Goal: Task Accomplishment & Management: Manage account settings

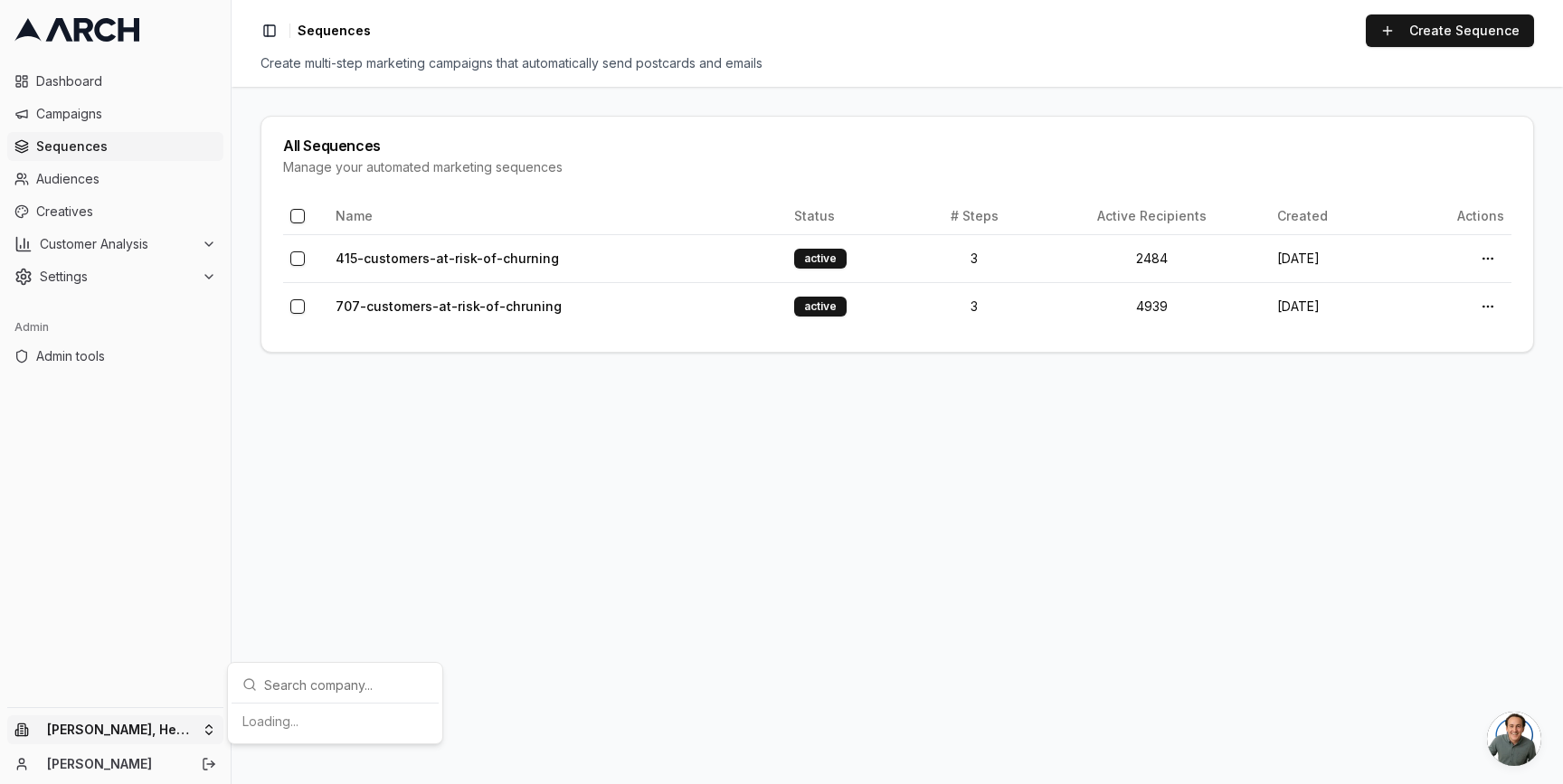
click at [213, 730] on html "Dashboard Campaigns Sequences Audiences Creatives Customer Analysis Settings Ad…" at bounding box center [782, 392] width 1563 height 784
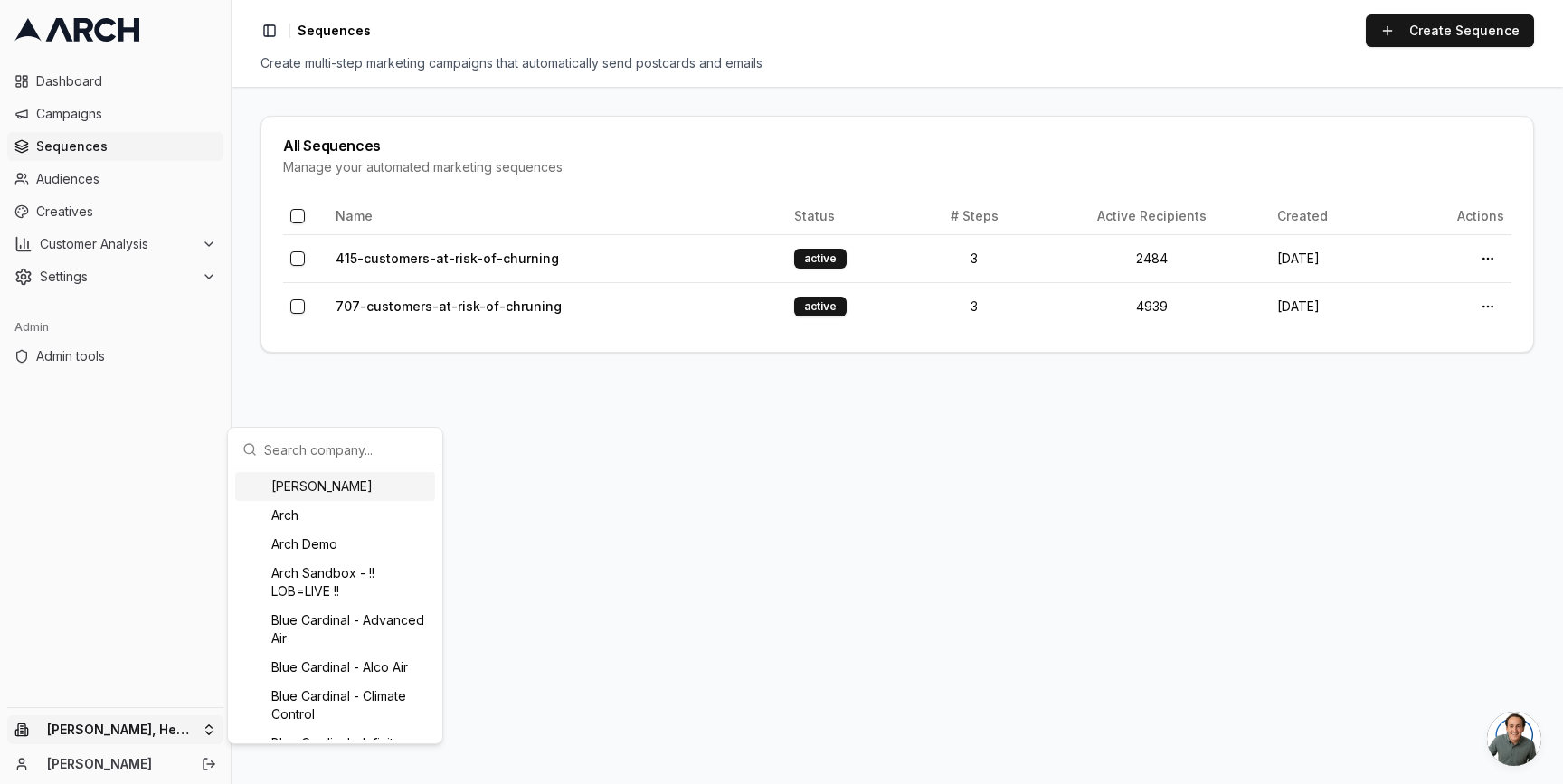
click at [252, 353] on html "Dashboard Campaigns Sequences Audiences Creatives Customer Analysis Settings Ad…" at bounding box center [782, 392] width 1563 height 784
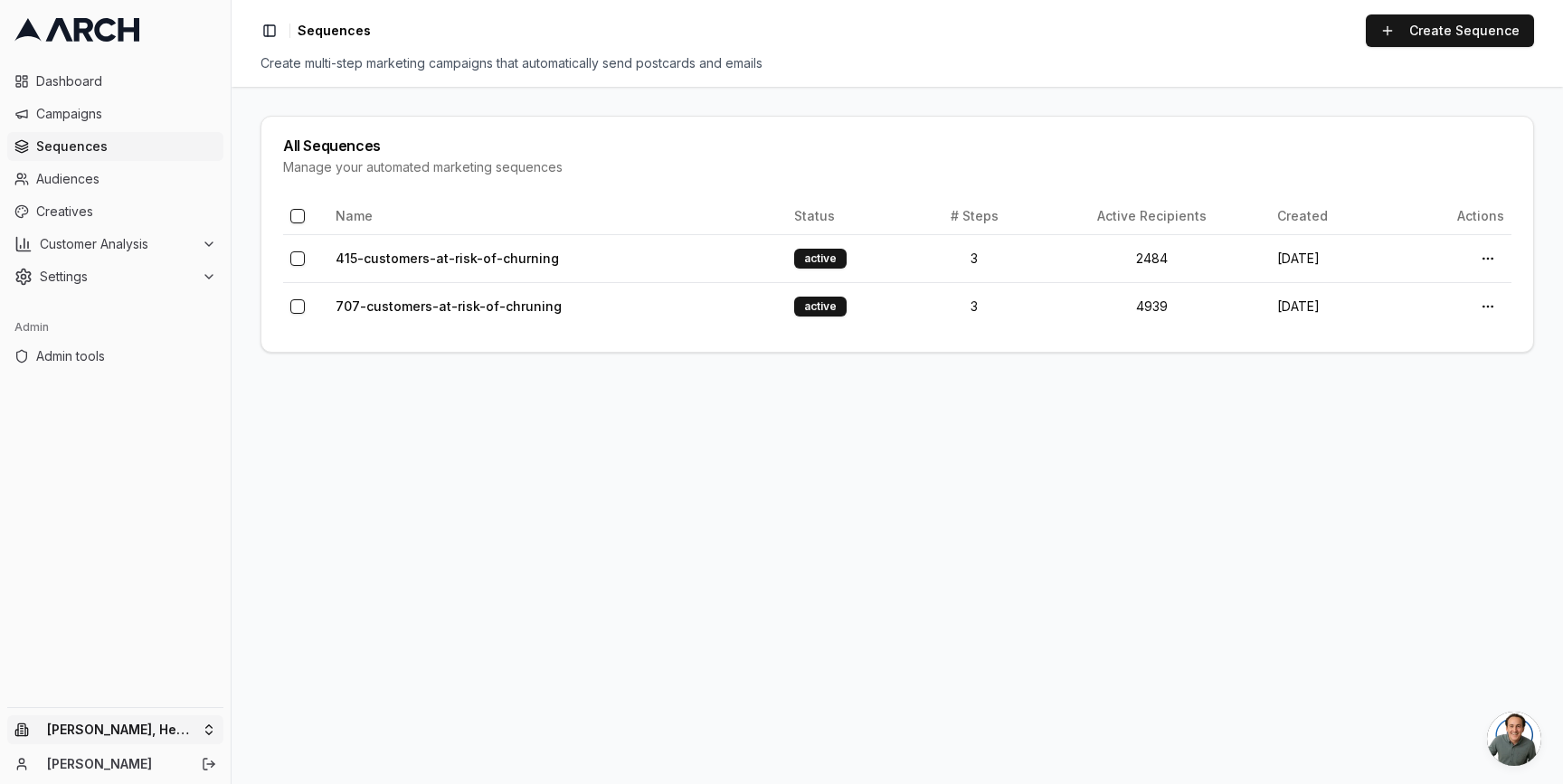
click at [204, 731] on html "Dashboard Campaigns Sequences Audiences Creatives Customer Analysis Settings Ad…" at bounding box center [782, 392] width 1563 height 784
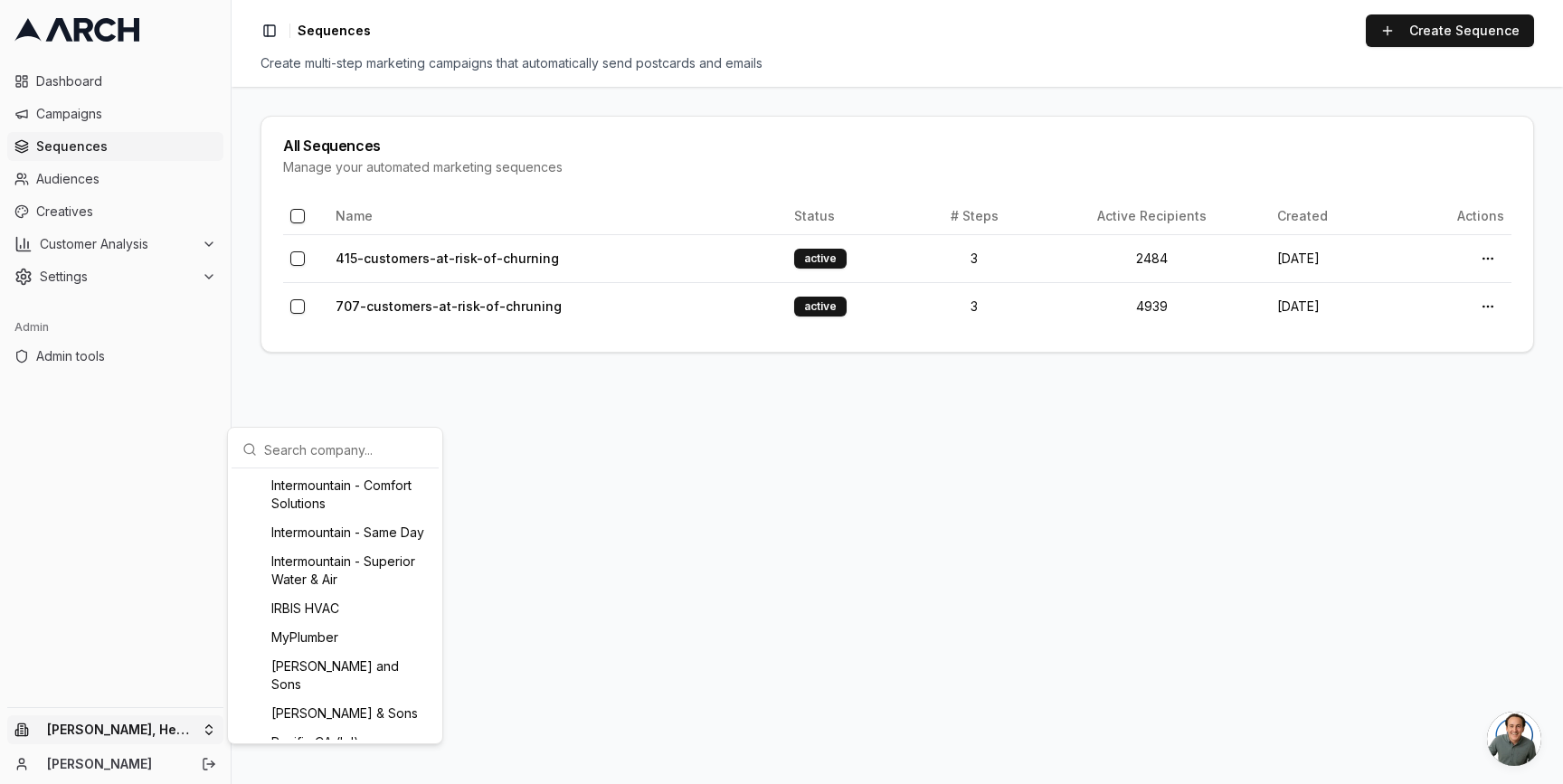
scroll to position [1286, 0]
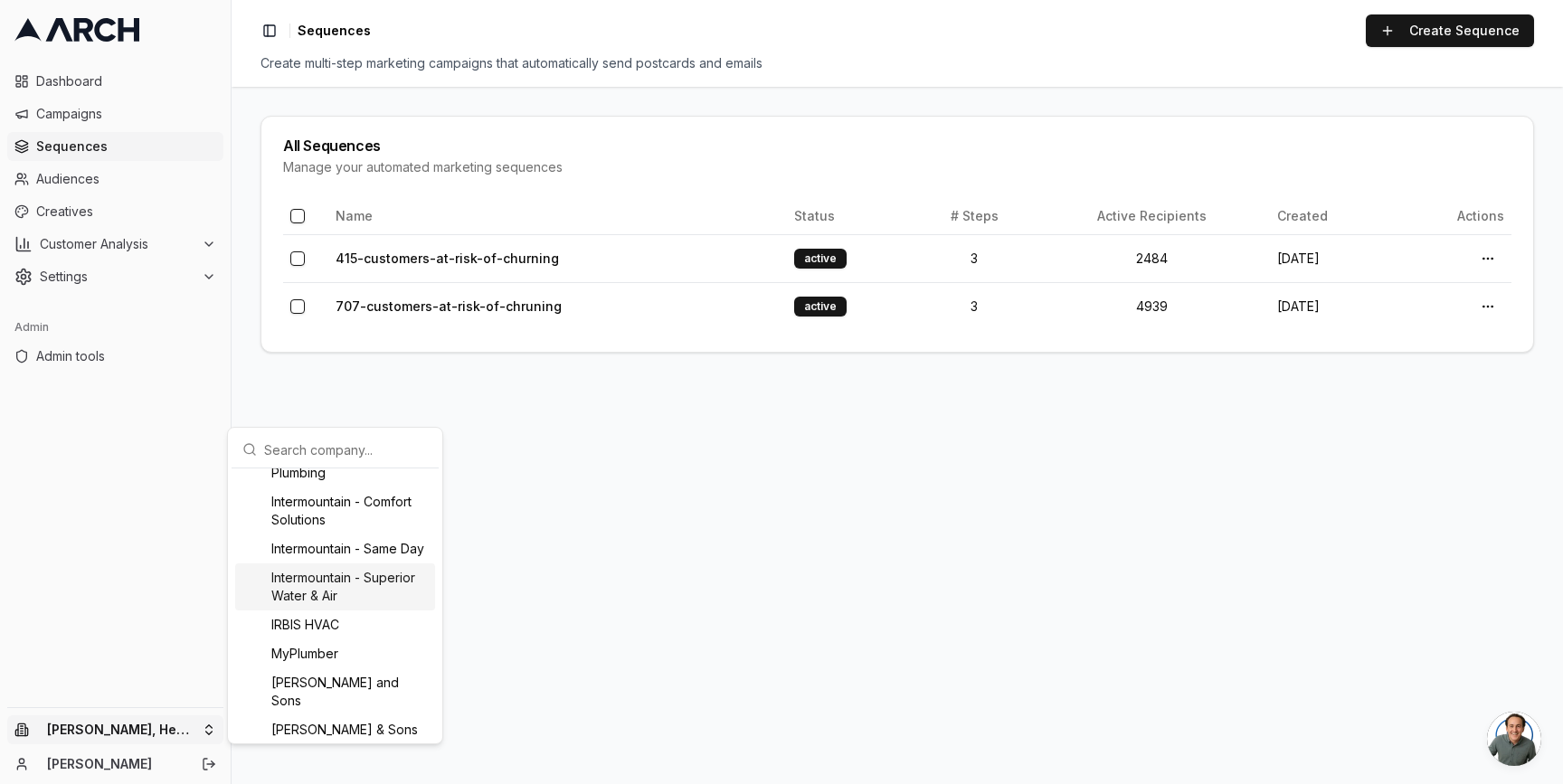
click at [294, 611] on div "Intermountain - Superior Water & Air" at bounding box center [335, 587] width 200 height 47
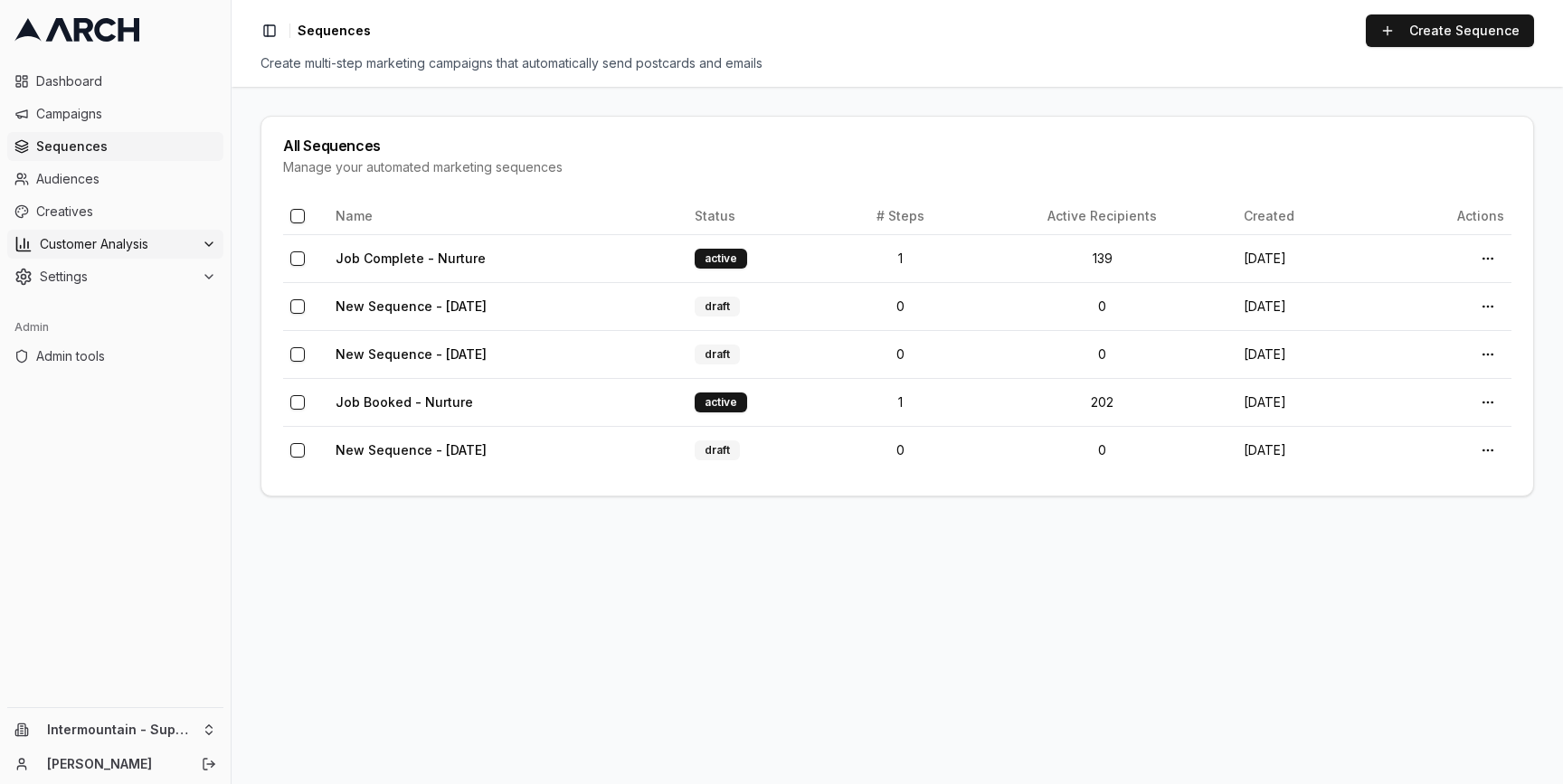
click at [132, 235] on span "Customer Analysis" at bounding box center [116, 244] width 155 height 18
click at [138, 302] on span "Customer Profiles" at bounding box center [118, 301] width 105 height 18
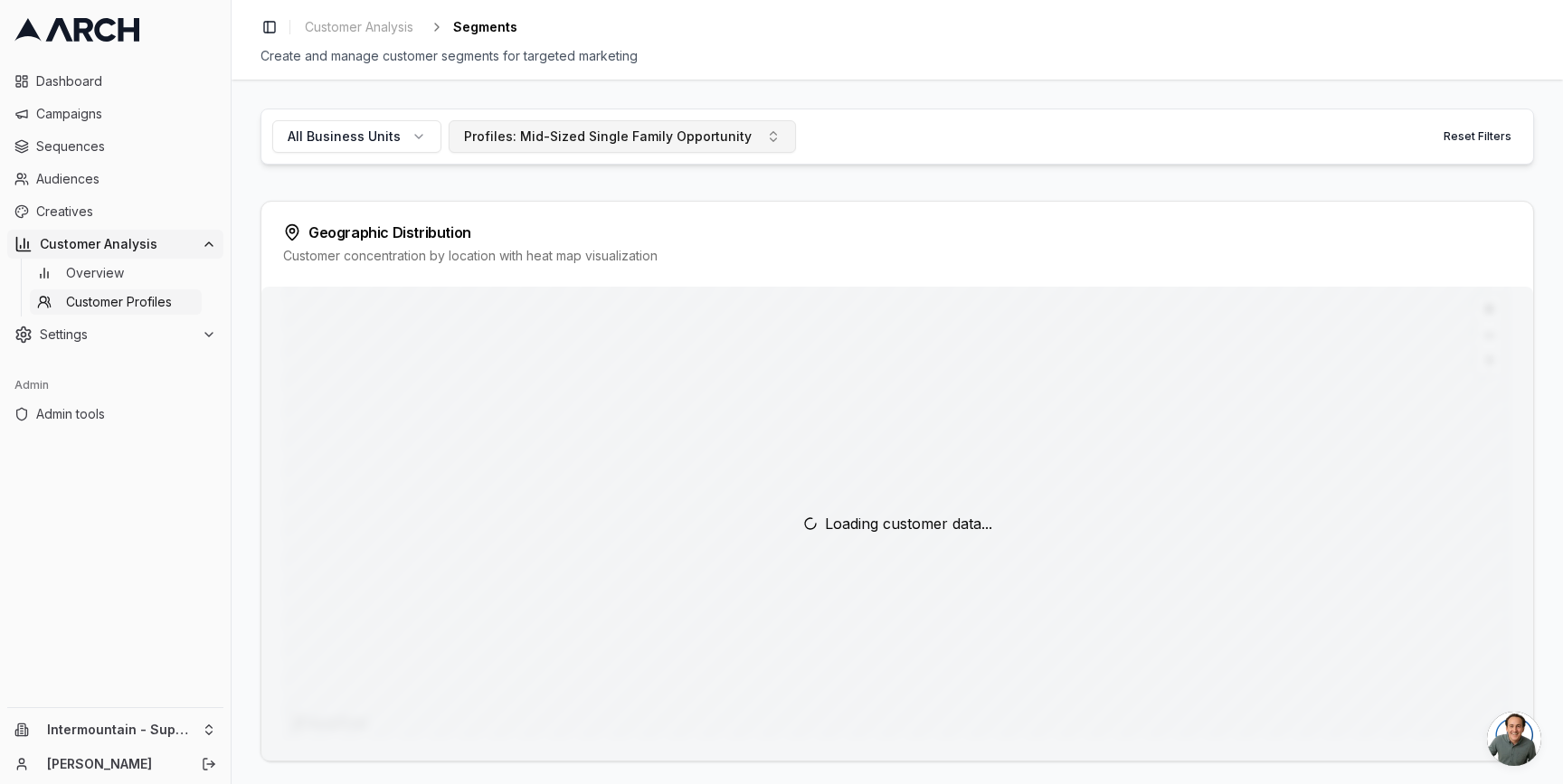
click at [567, 132] on div "Profiles: Mid-Sized Single Family Opportunity" at bounding box center [608, 136] width 288 height 18
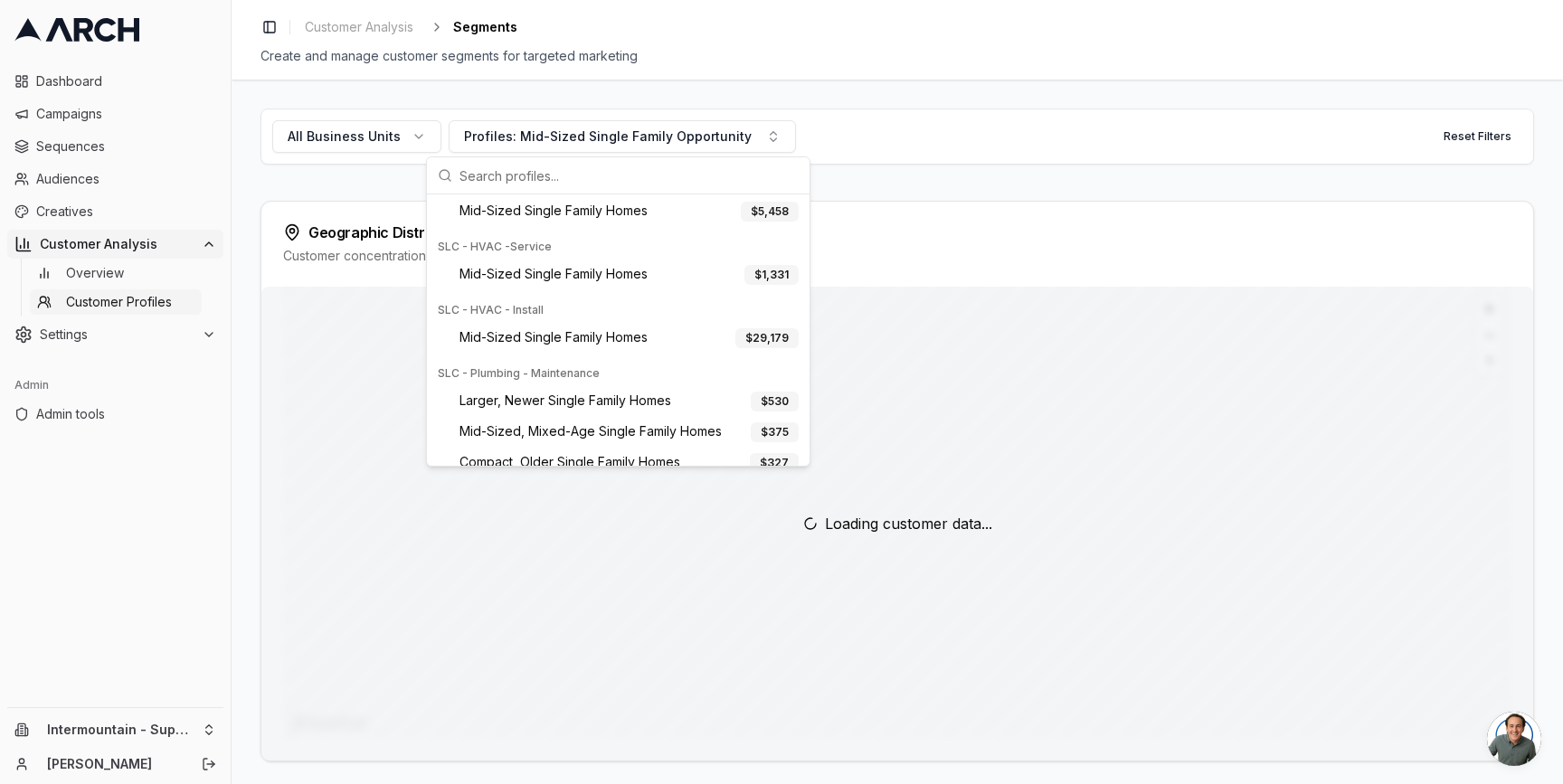
scroll to position [513, 0]
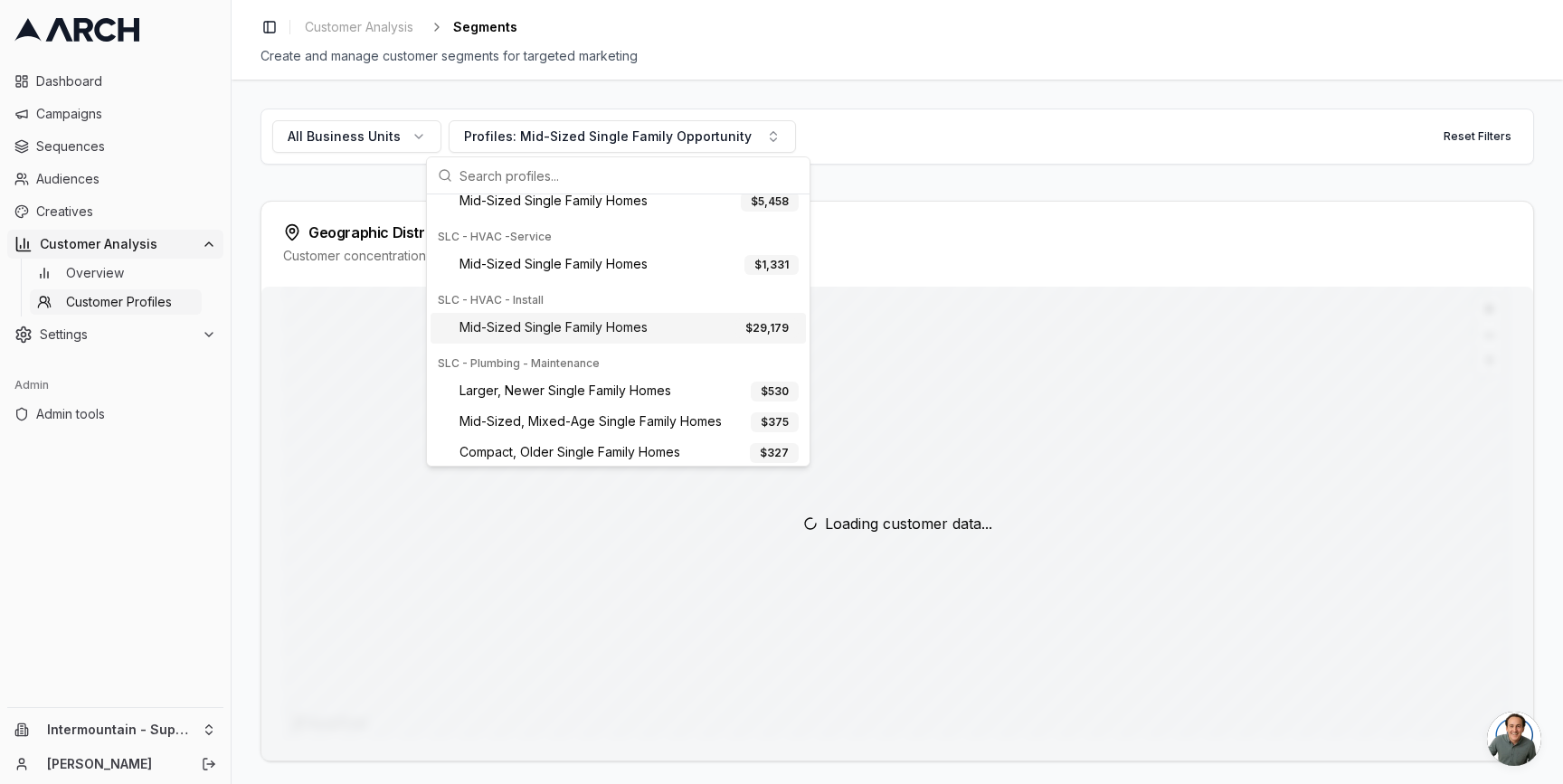
click at [586, 331] on span "Mid-Sized Single Family Homes" at bounding box center [553, 328] width 188 height 20
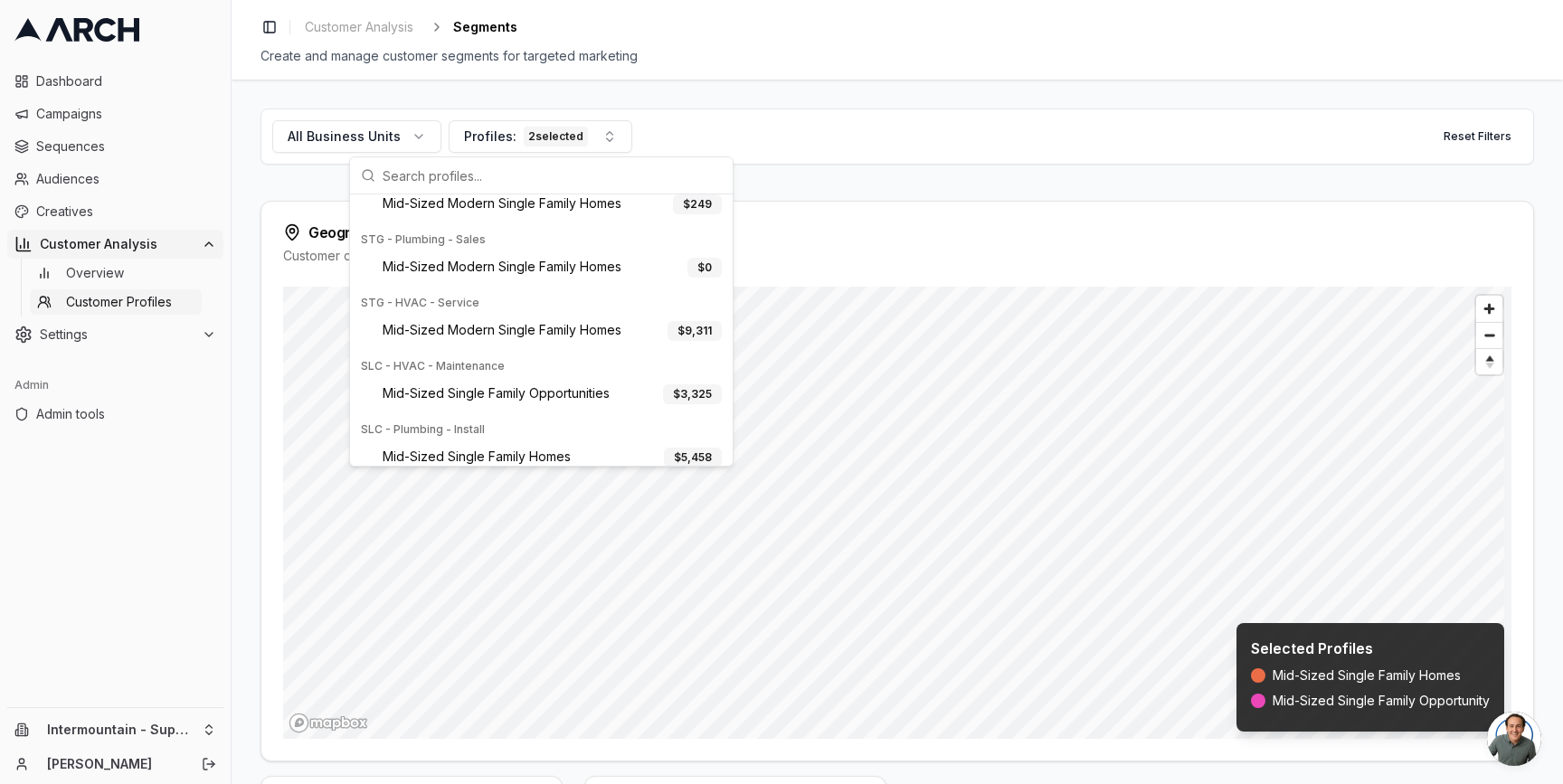
scroll to position [0, 0]
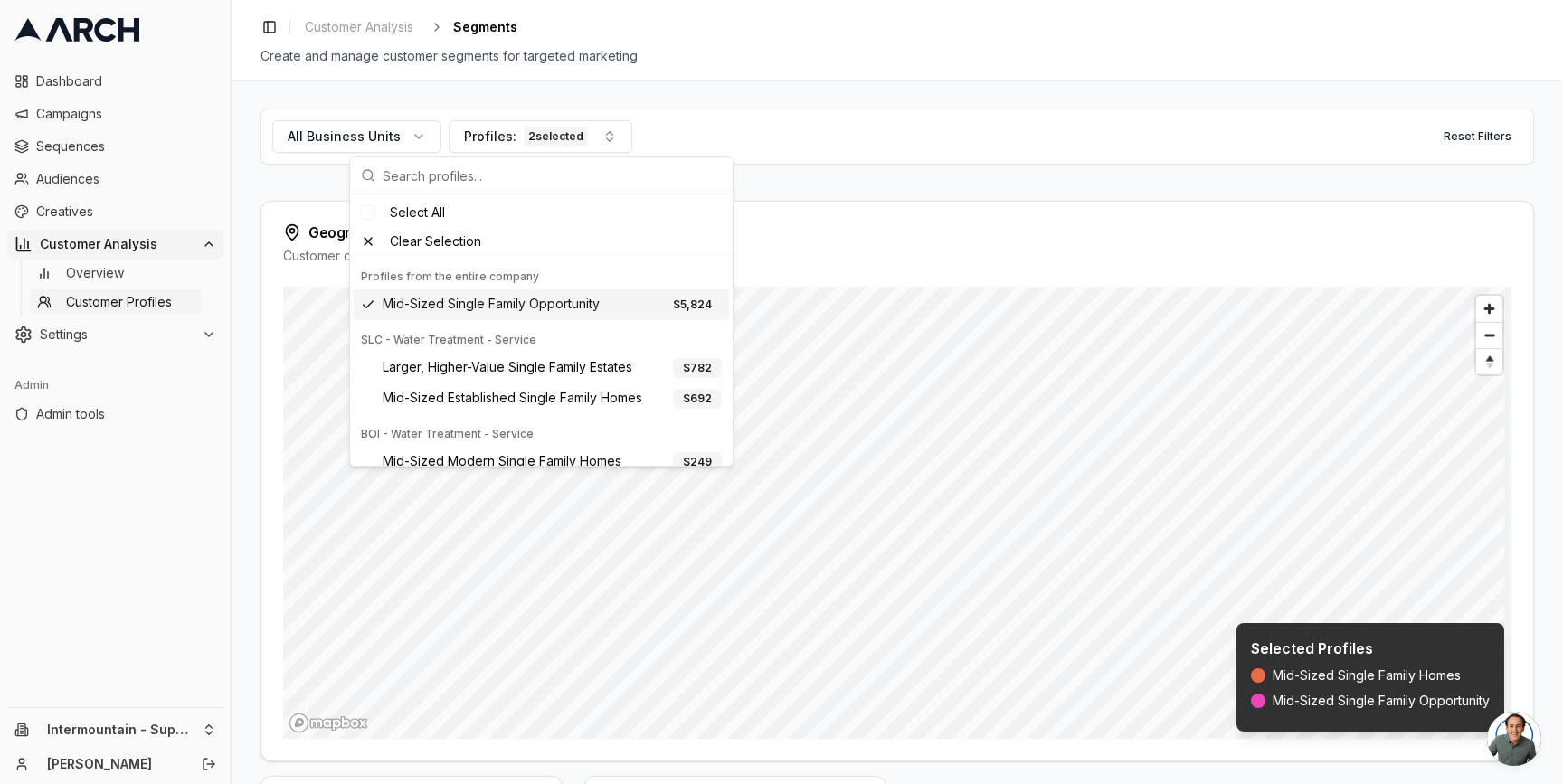
click at [500, 297] on span "Mid-Sized Single Family Opportunity" at bounding box center [491, 304] width 217 height 20
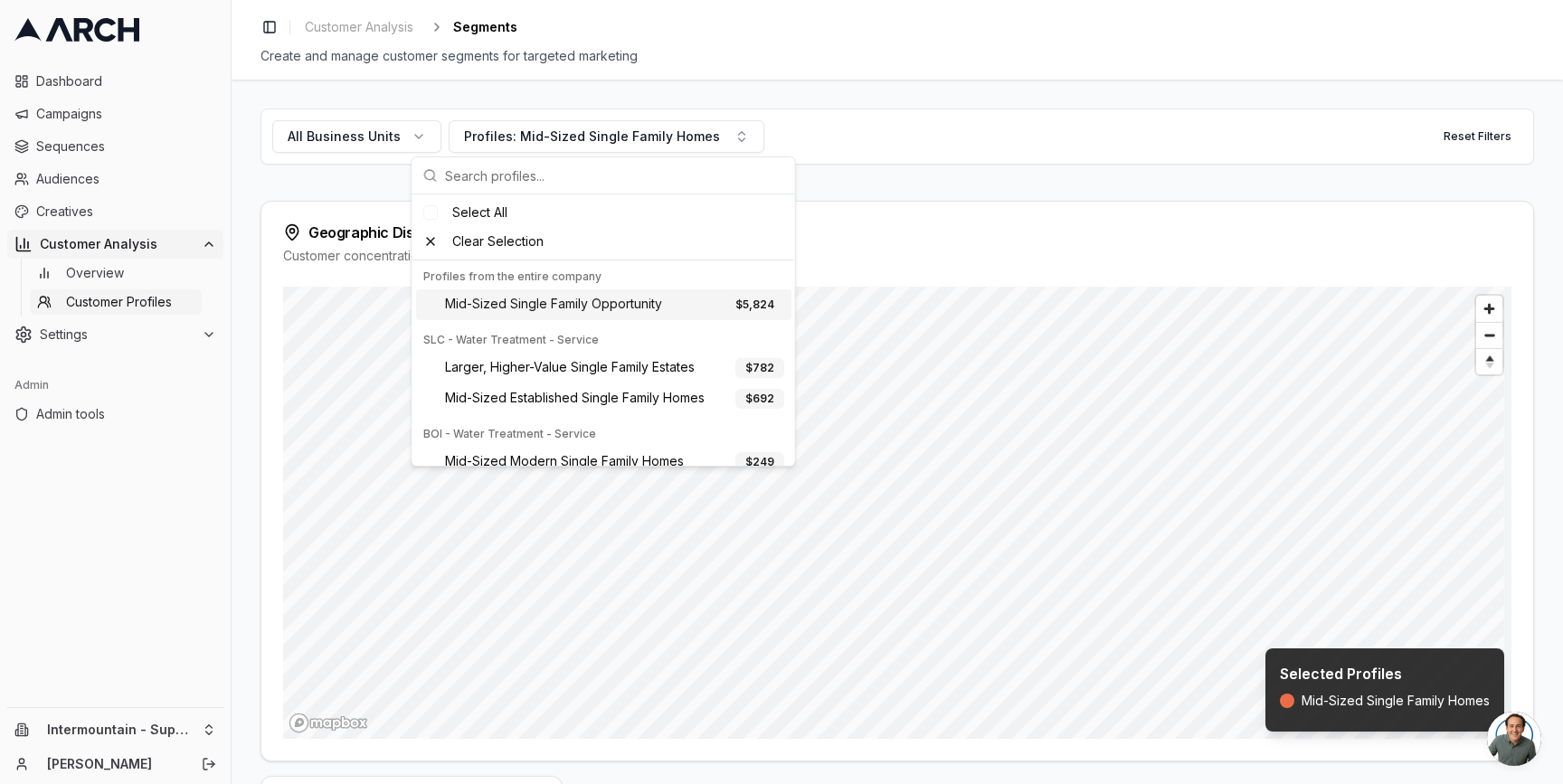
click at [243, 354] on div "All Business Units Profiles: Mid-Sized Single Family Homes Reset Filters Geogra…" at bounding box center [897, 431] width 1331 height 704
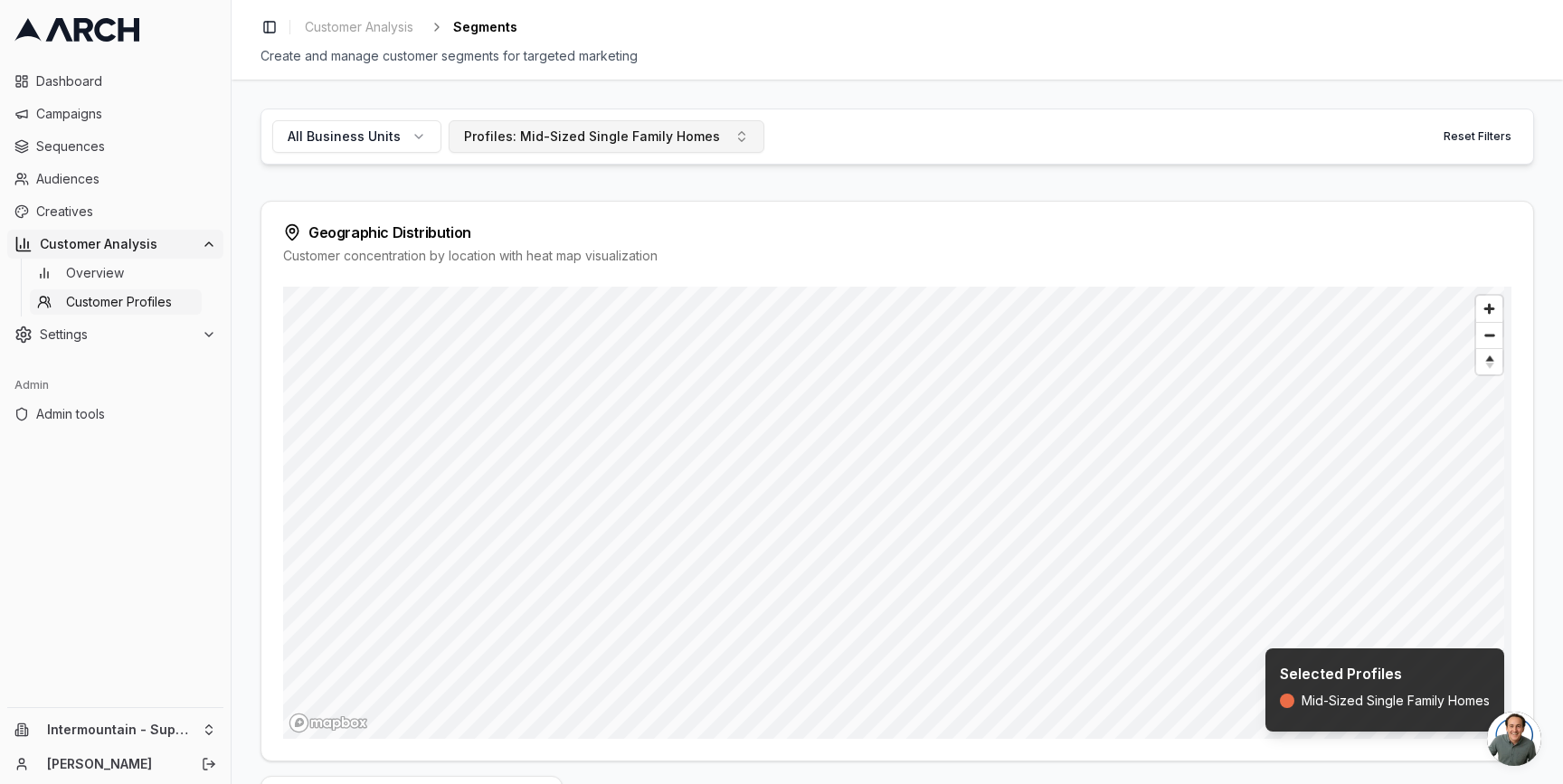
click at [621, 130] on div "Profiles: Mid-Sized Single Family Homes" at bounding box center [592, 136] width 256 height 18
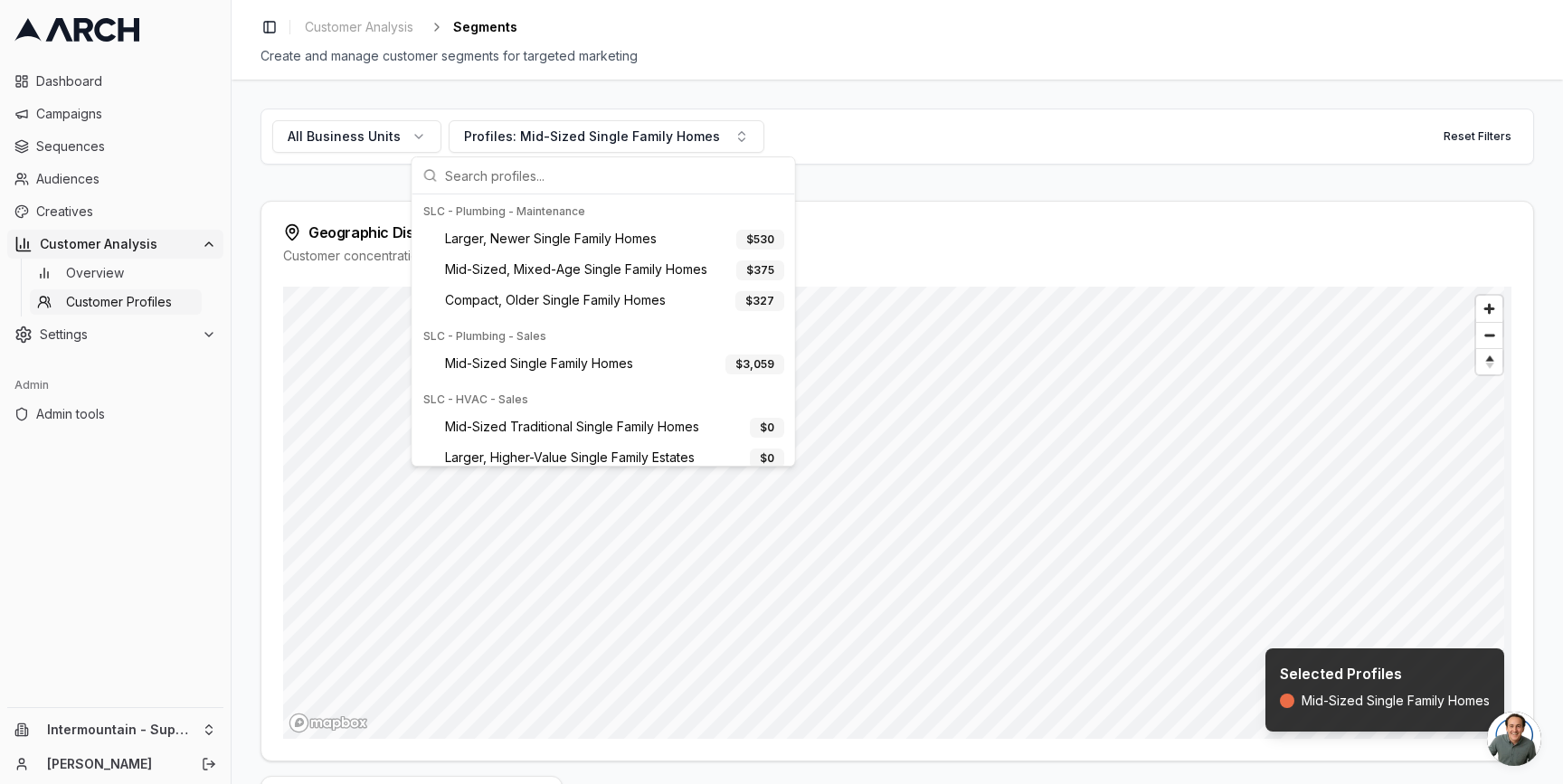
scroll to position [698, 0]
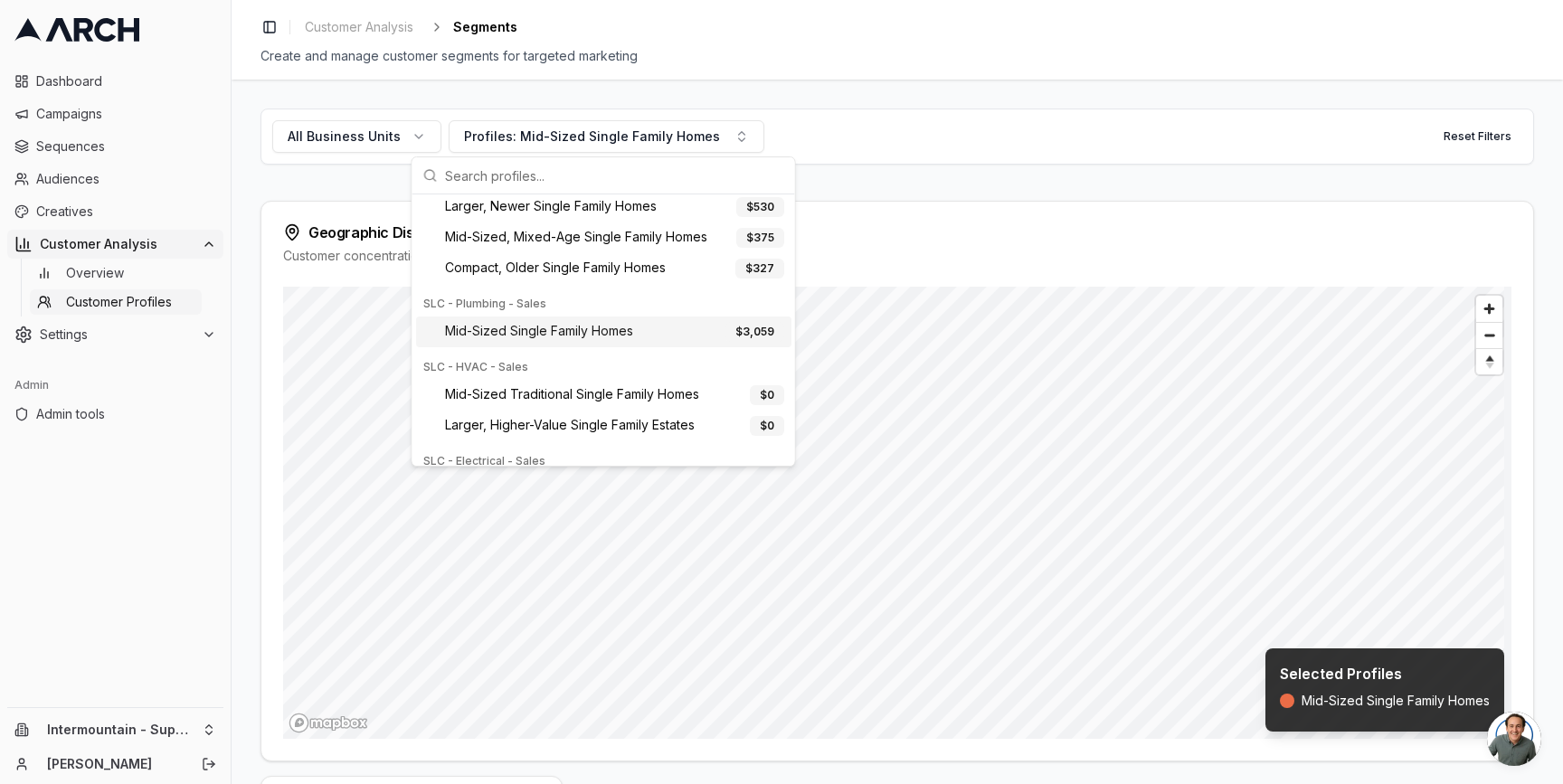
click at [234, 402] on div "All Business Units Profiles: Mid-Sized Single Family Homes Reset Filters Geogra…" at bounding box center [897, 431] width 1331 height 704
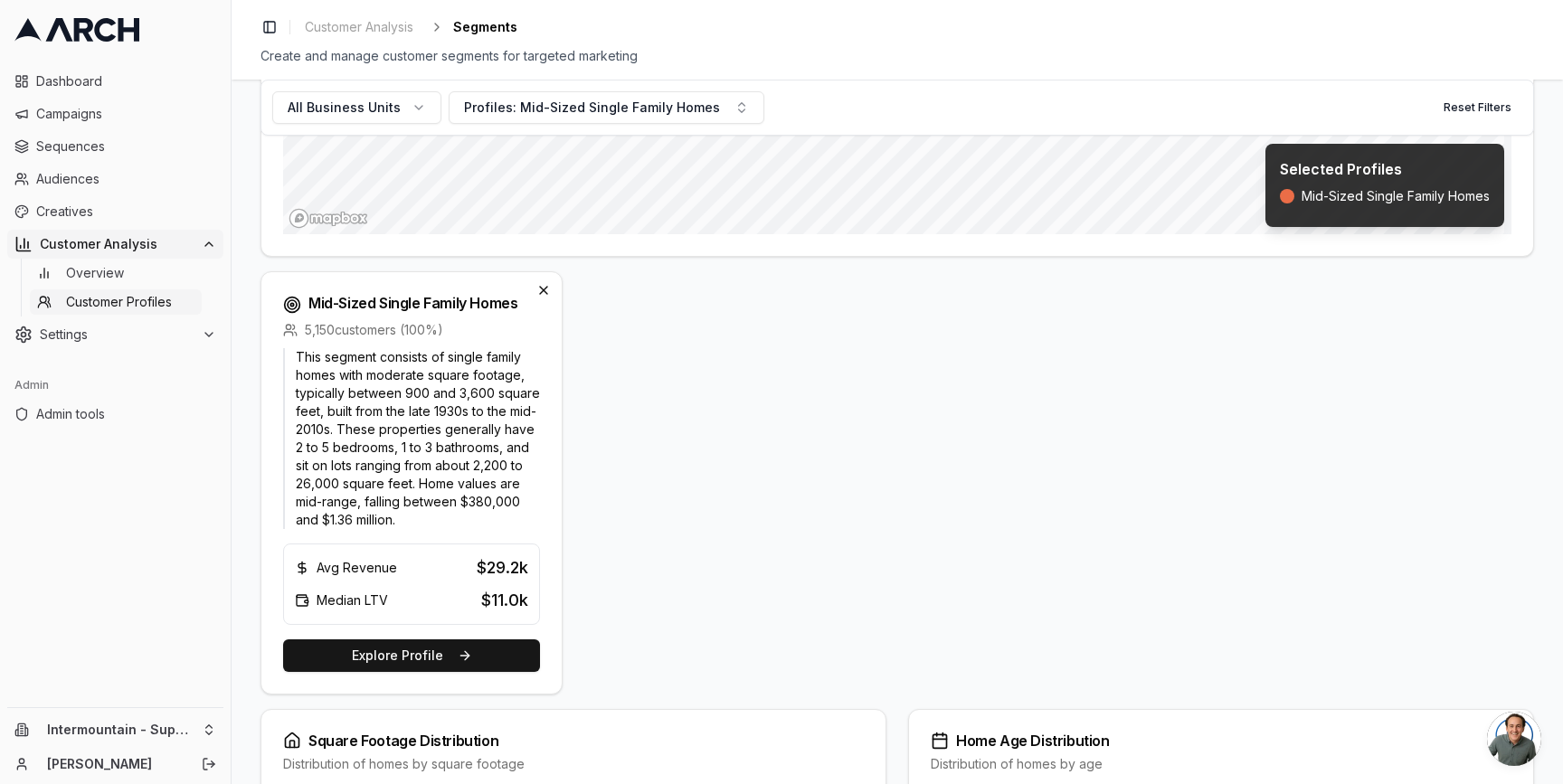
scroll to position [507, 0]
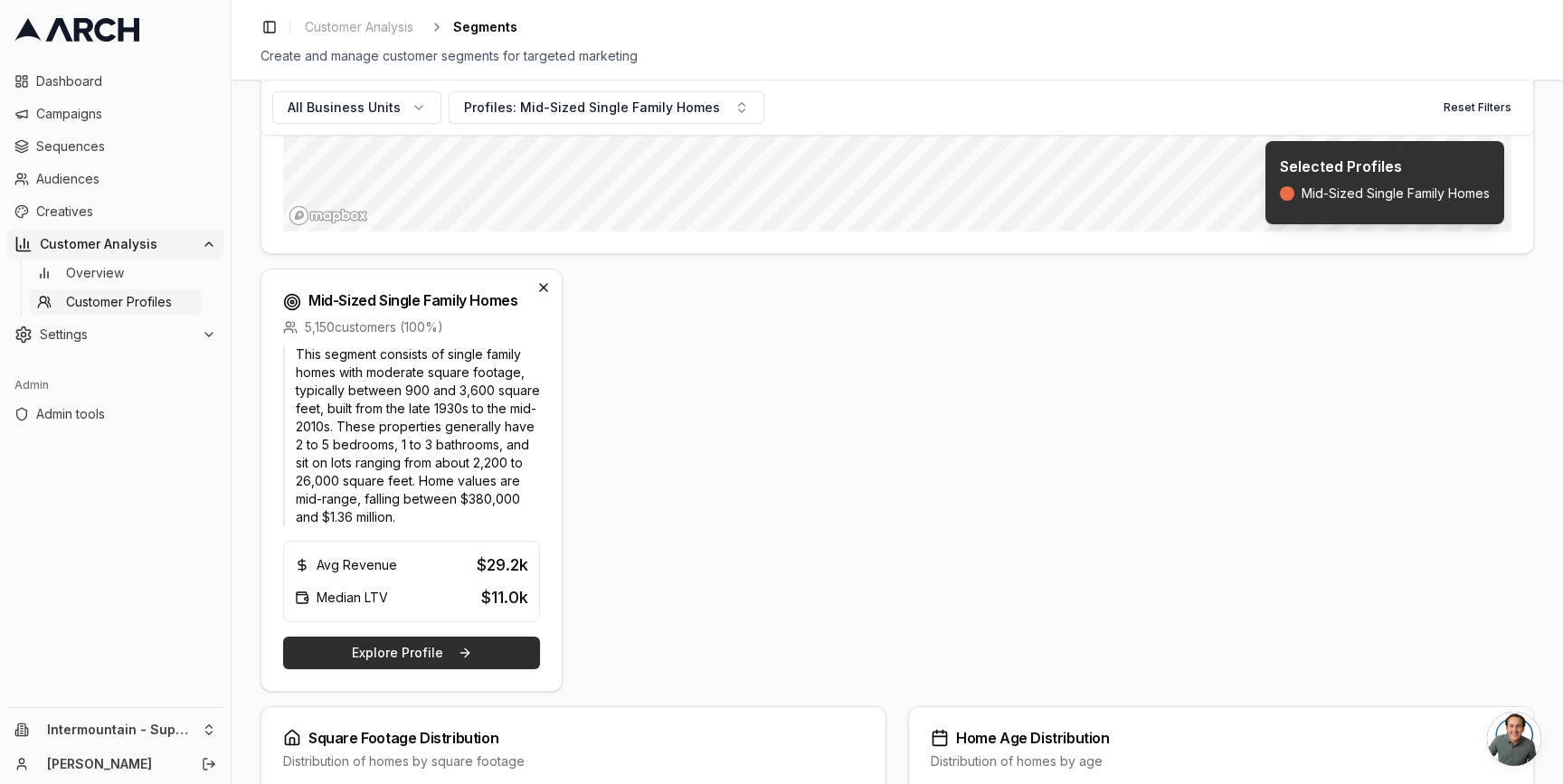
click at [411, 654] on button "Explore Profile" at bounding box center [411, 652] width 257 height 33
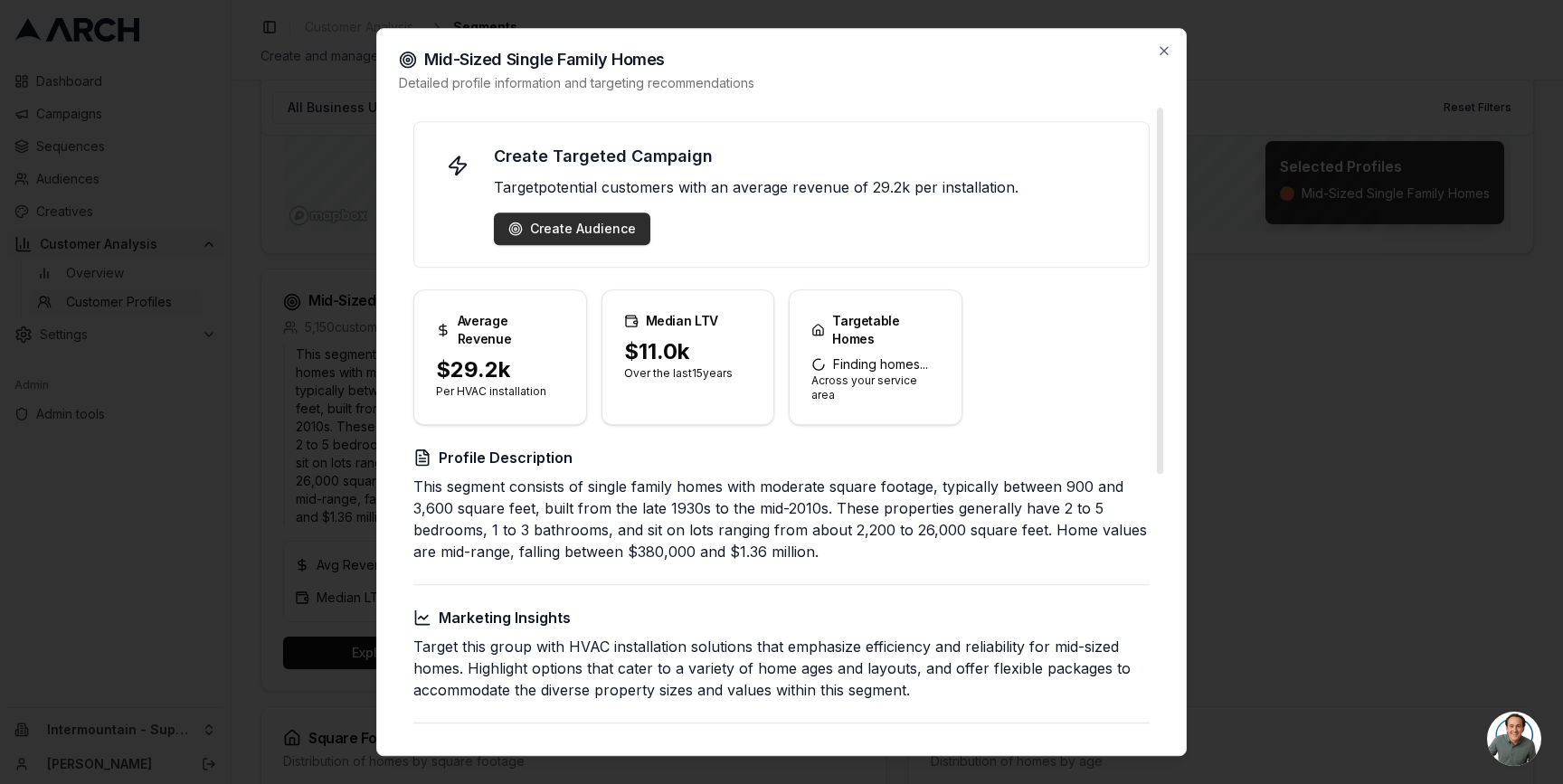
click at [544, 220] on div "Create Audience" at bounding box center [572, 229] width 127 height 18
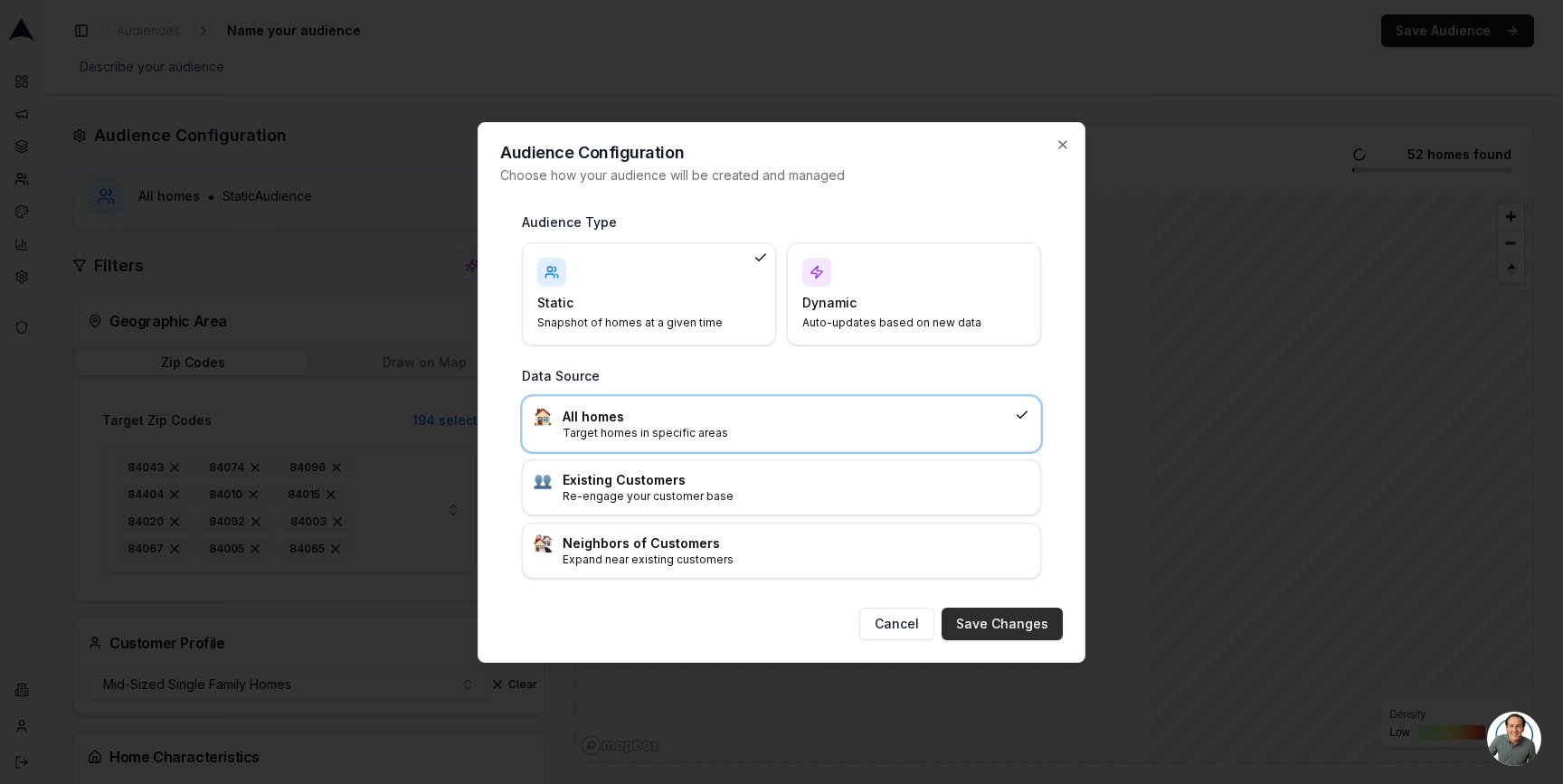
click at [1002, 621] on button "Save Changes" at bounding box center [1001, 623] width 121 height 33
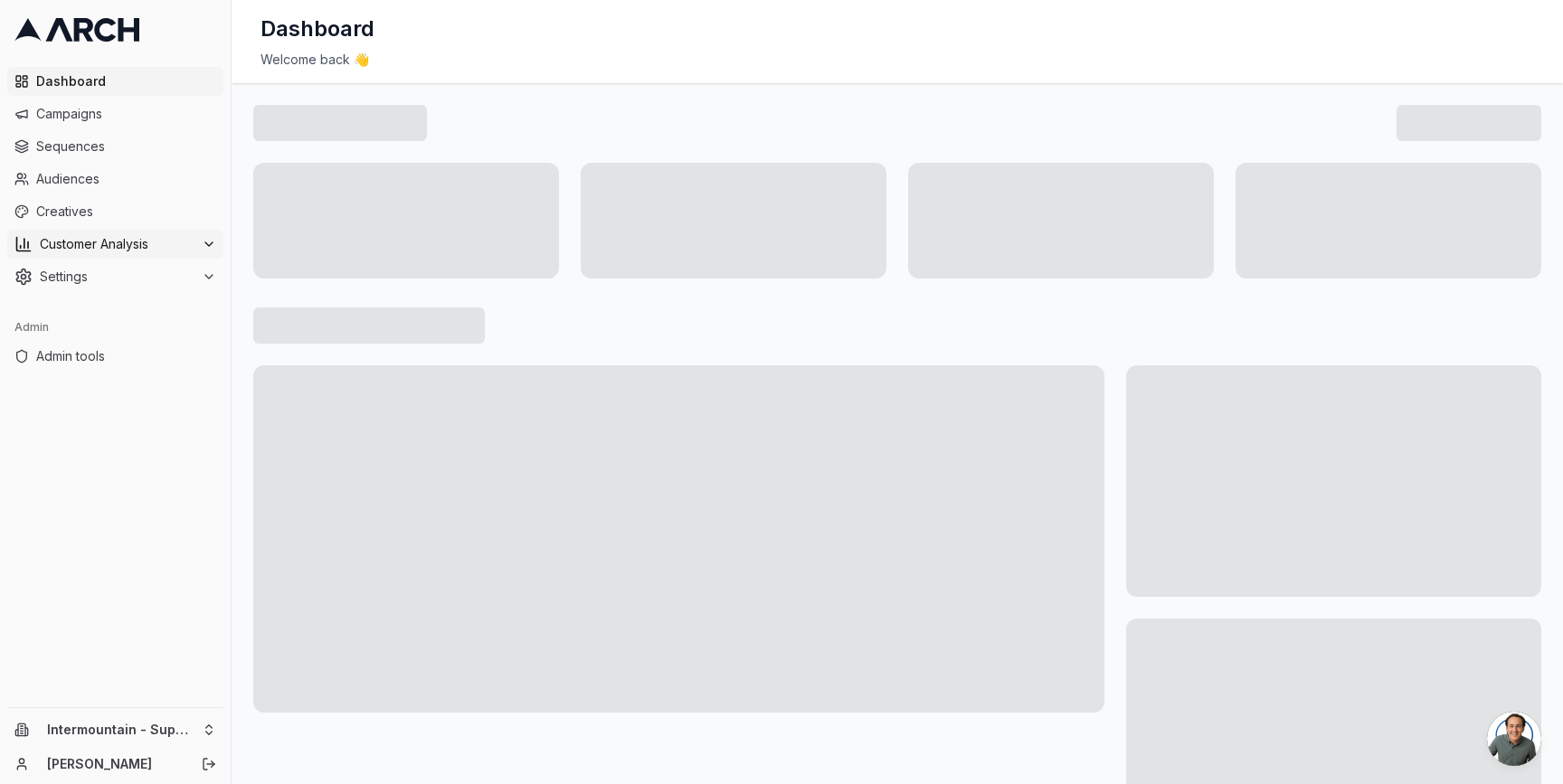
click at [193, 246] on span "Customer Analysis" at bounding box center [116, 244] width 155 height 18
click at [146, 301] on span "Customer Profiles" at bounding box center [118, 301] width 105 height 18
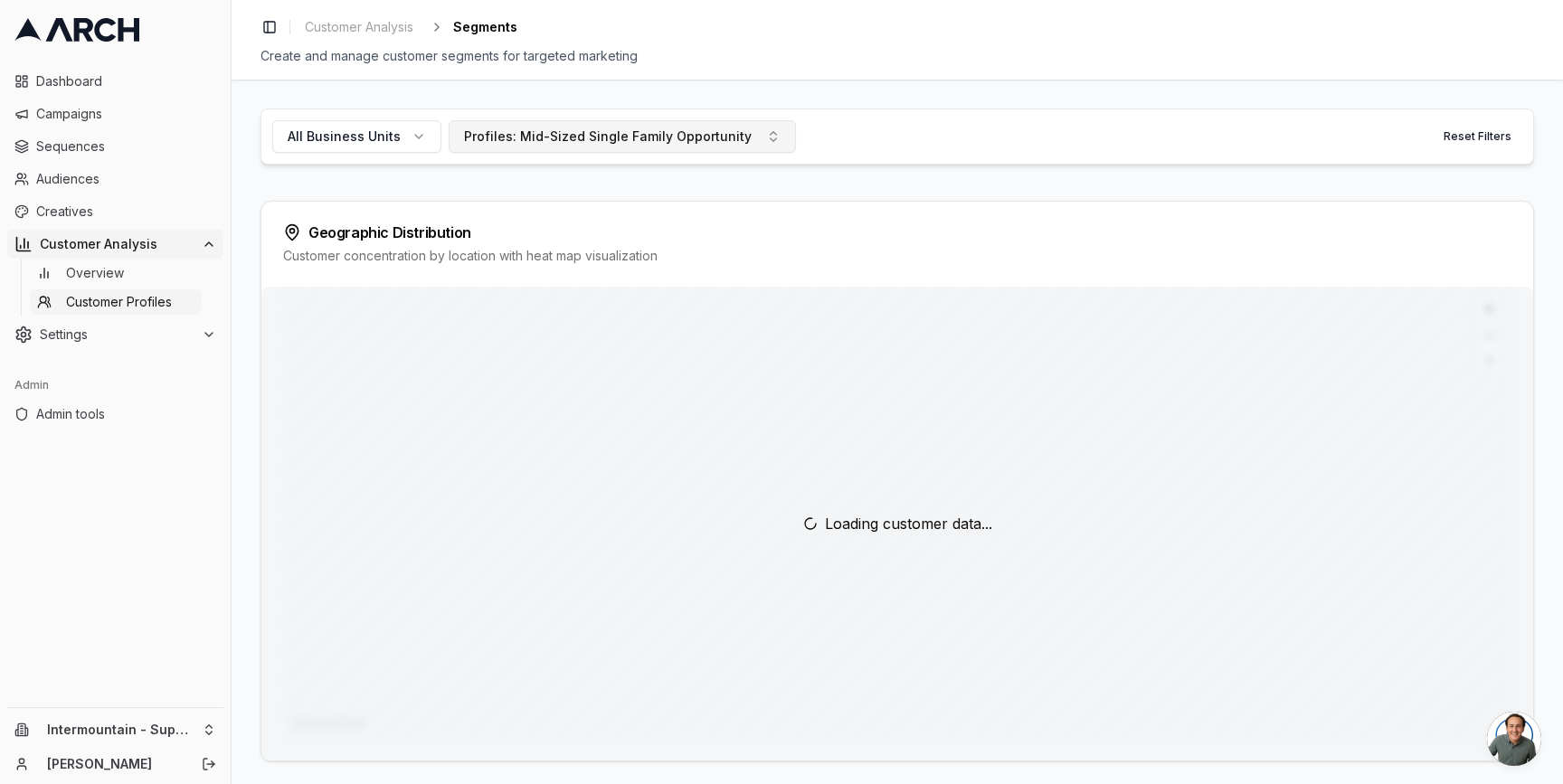
click at [523, 131] on div "Profiles: Mid-Sized Single Family Opportunity" at bounding box center [608, 136] width 288 height 18
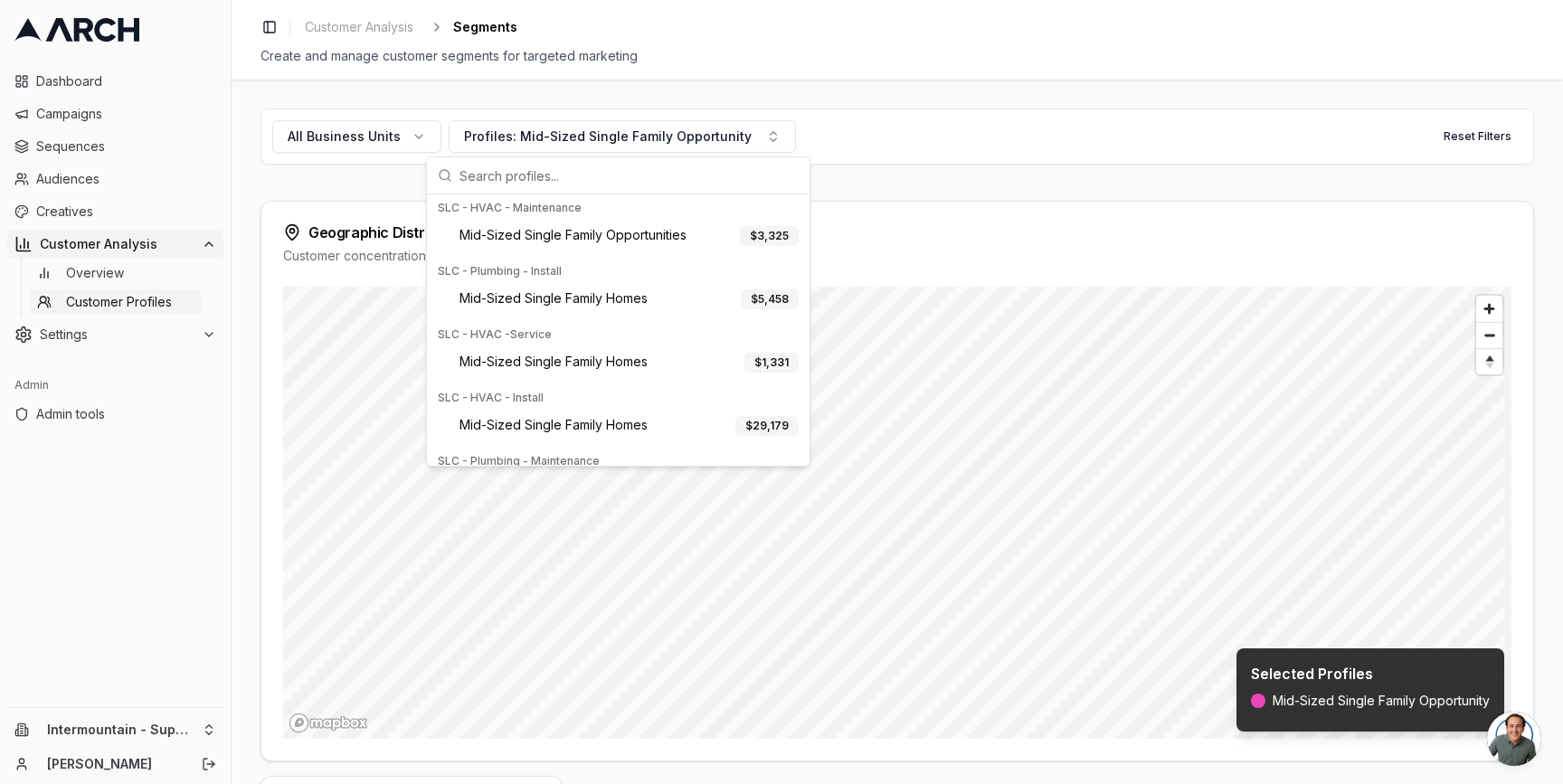
scroll to position [422, 0]
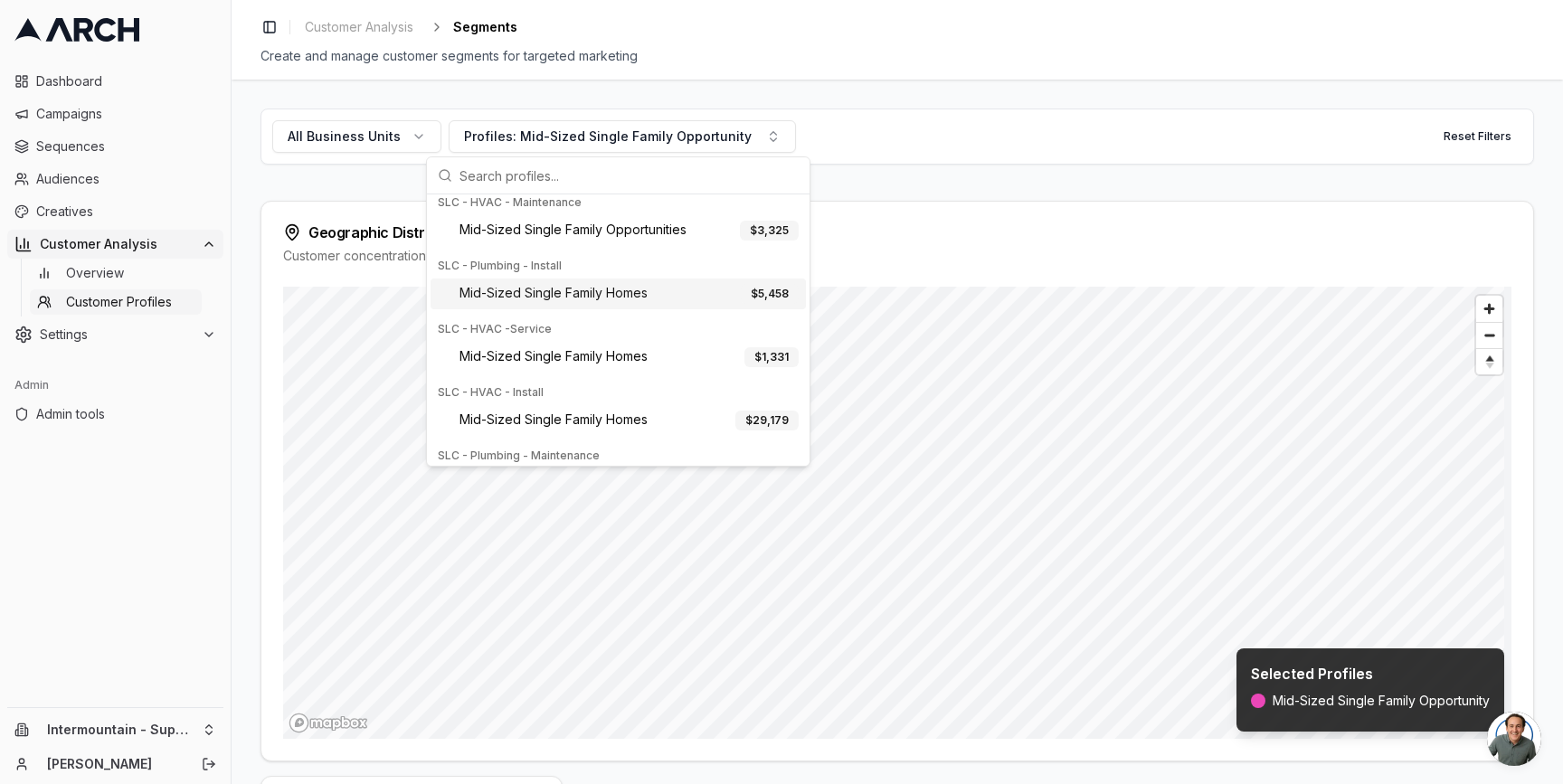
click at [552, 290] on span "Mid-Sized Single Family Homes" at bounding box center [553, 294] width 188 height 20
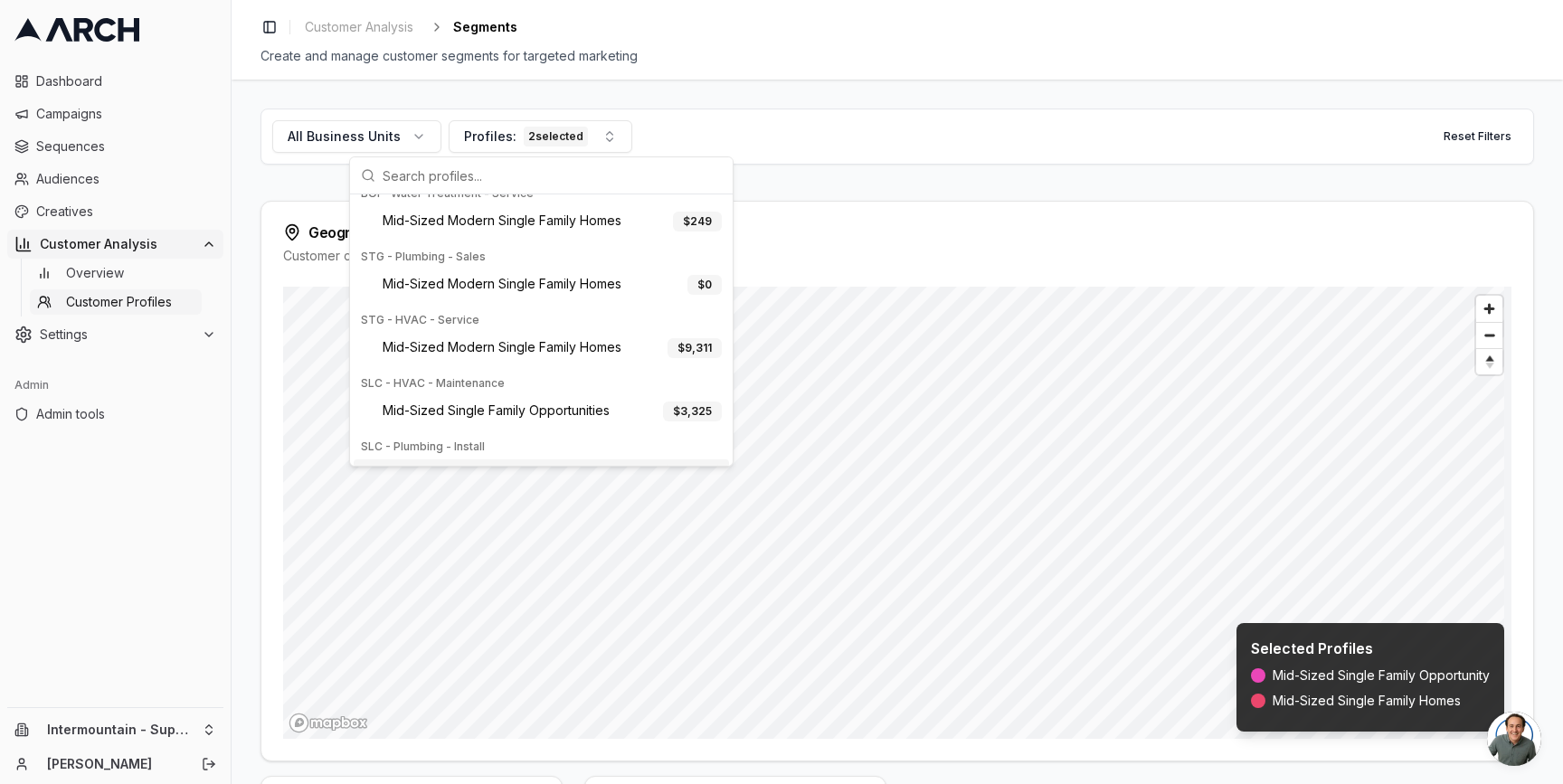
scroll to position [0, 0]
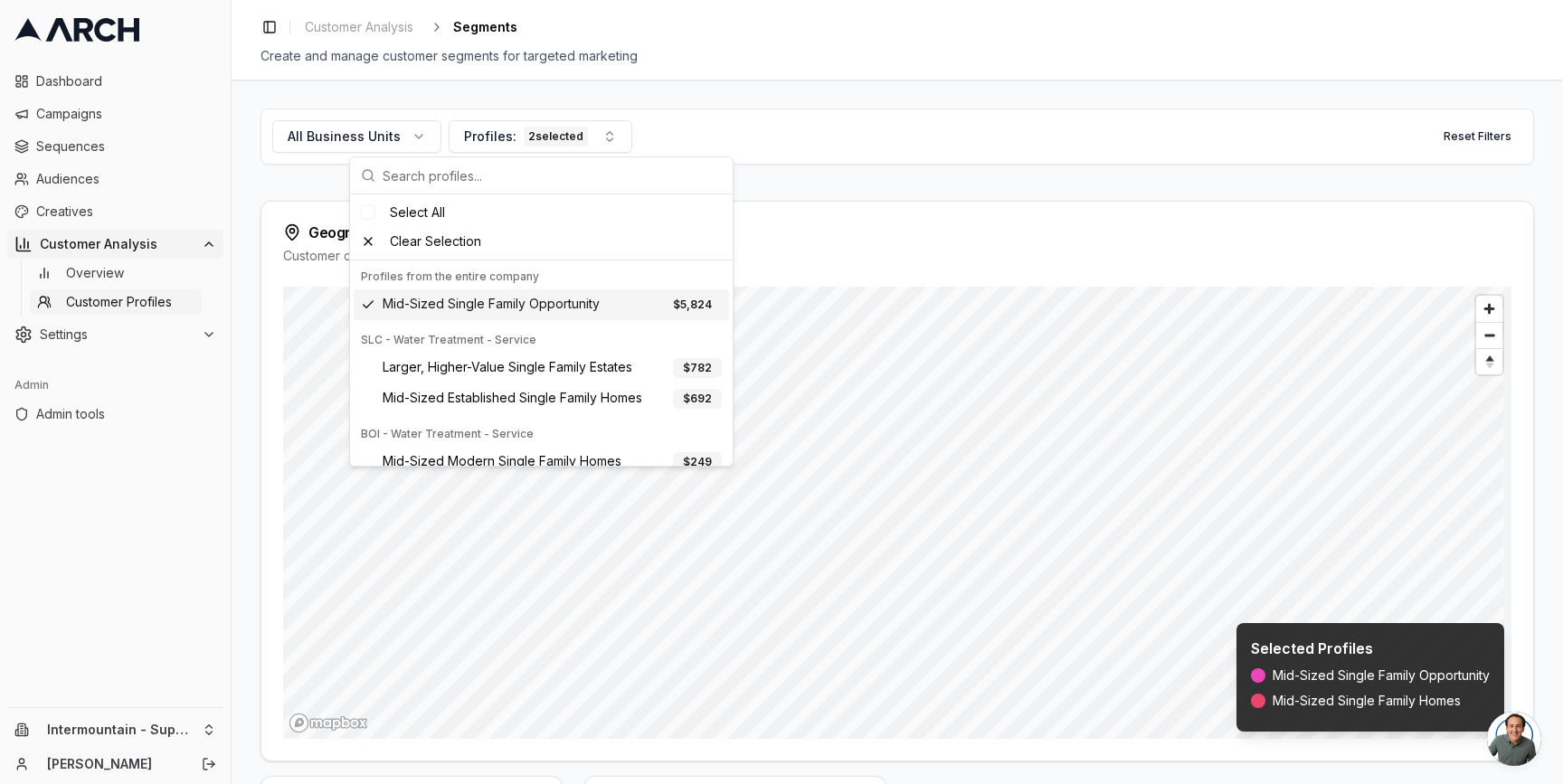
click at [510, 306] on span "Mid-Sized Single Family Opportunity" at bounding box center [491, 304] width 217 height 20
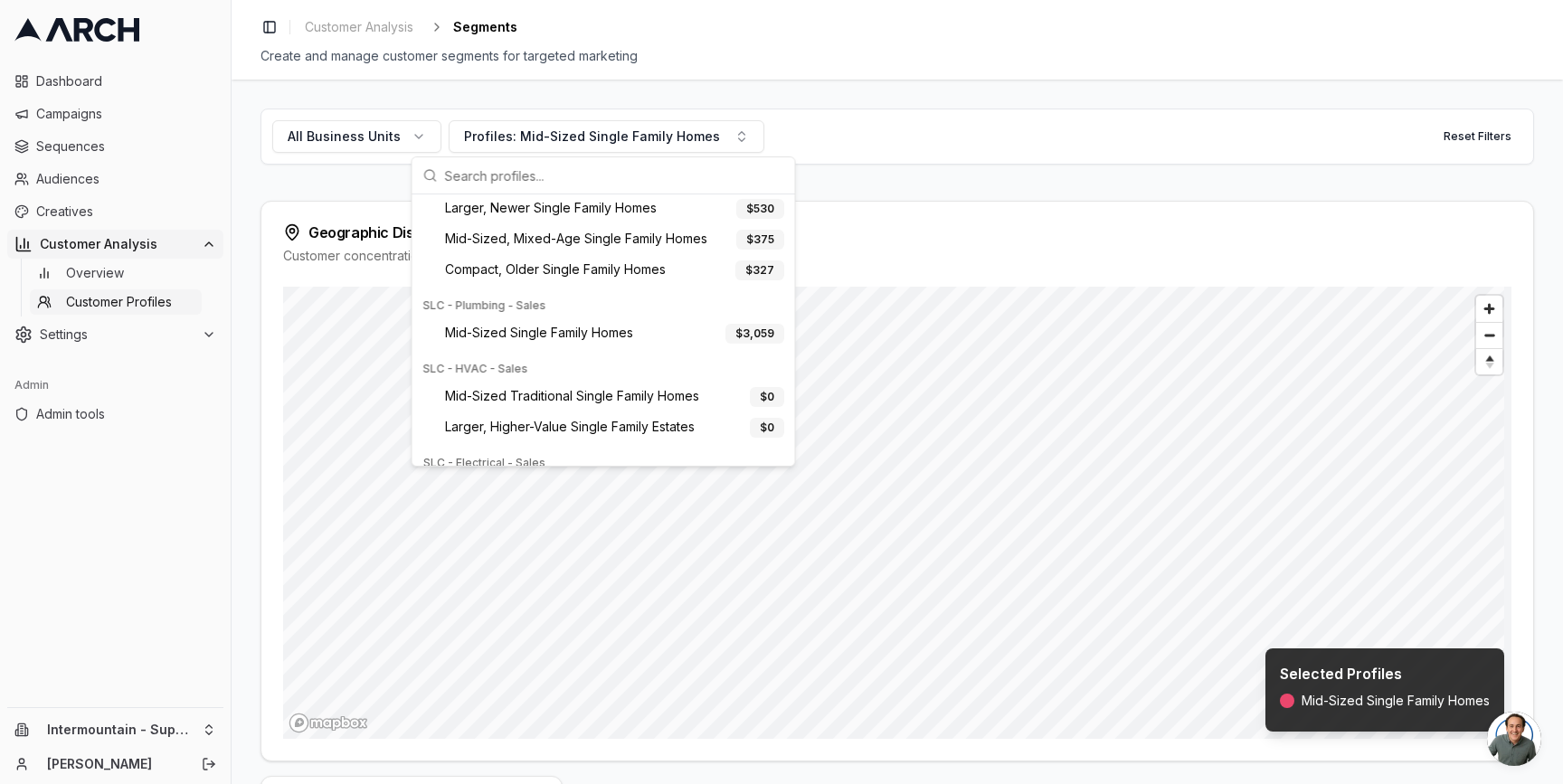
scroll to position [785, 0]
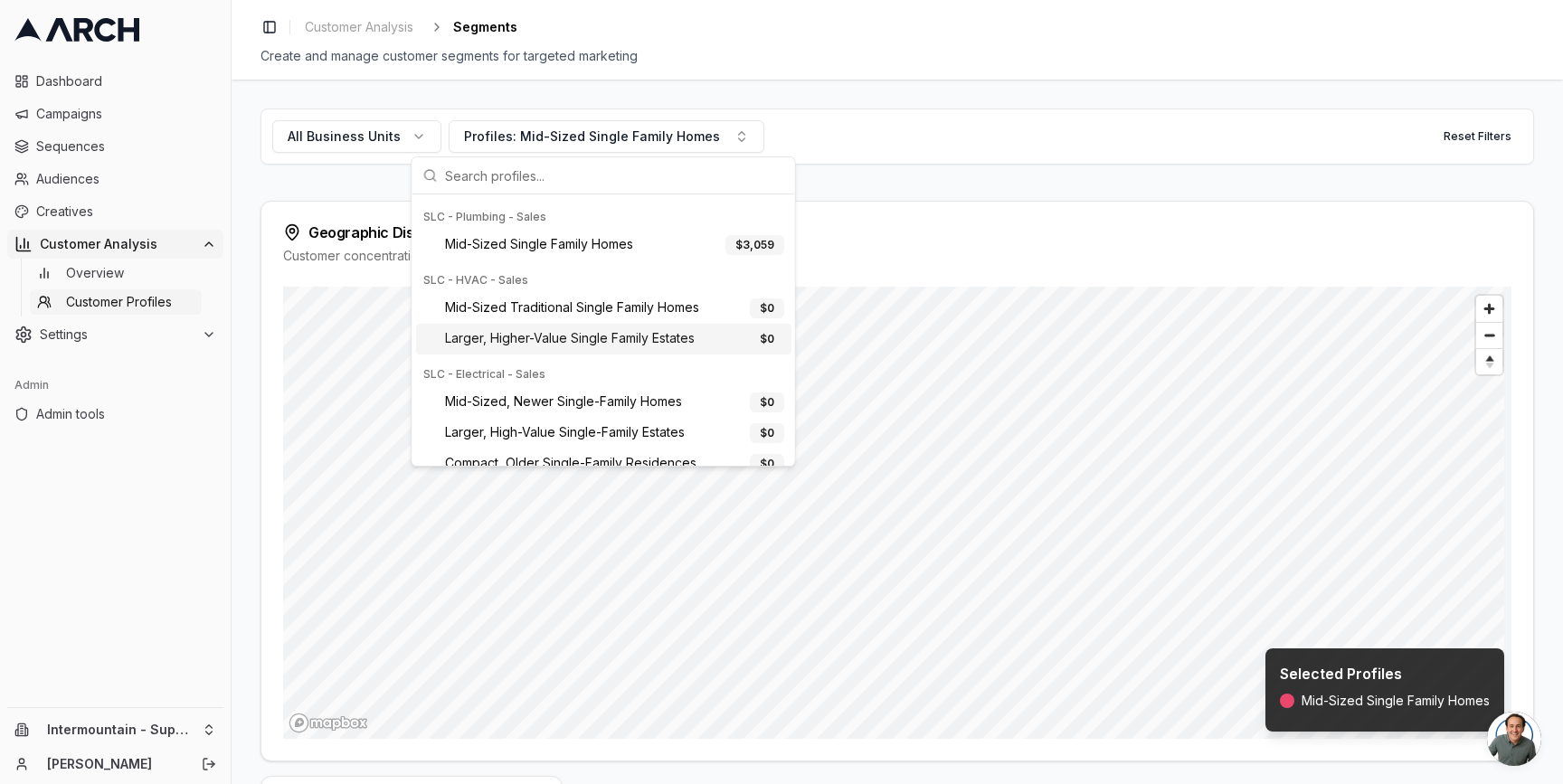
click at [260, 464] on div "Geographic Distribution Customer concentration by location with heat map visual…" at bounding box center [897, 481] width 1273 height 560
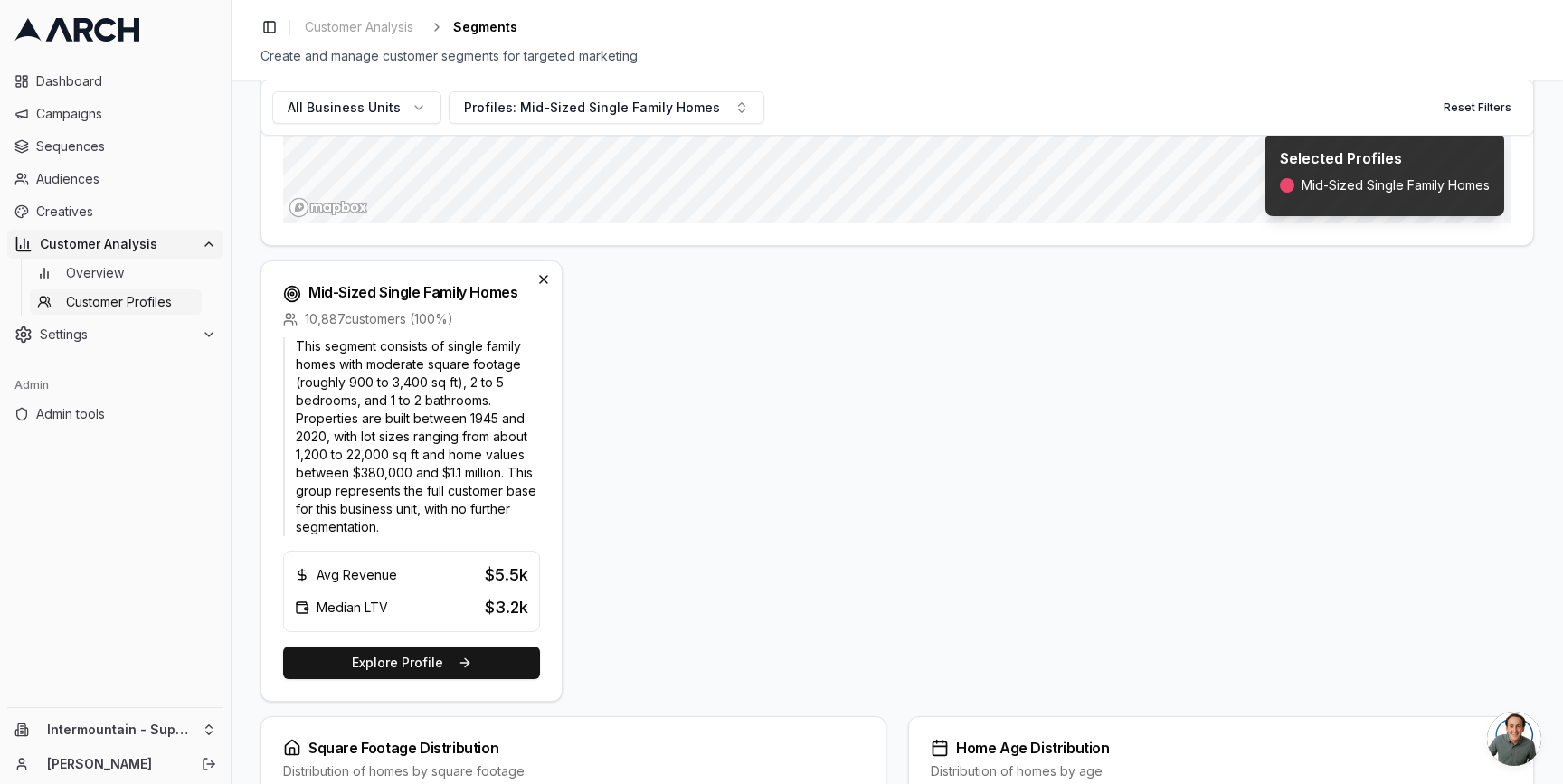
scroll to position [527, 0]
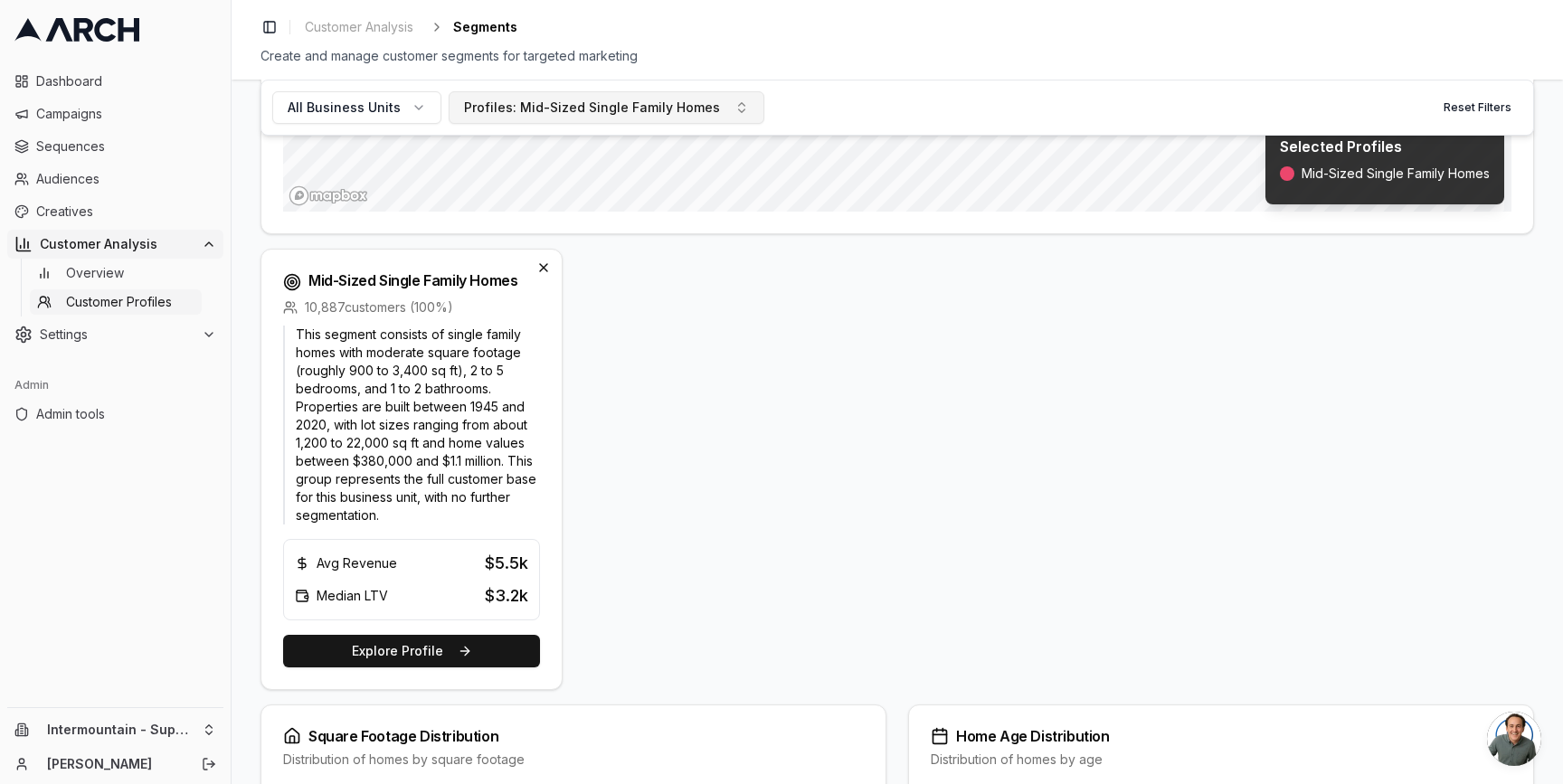
click at [556, 113] on div "Profiles: Mid-Sized Single Family Homes" at bounding box center [592, 107] width 256 height 18
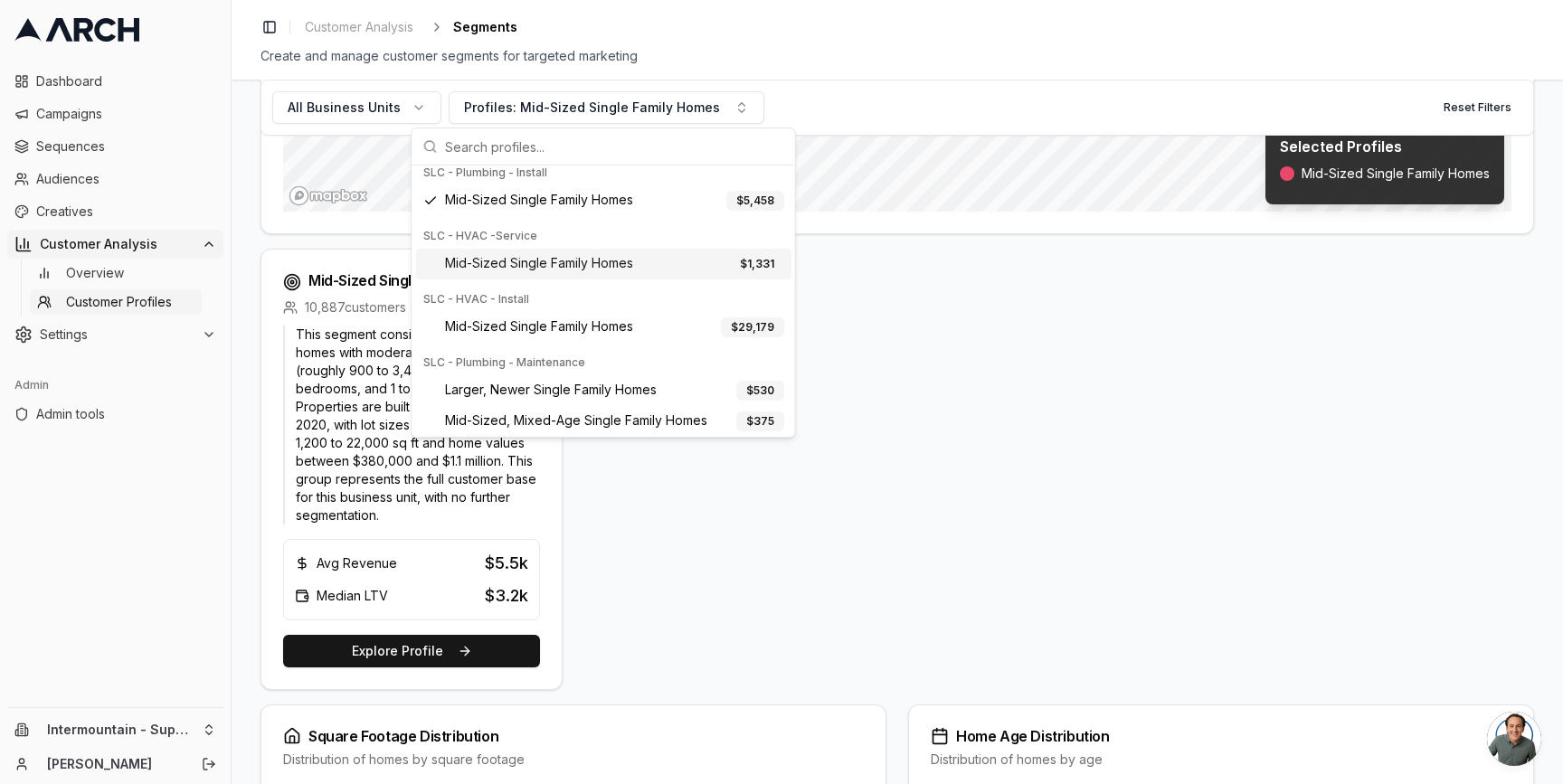
scroll to position [495, 0]
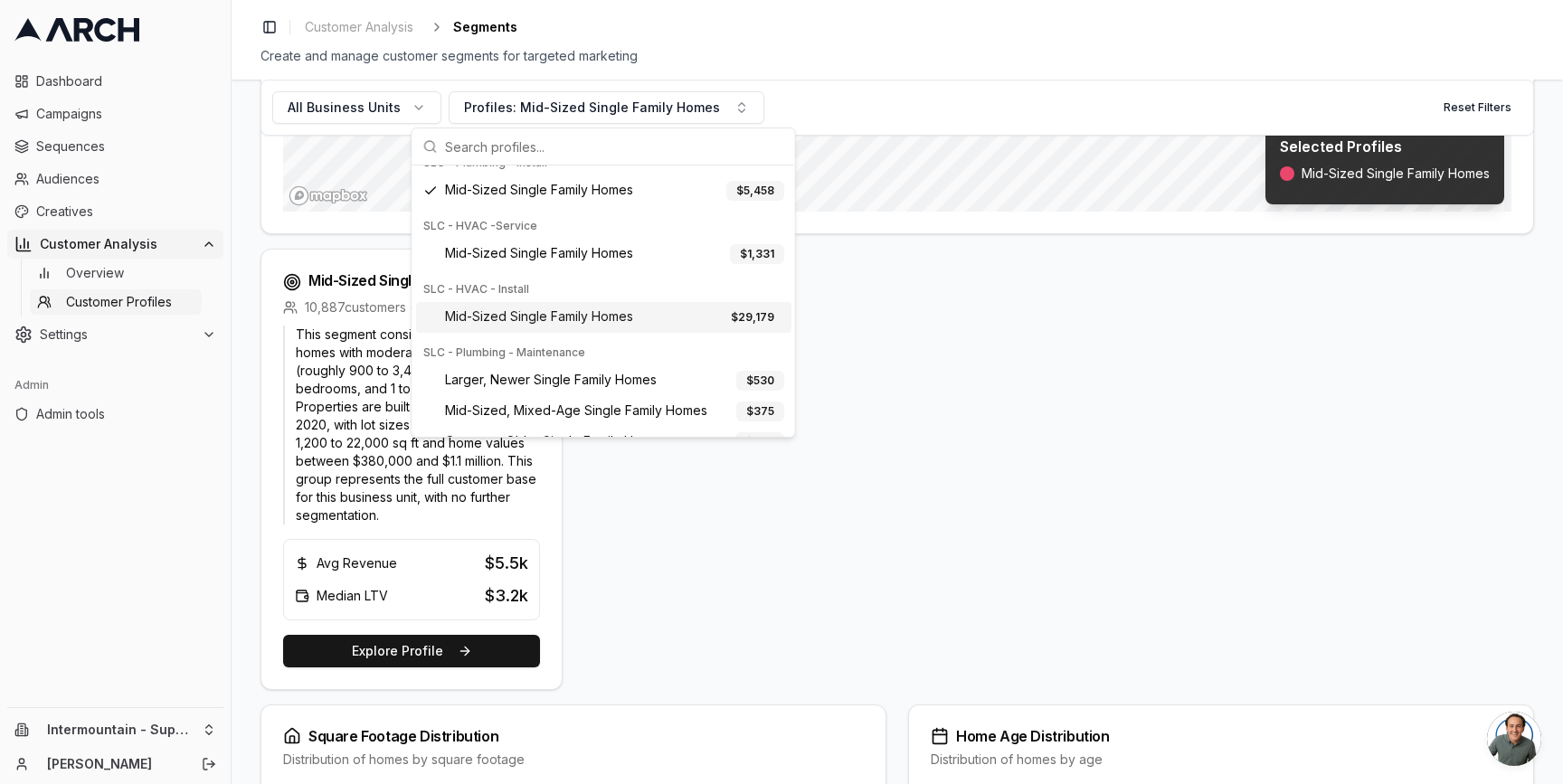
click at [555, 316] on span "Mid-Sized Single Family Homes" at bounding box center [539, 317] width 188 height 20
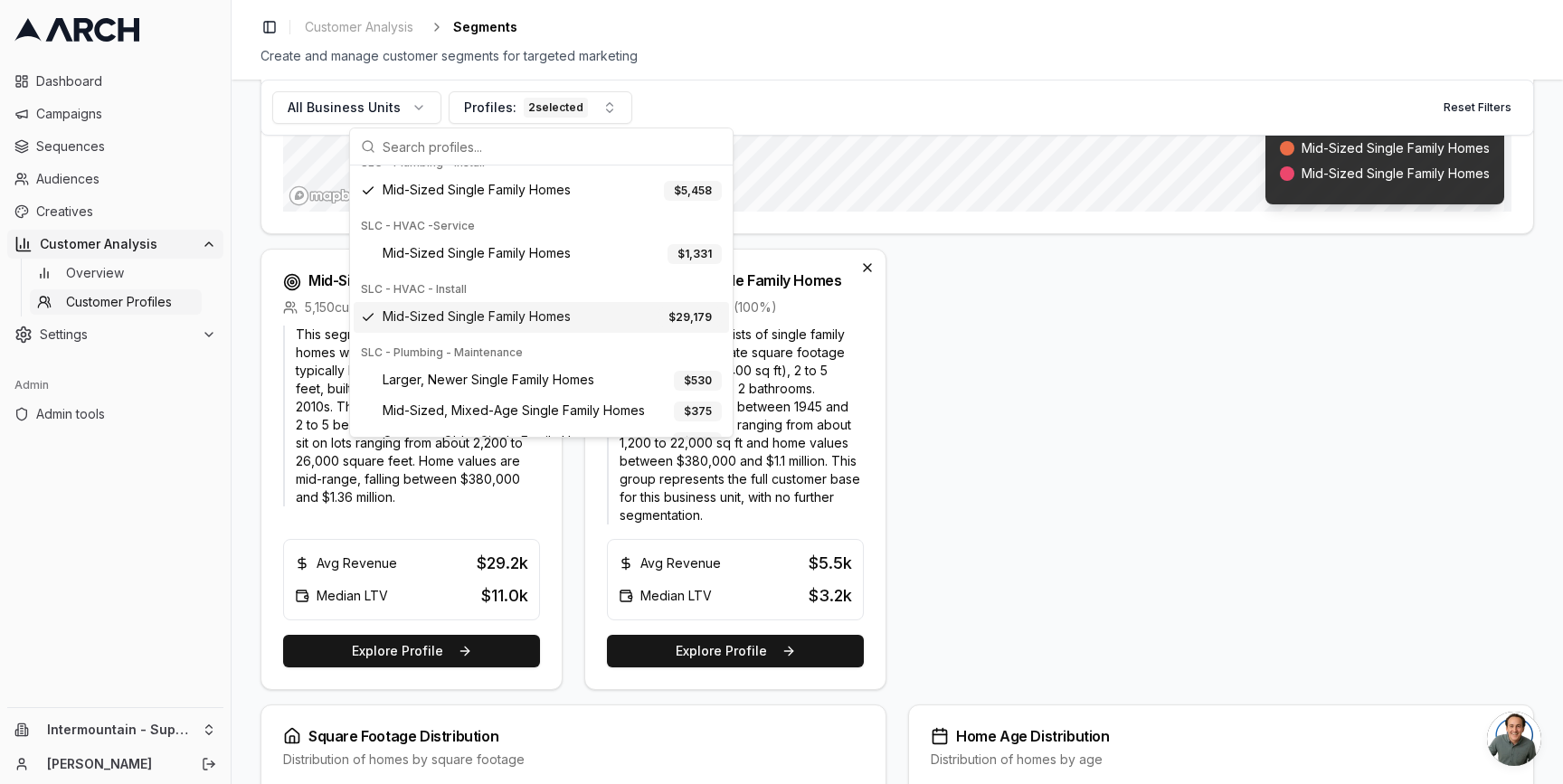
click at [1094, 326] on div "Mid-Sized Single Family Homes 5,150 customers ( 100 %) This segment consists of…" at bounding box center [897, 469] width 1273 height 441
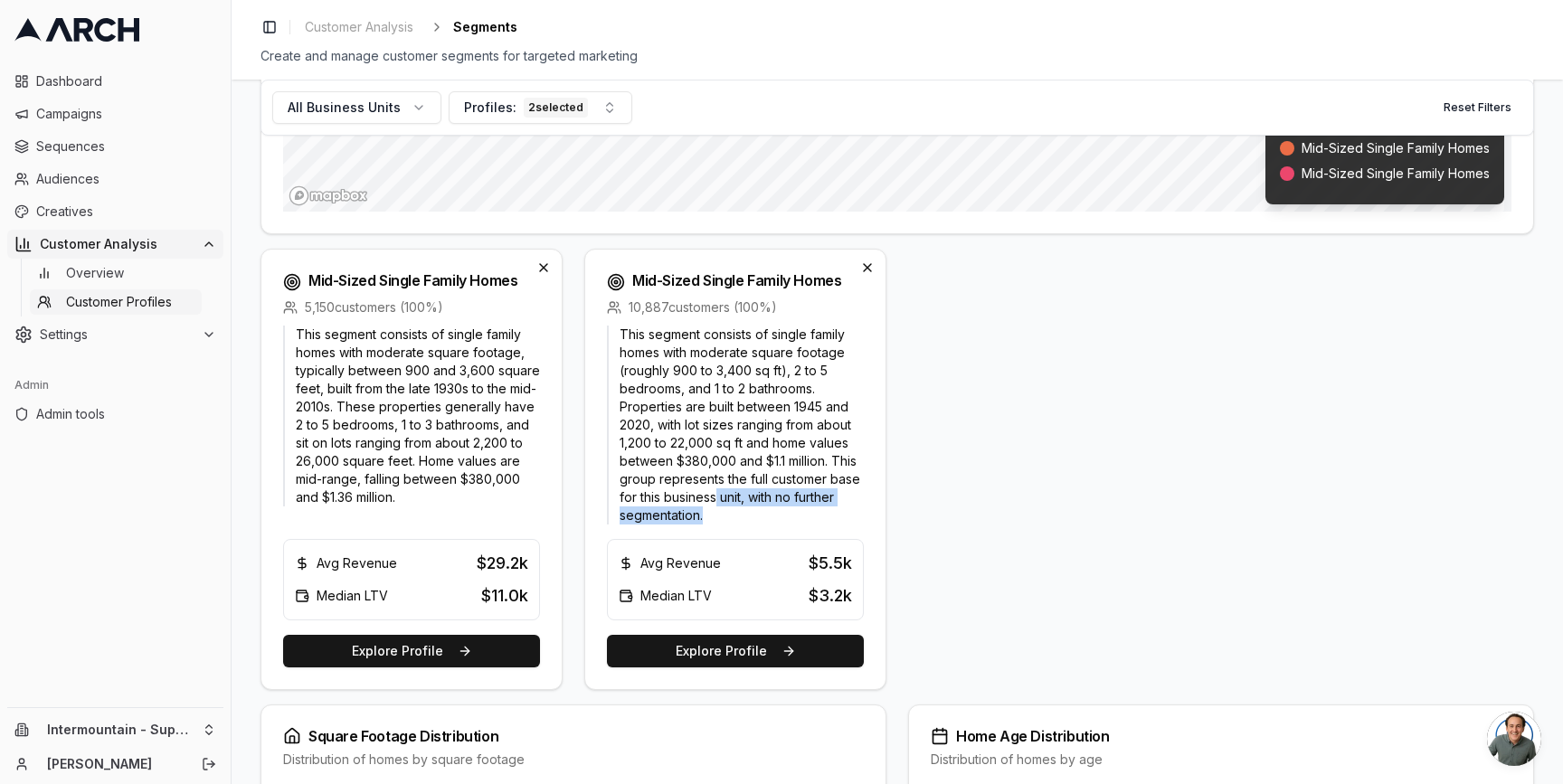
drag, startPoint x: 730, startPoint y: 512, endPoint x: 714, endPoint y: 498, distance: 21.3
click at [714, 498] on p "This segment consists of single family homes with moderate square footage (roug…" at bounding box center [735, 425] width 257 height 199
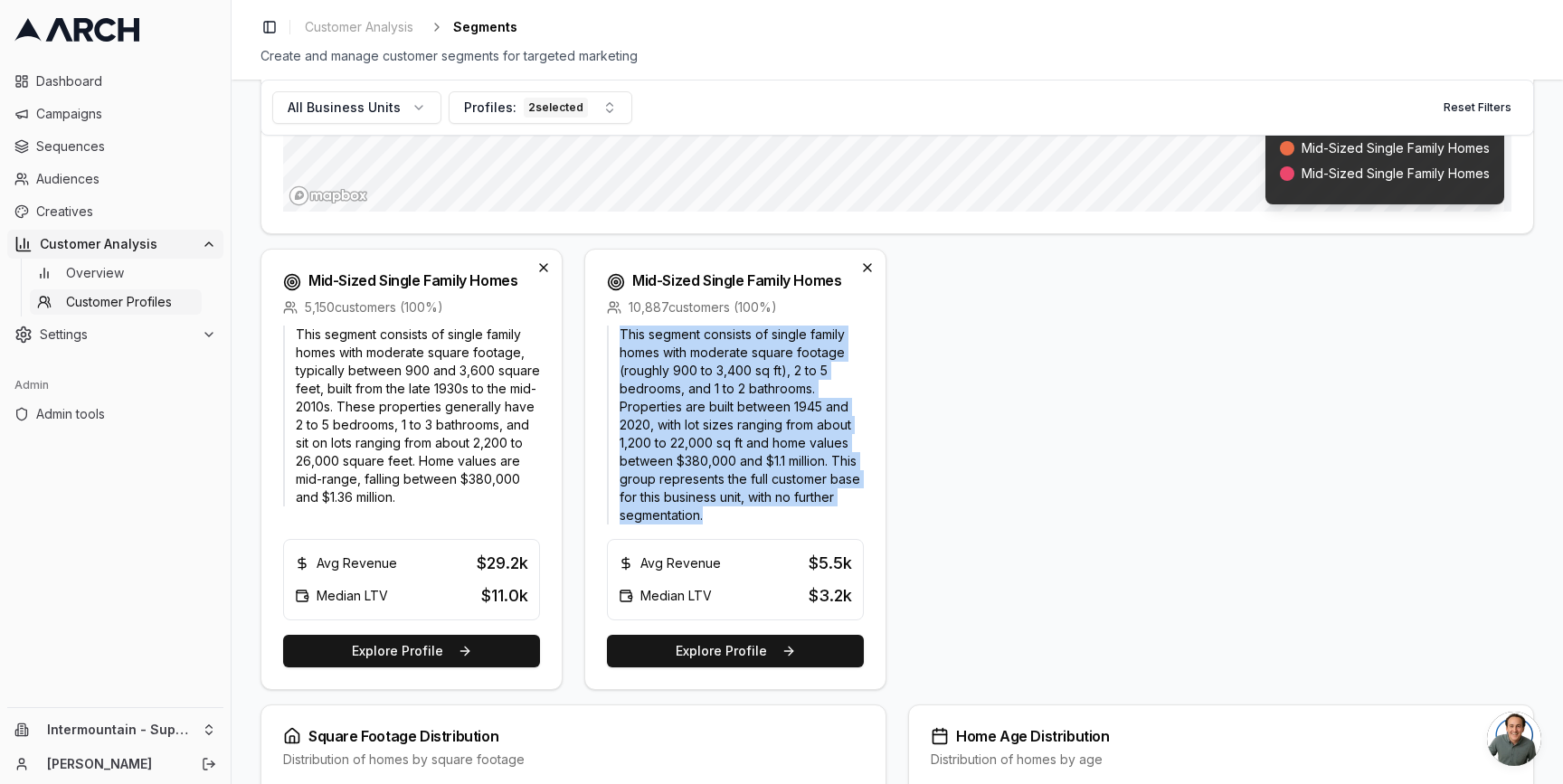
click at [714, 498] on p "This segment consists of single family homes with moderate square footage (roug…" at bounding box center [735, 425] width 257 height 199
click at [709, 499] on p "This segment consists of single family homes with moderate square footage (roug…" at bounding box center [735, 425] width 257 height 199
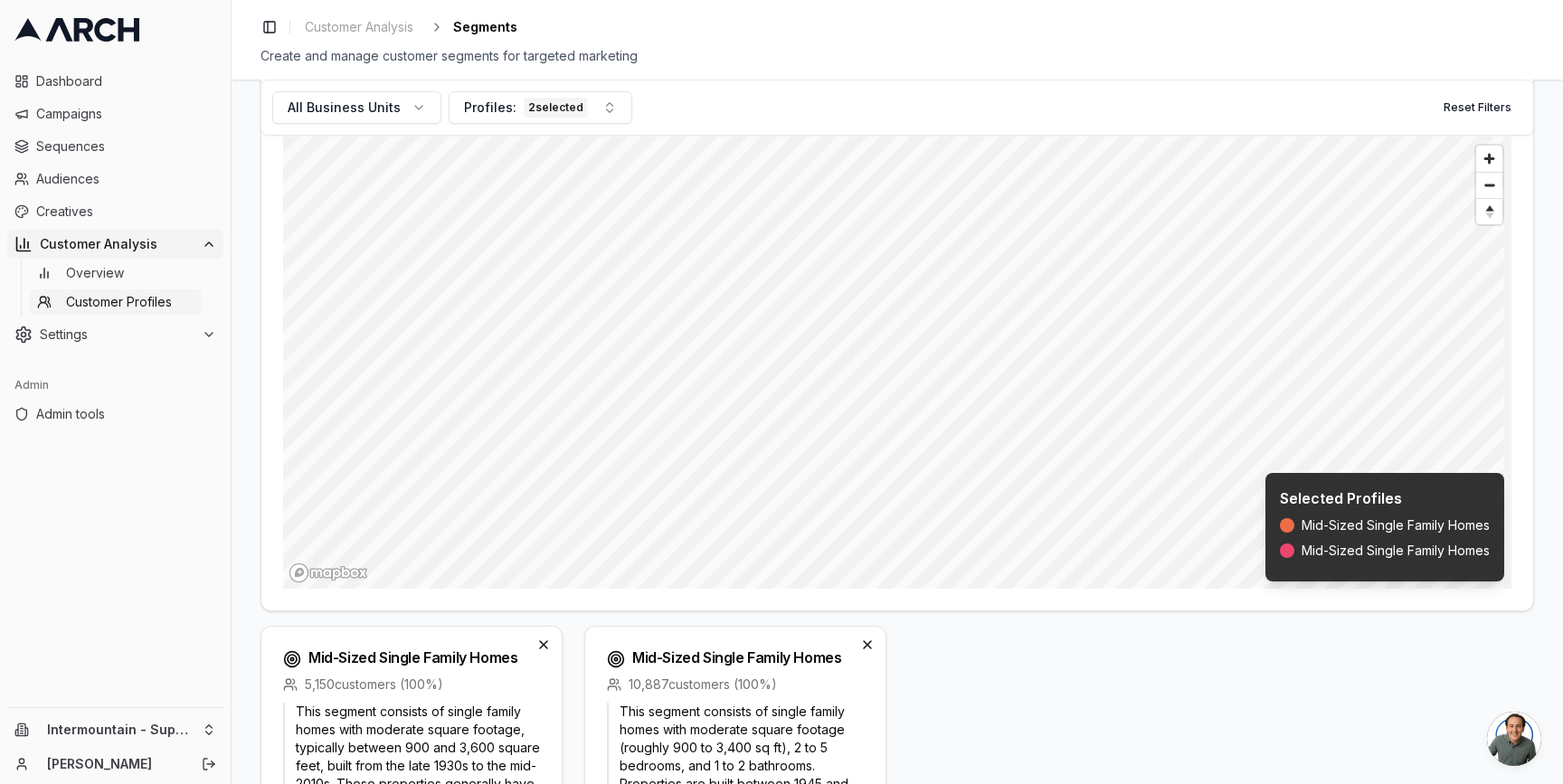
scroll to position [0, 0]
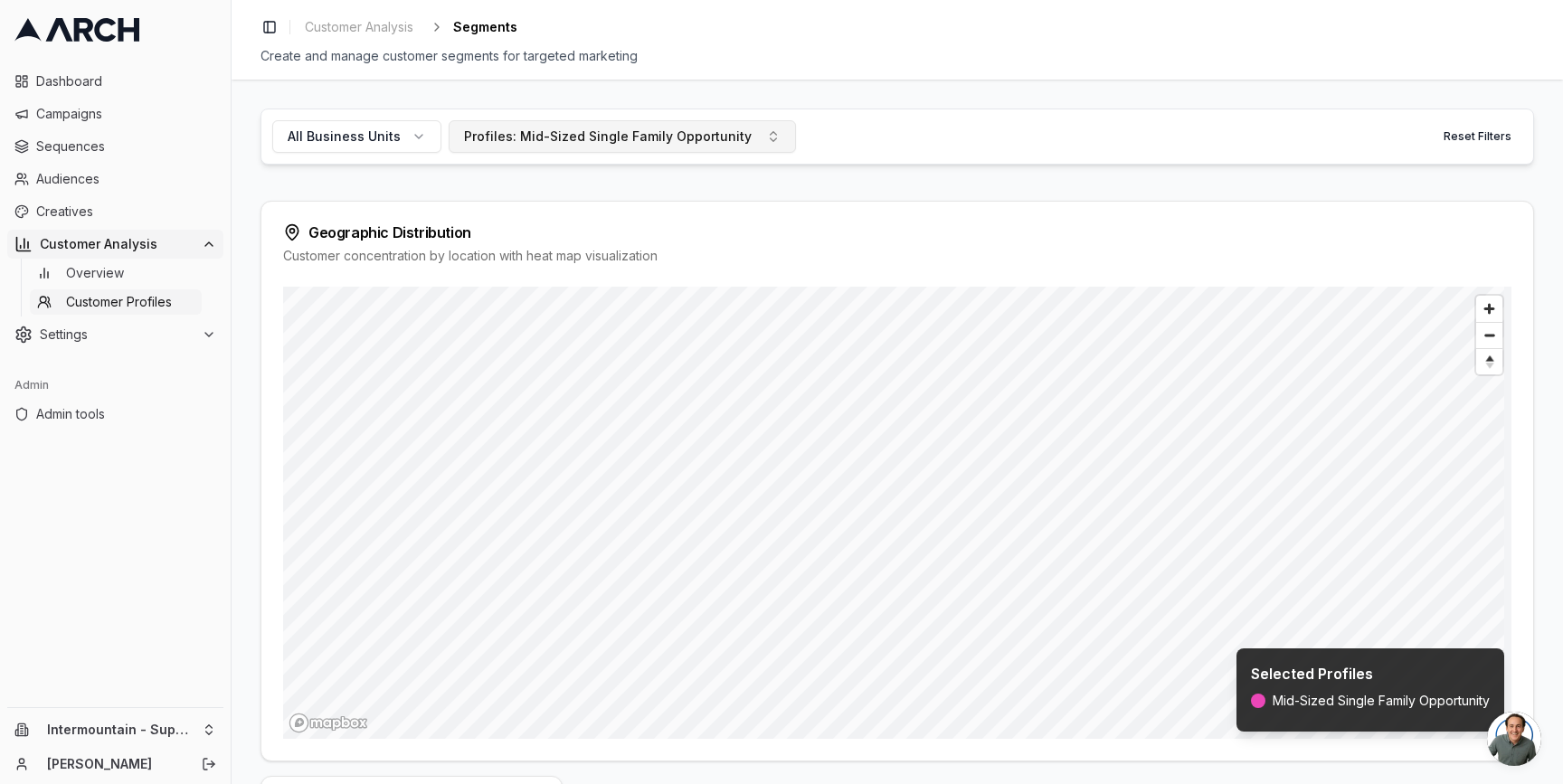
click at [738, 144] on button "Profiles: Mid-Sized Single Family Opportunity" at bounding box center [622, 136] width 347 height 33
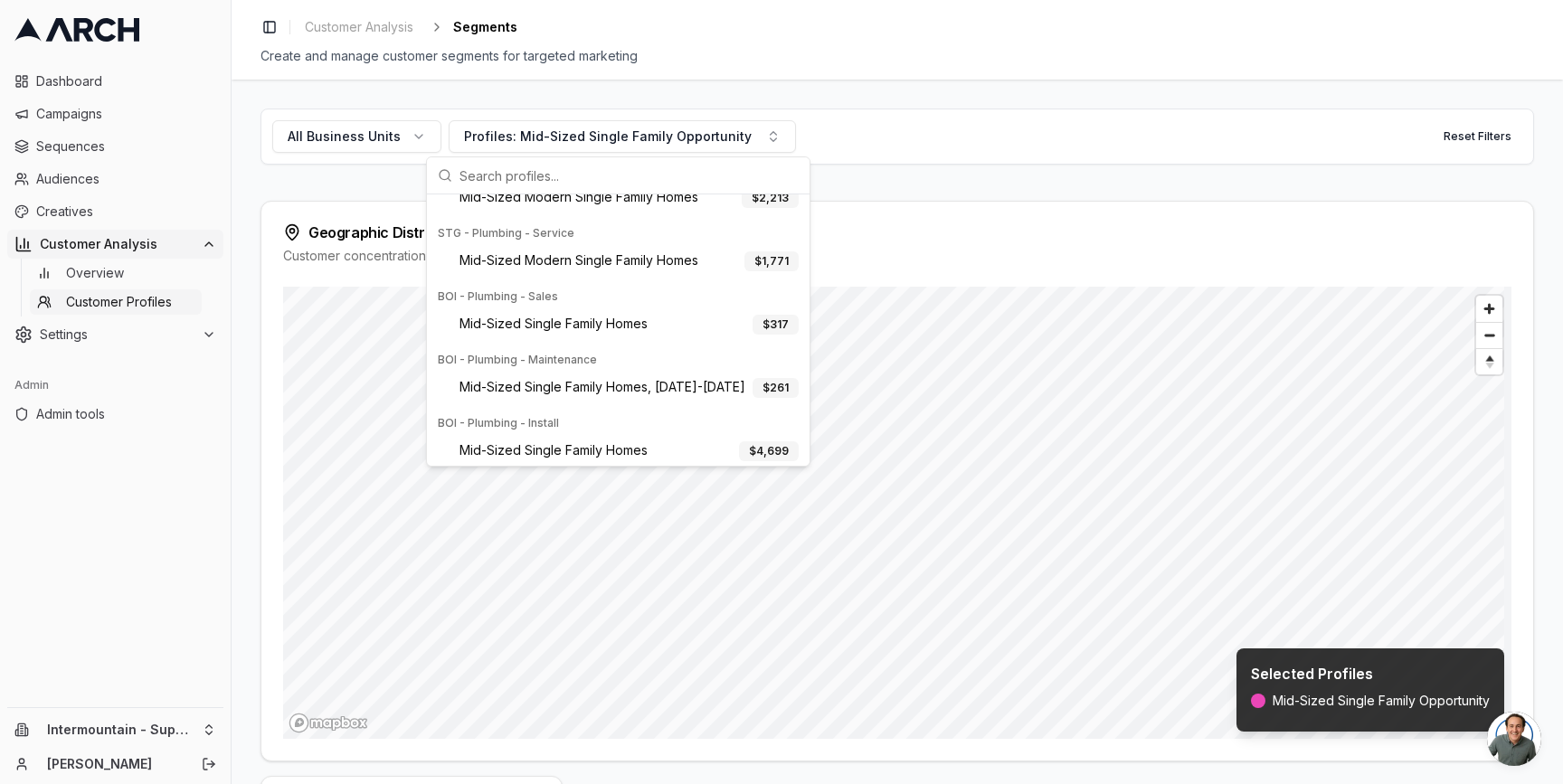
scroll to position [1245, 0]
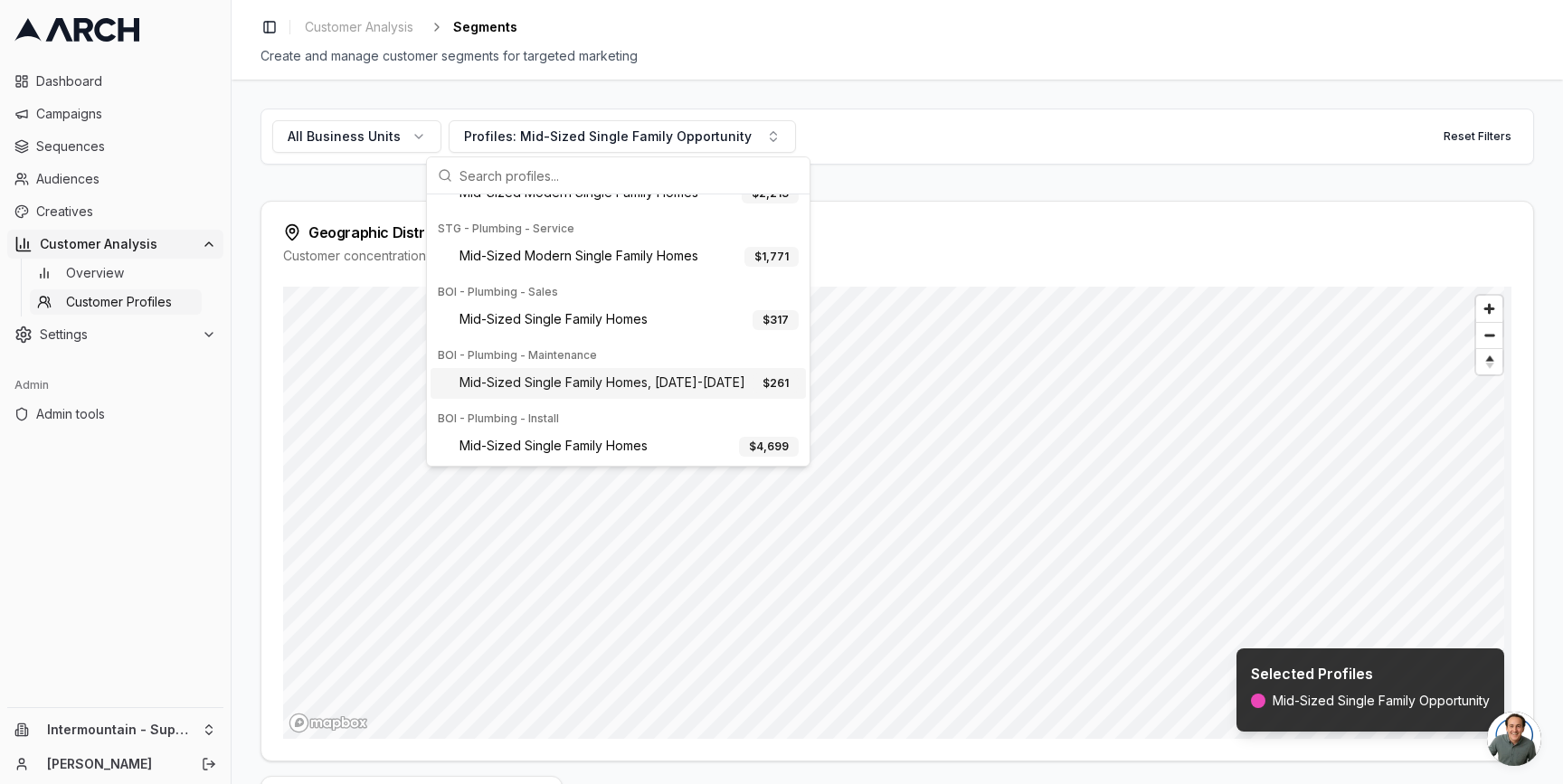
click at [237, 480] on div "All Business Units Profiles: Mid-Sized Single Family Opportunity Reset Filters …" at bounding box center [897, 431] width 1331 height 704
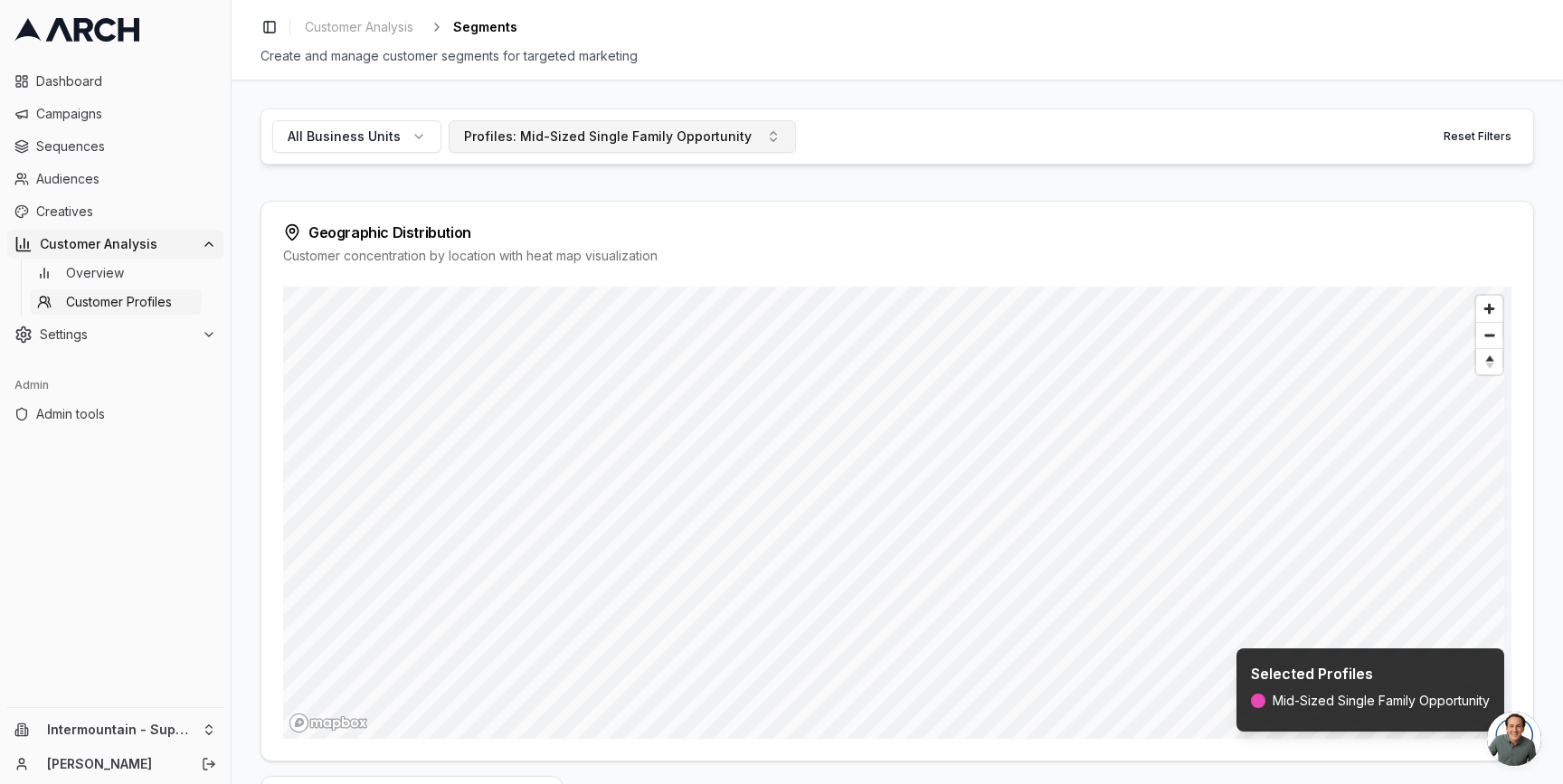
click at [614, 134] on div "Profiles: Mid-Sized Single Family Opportunity" at bounding box center [608, 136] width 288 height 18
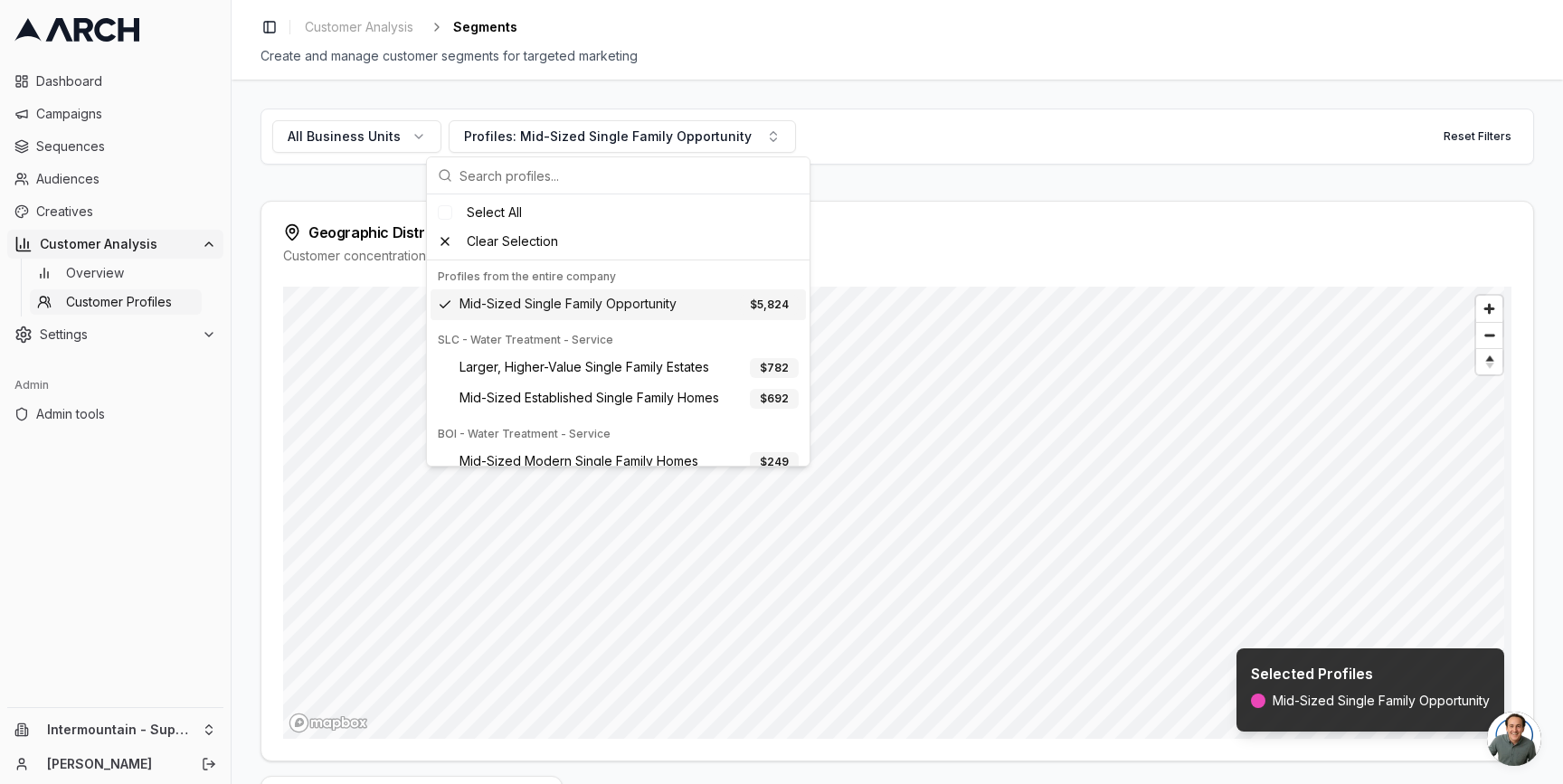
click at [544, 300] on span "Mid-Sized Single Family Opportunity" at bounding box center [568, 304] width 217 height 20
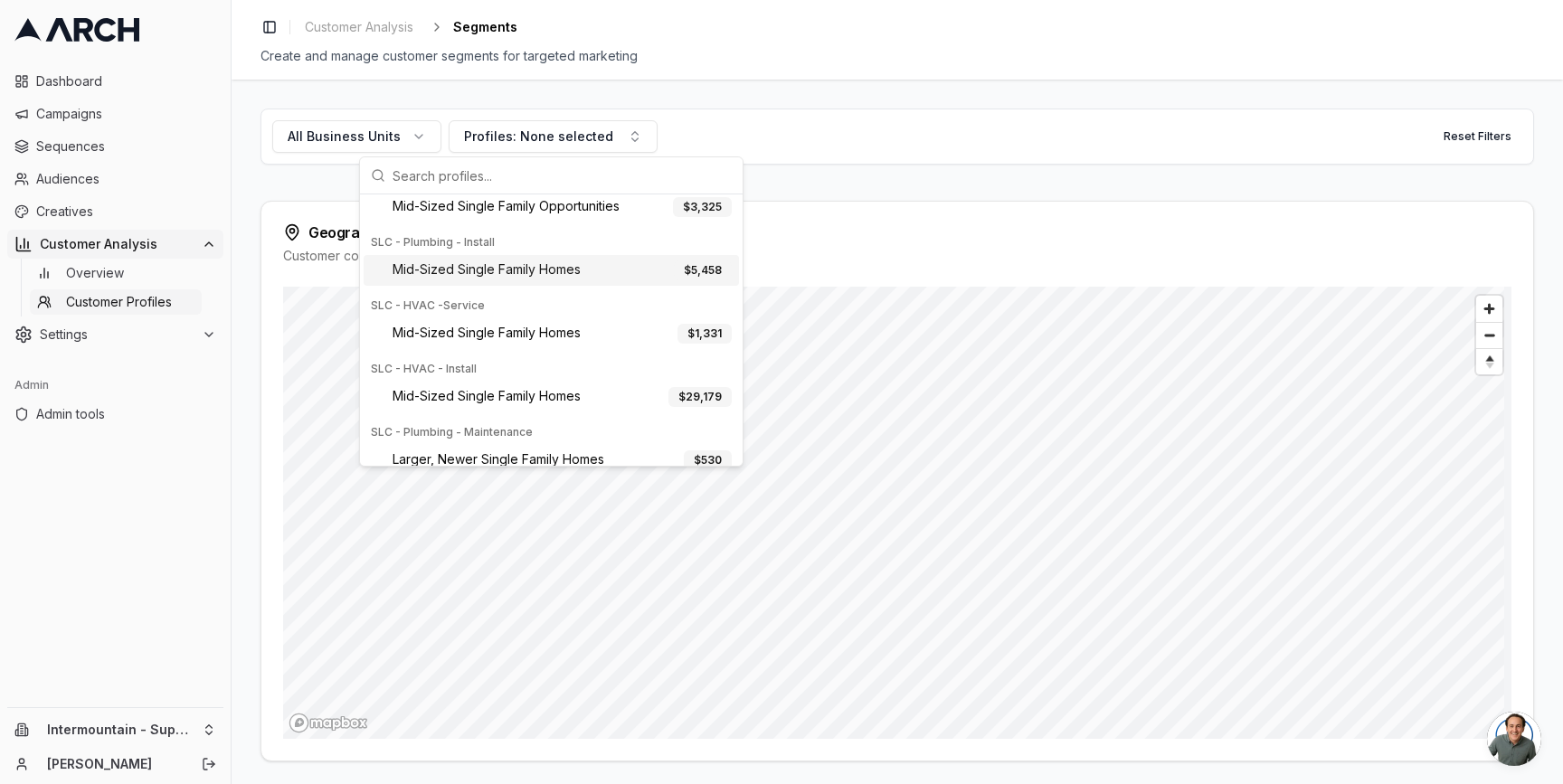
click at [525, 270] on span "Mid-Sized Single Family Homes" at bounding box center [486, 270] width 188 height 20
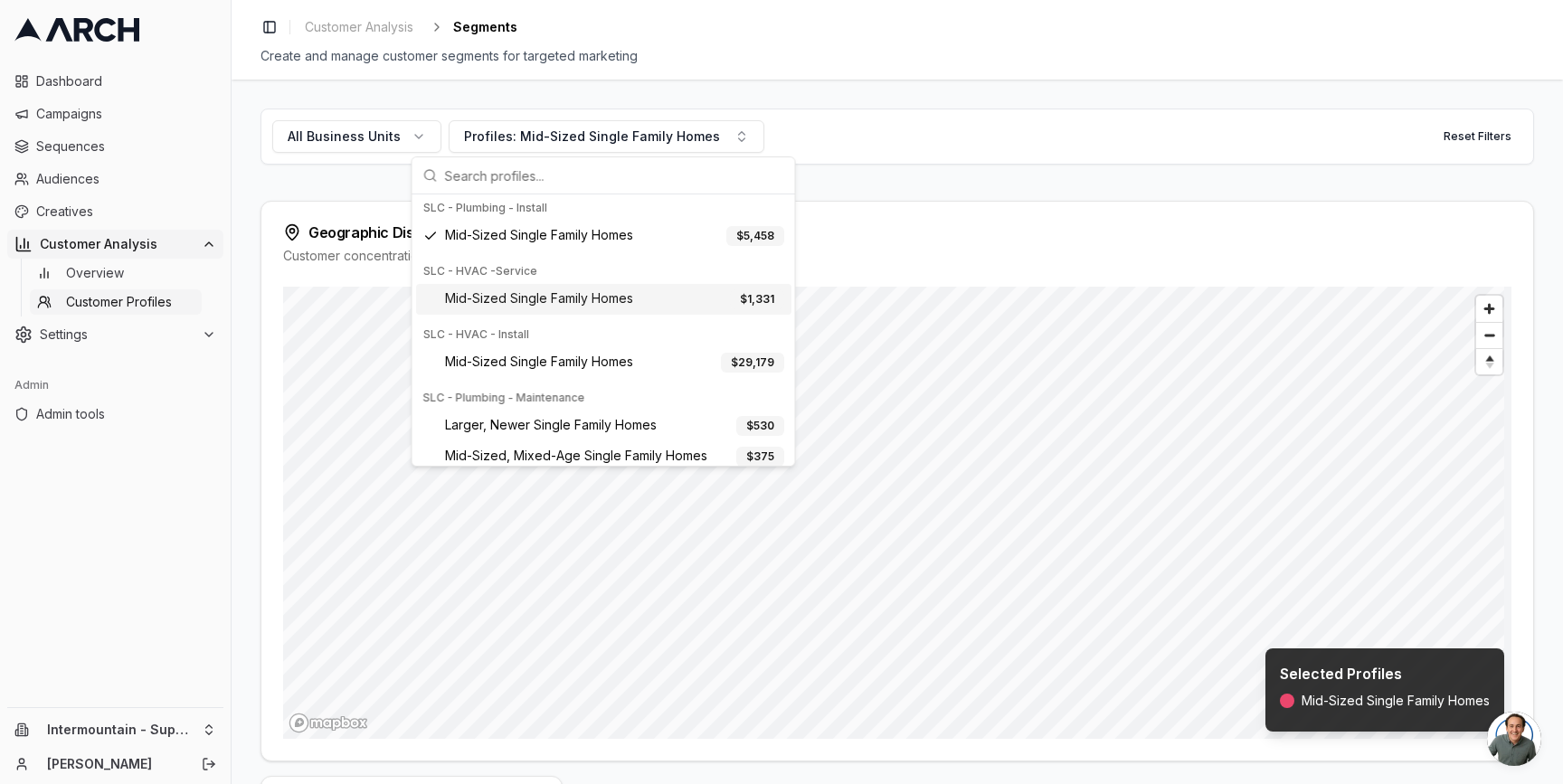
scroll to position [481, 0]
click at [545, 352] on span "Mid-Sized Single Family Homes" at bounding box center [539, 360] width 188 height 20
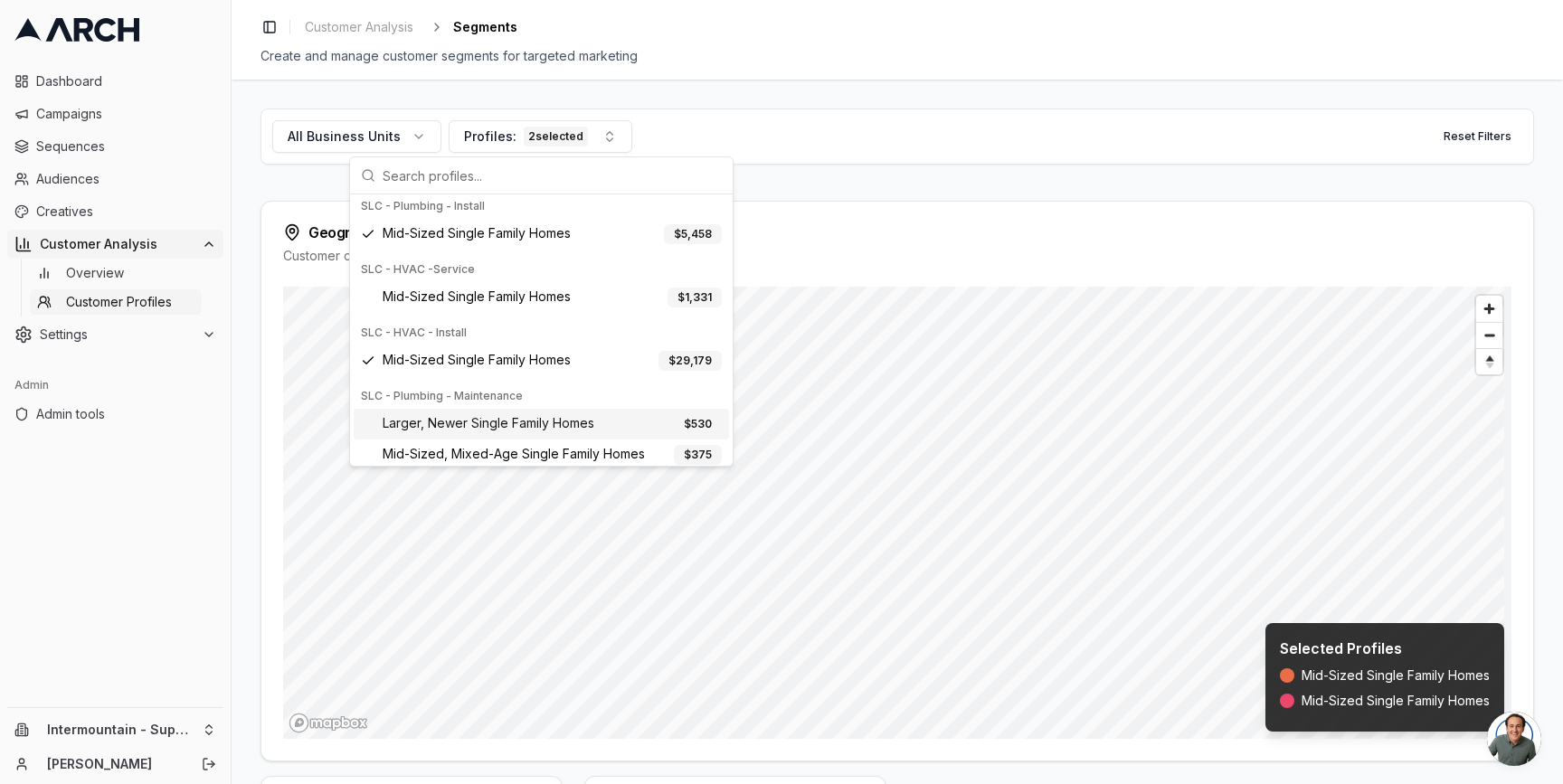
click at [254, 484] on div "All Business Units Profiles: 2 selected Reset Filters Geographic Distribution C…" at bounding box center [897, 431] width 1331 height 704
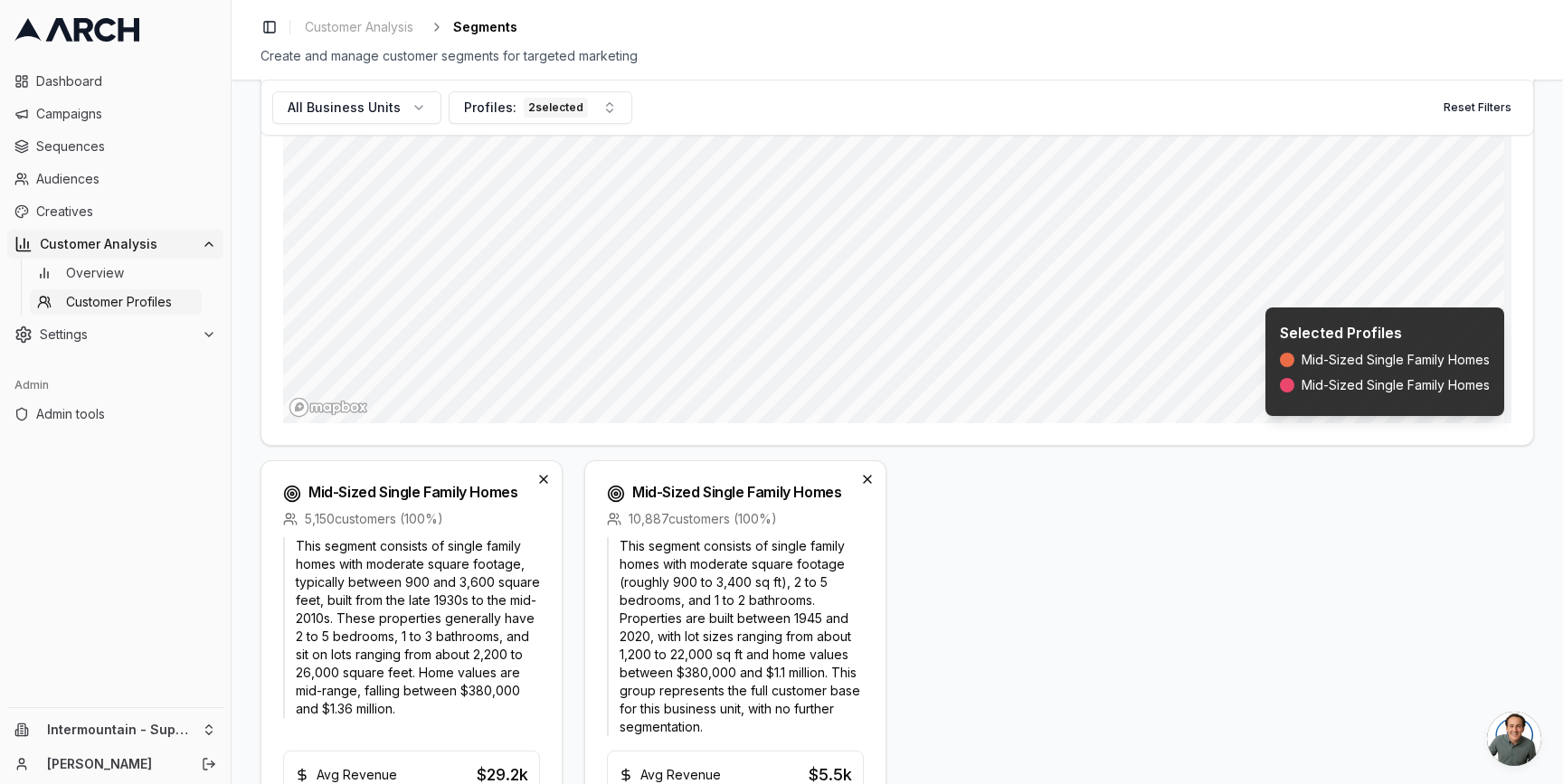
scroll to position [508, 0]
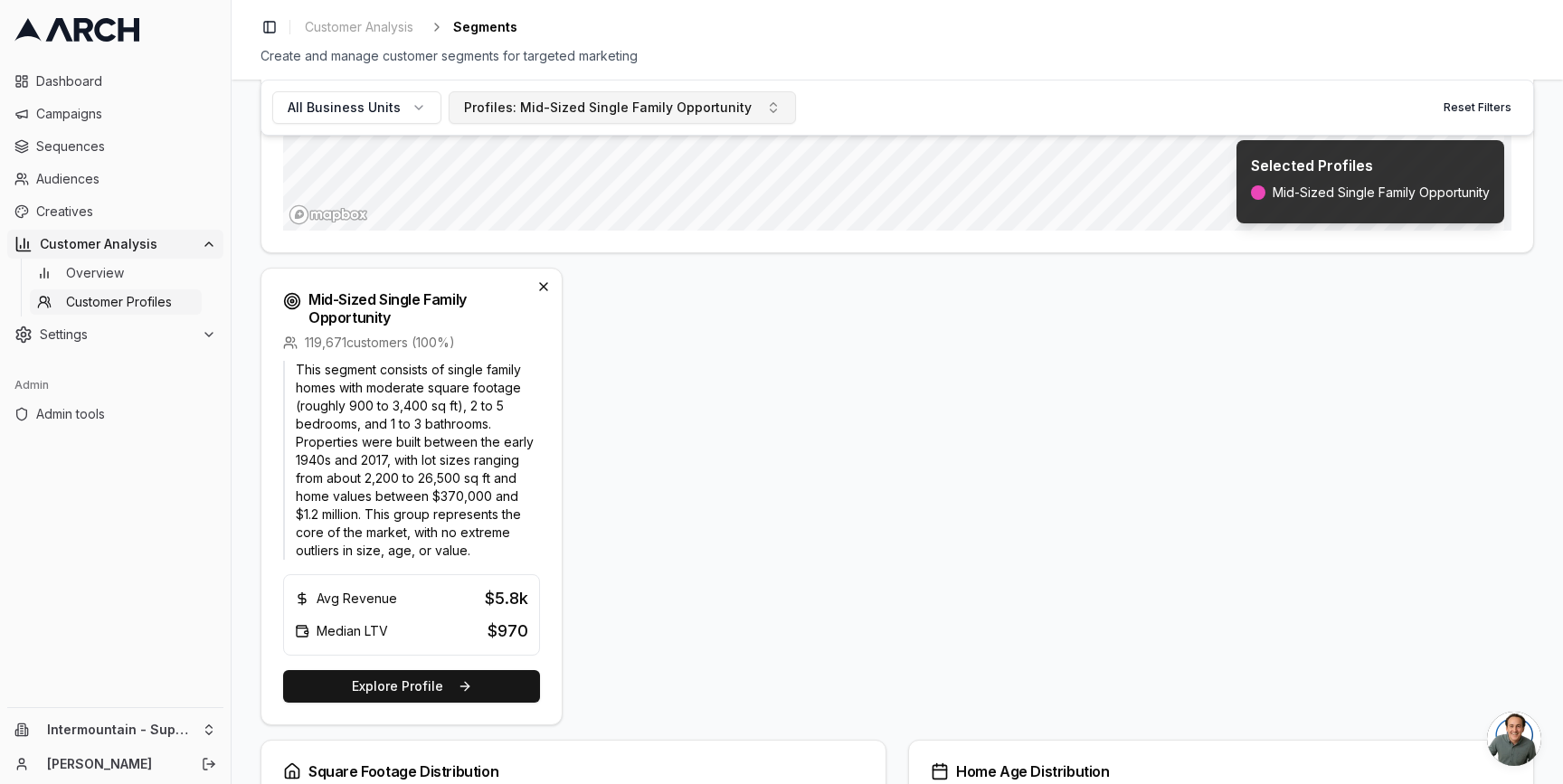
click at [592, 100] on div "Profiles: Mid-Sized Single Family Opportunity" at bounding box center [608, 107] width 288 height 18
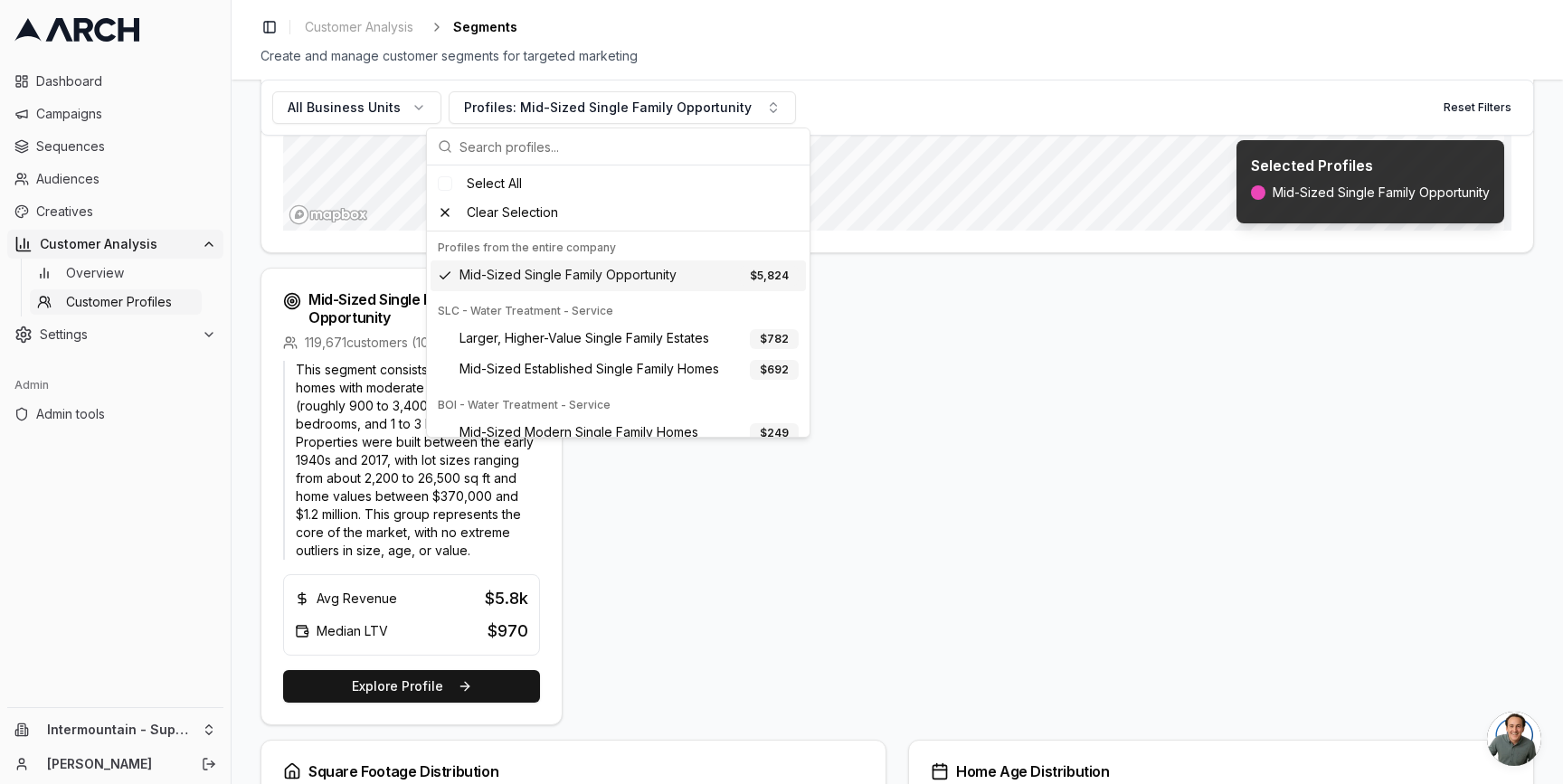
click at [596, 279] on span "Mid-Sized Single Family Opportunity" at bounding box center [568, 276] width 217 height 20
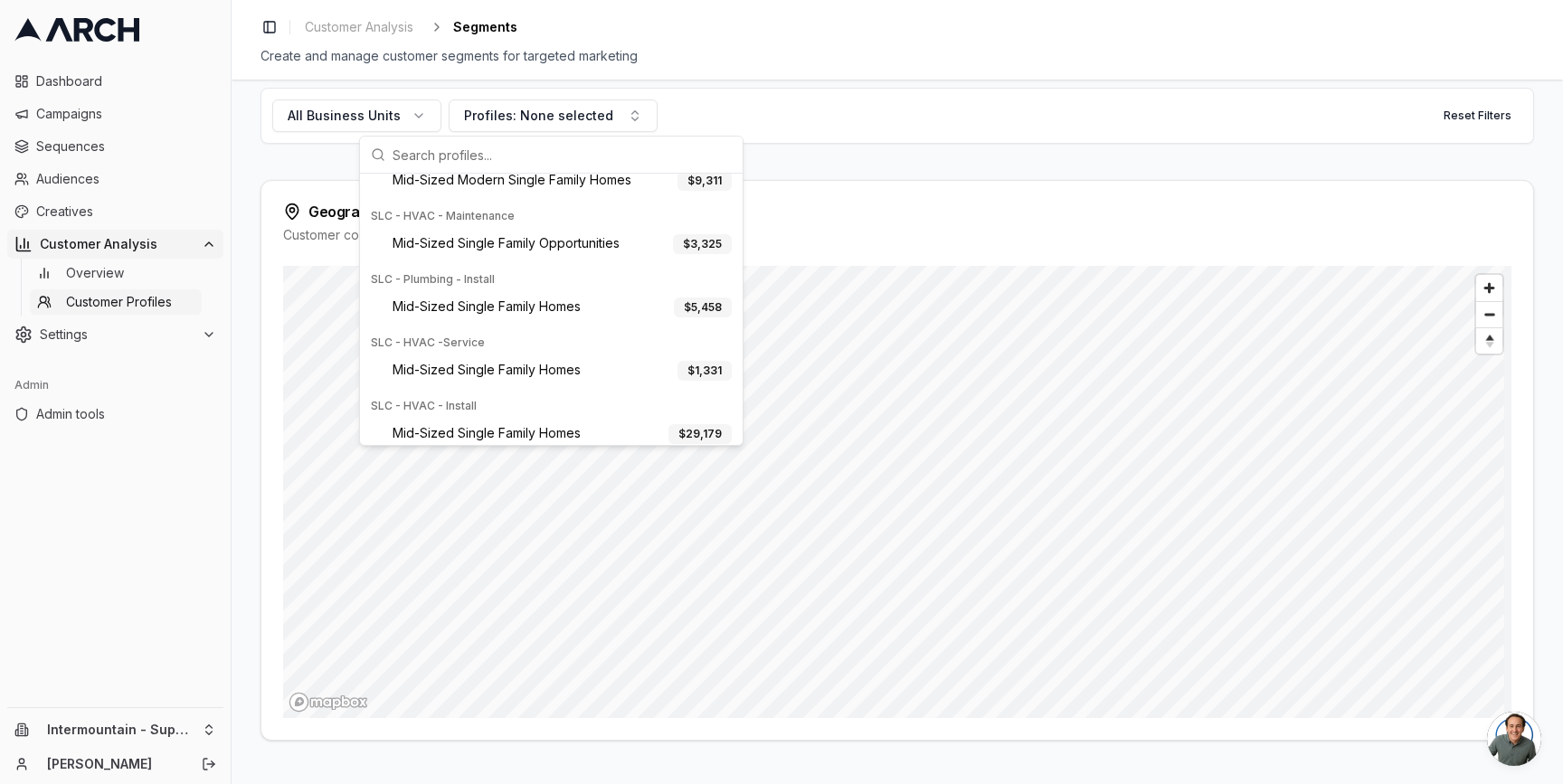
scroll to position [359, 0]
click at [374, 120] on span "All Business Units" at bounding box center [344, 115] width 113 height 18
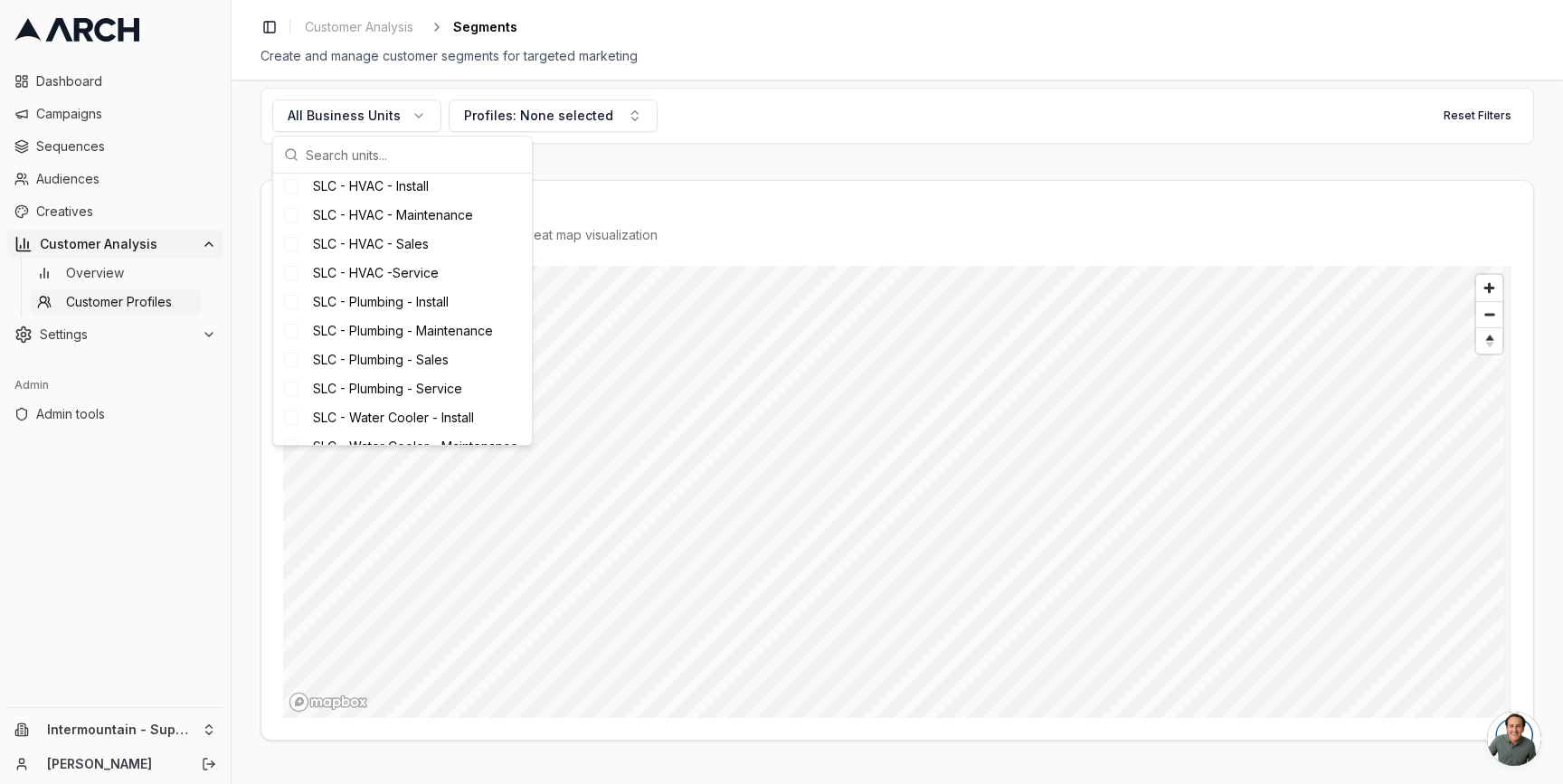
scroll to position [722, 0]
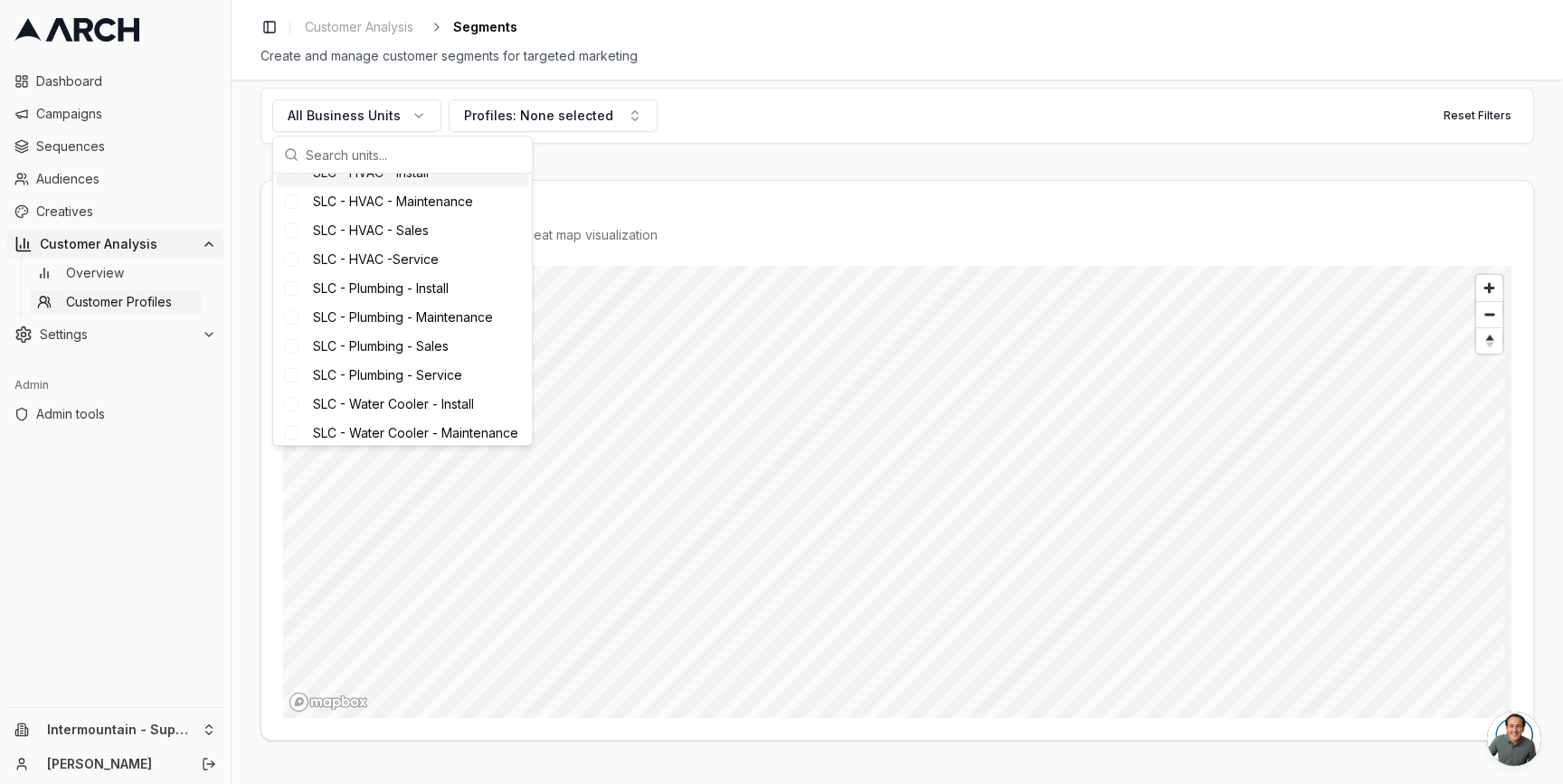
click at [382, 181] on span "SLC - HVAC - Install" at bounding box center [371, 172] width 115 height 18
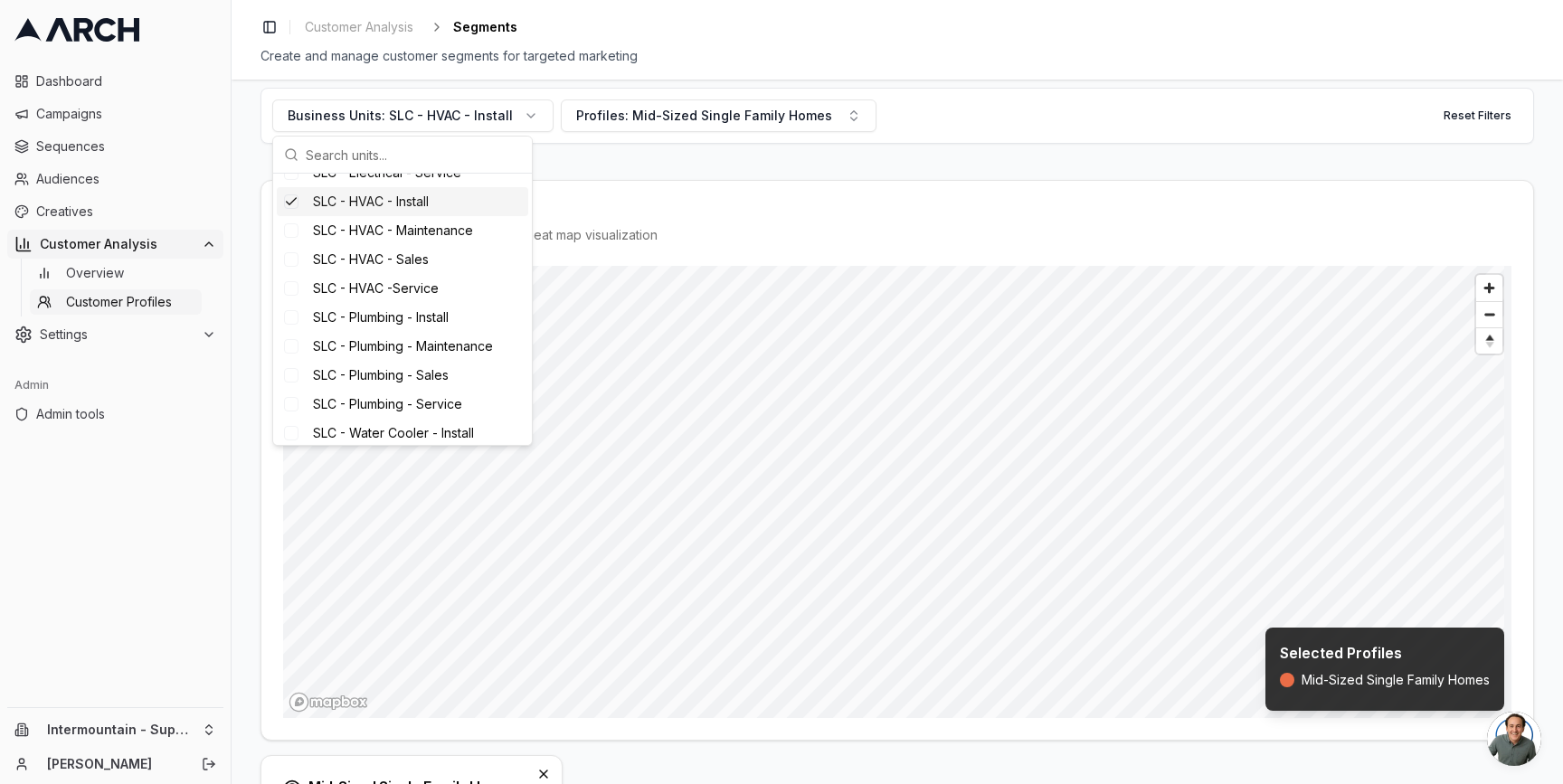
scroll to position [751, 0]
click at [382, 211] on span "SLC - HVAC - Maintenance" at bounding box center [393, 201] width 160 height 18
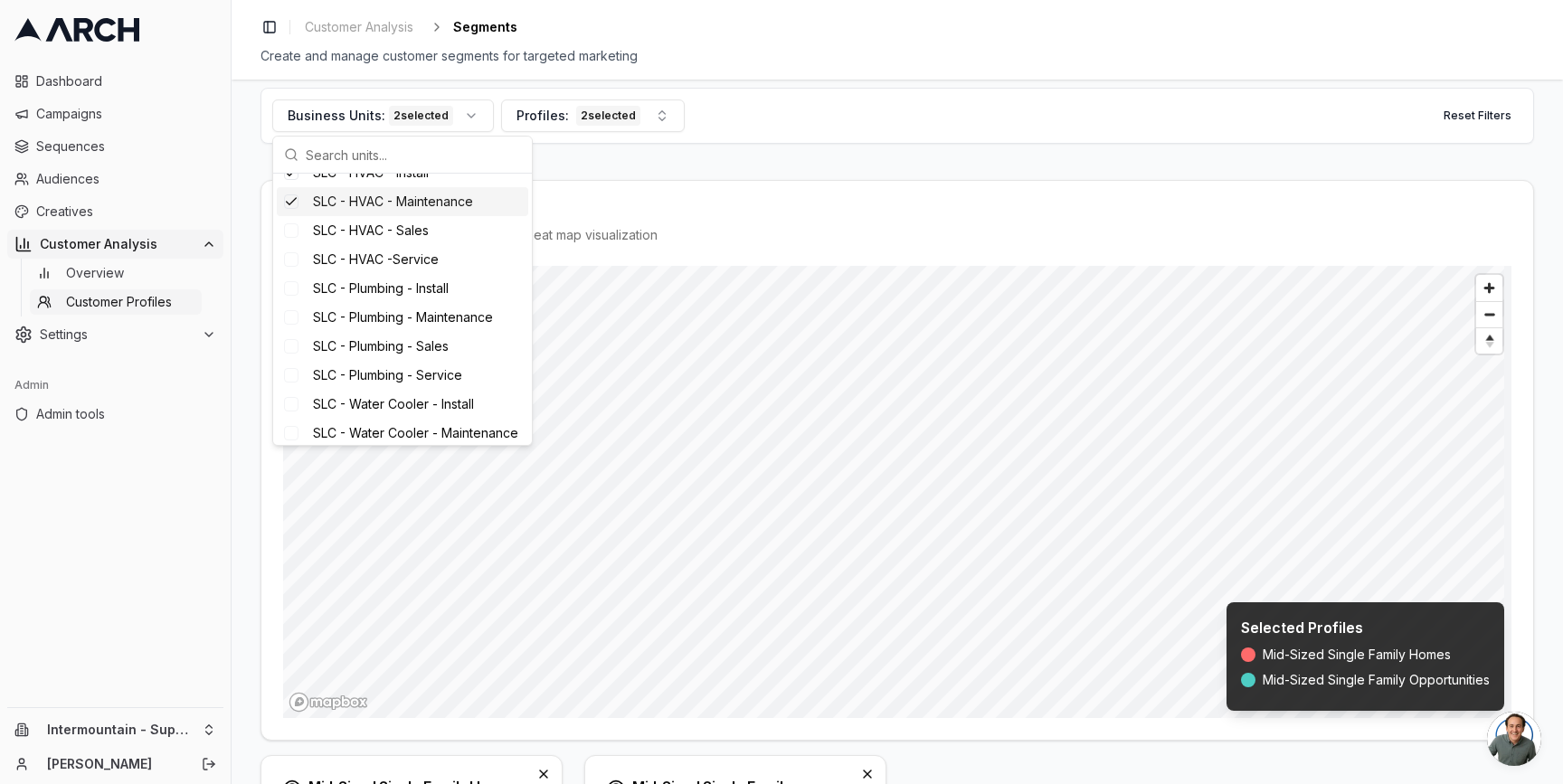
click at [384, 211] on span "SLC - HVAC - Maintenance" at bounding box center [393, 201] width 160 height 18
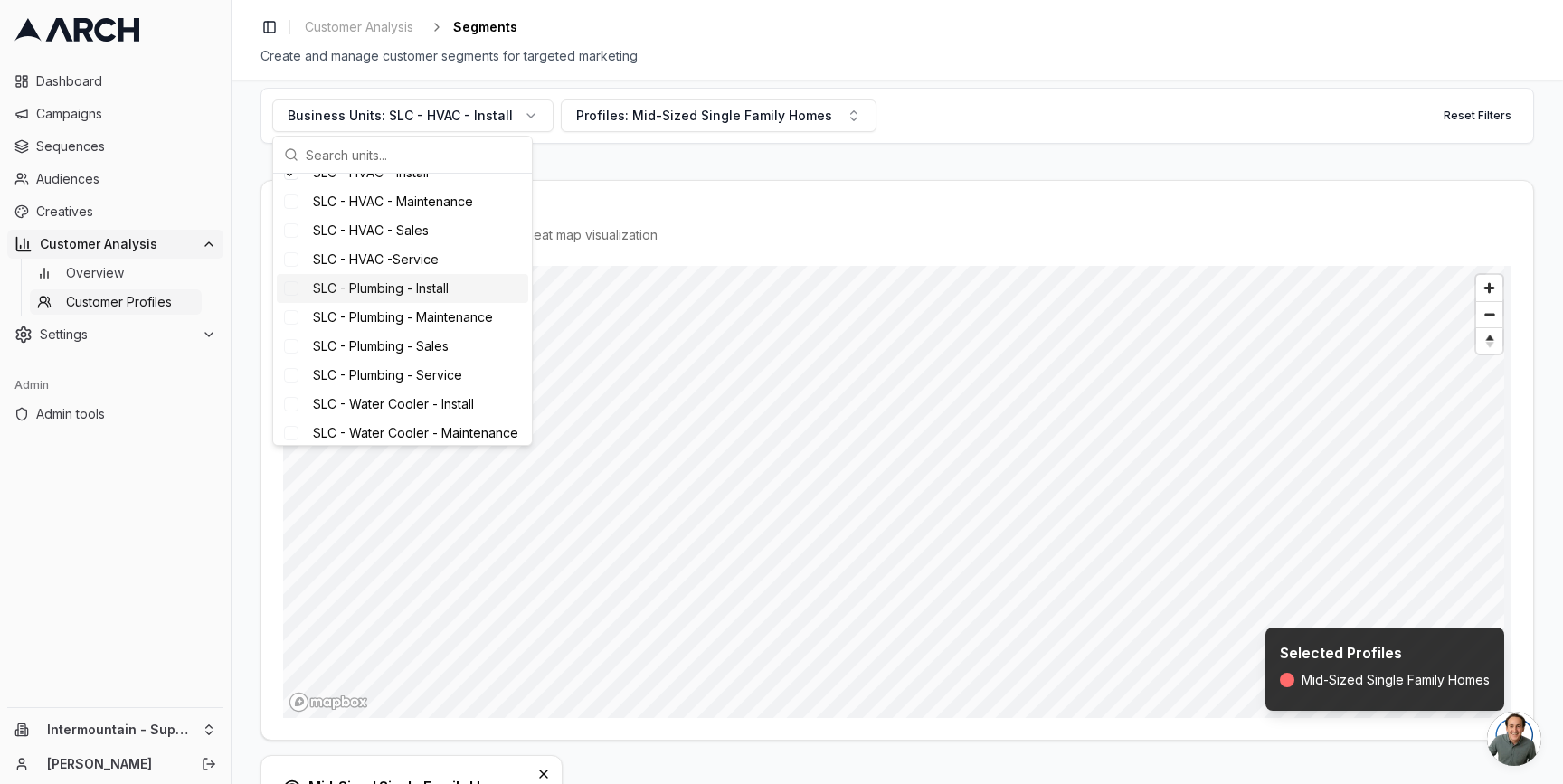
click at [399, 297] on span "SLC - Plumbing - Install" at bounding box center [381, 289] width 136 height 18
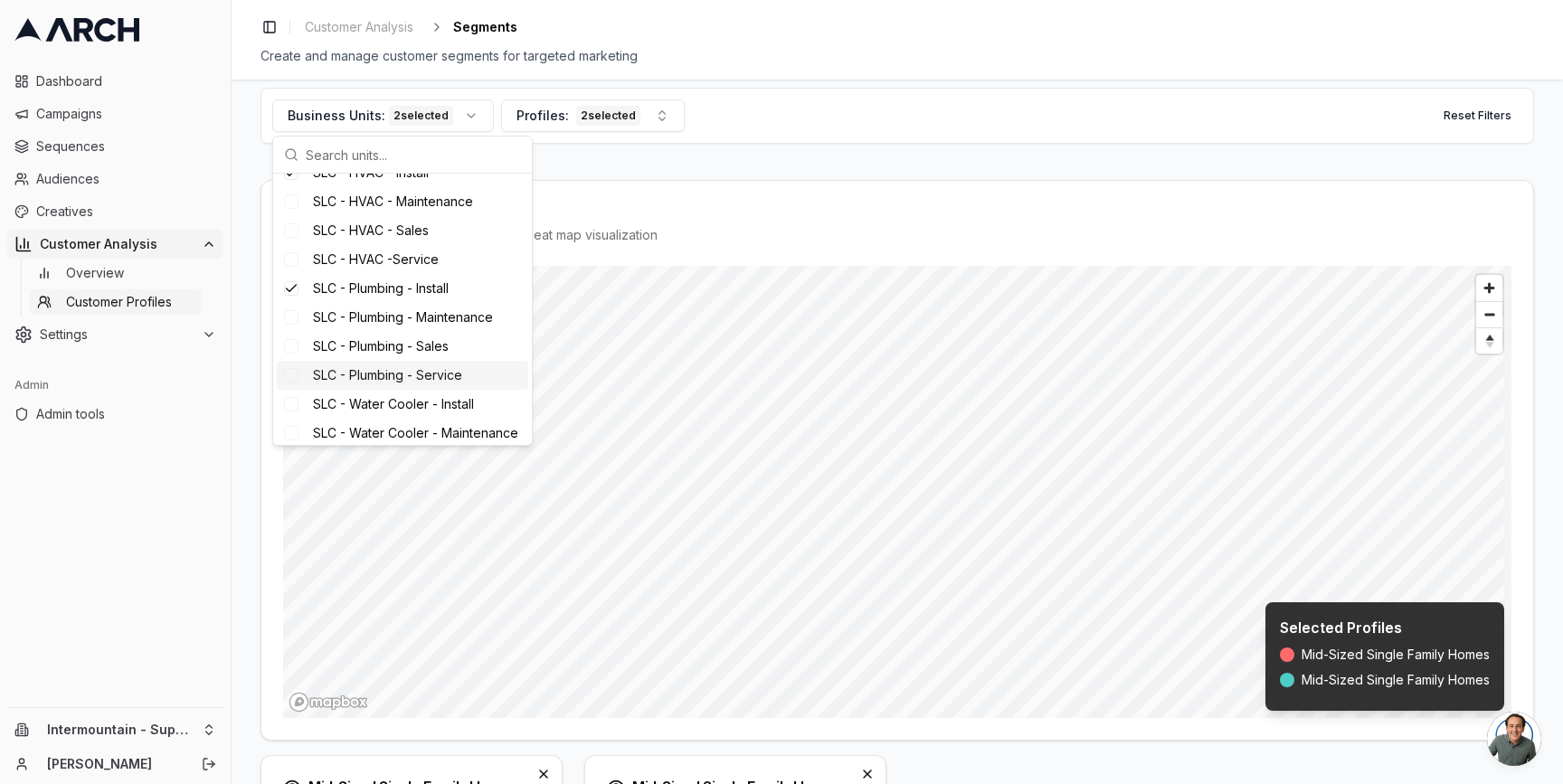
click at [249, 407] on div "Business Units: 2 selected Profiles: 2 selected Reset Filters Geographic Distri…" at bounding box center [897, 431] width 1331 height 704
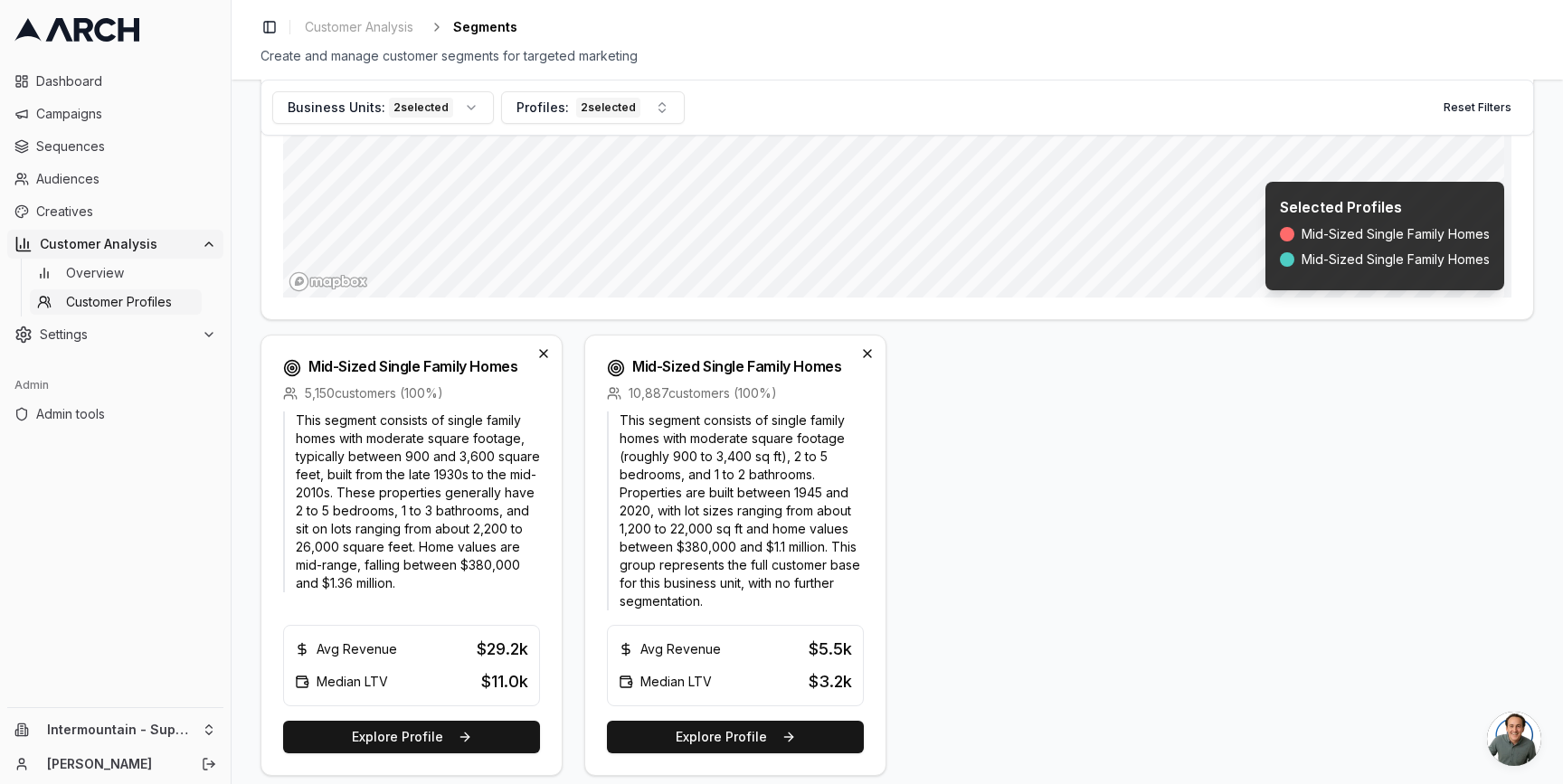
scroll to position [450, 0]
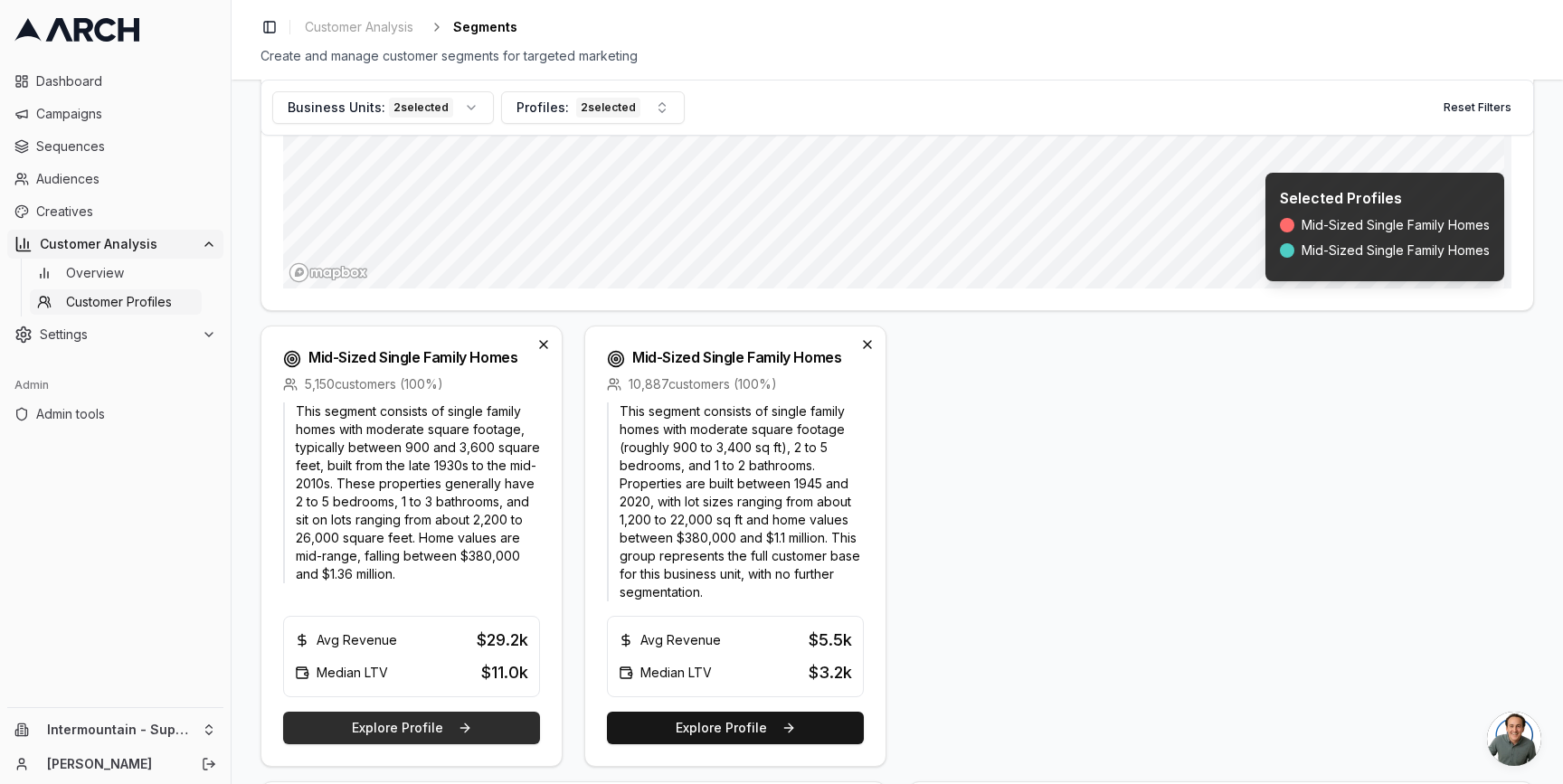
click at [456, 728] on button "Explore Profile" at bounding box center [411, 727] width 257 height 33
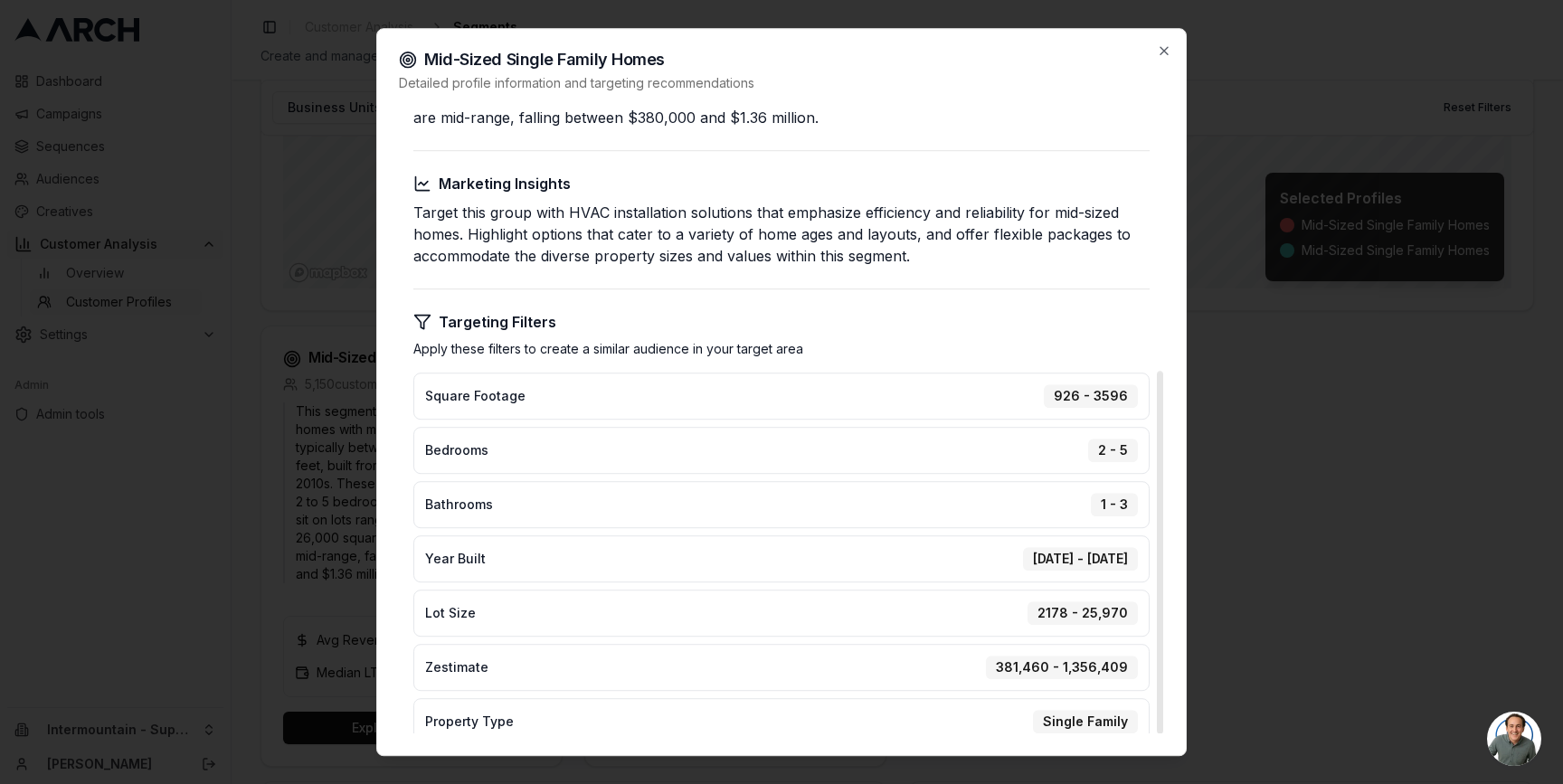
scroll to position [456, 0]
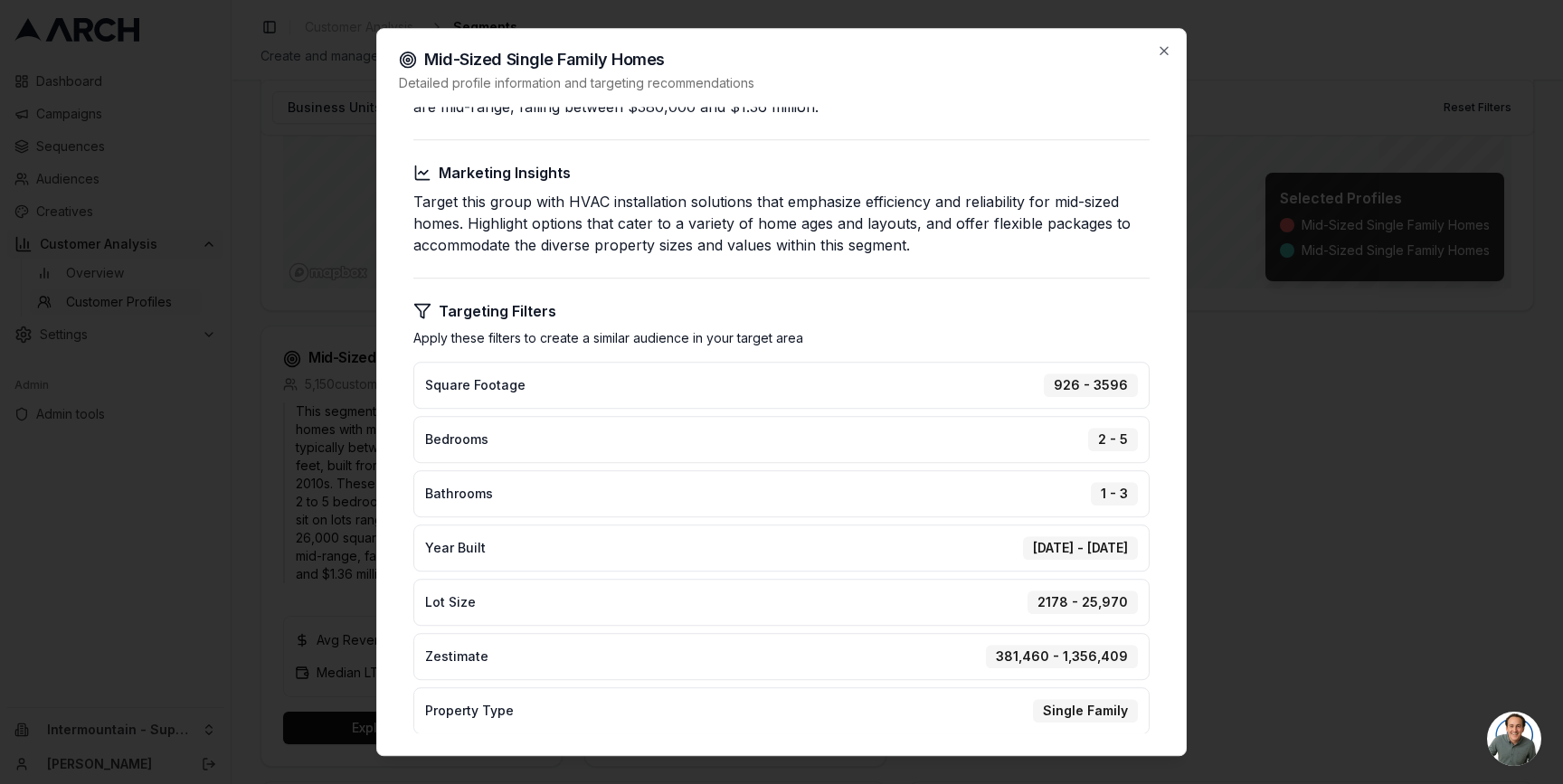
click at [289, 451] on div at bounding box center [782, 392] width 1563 height 784
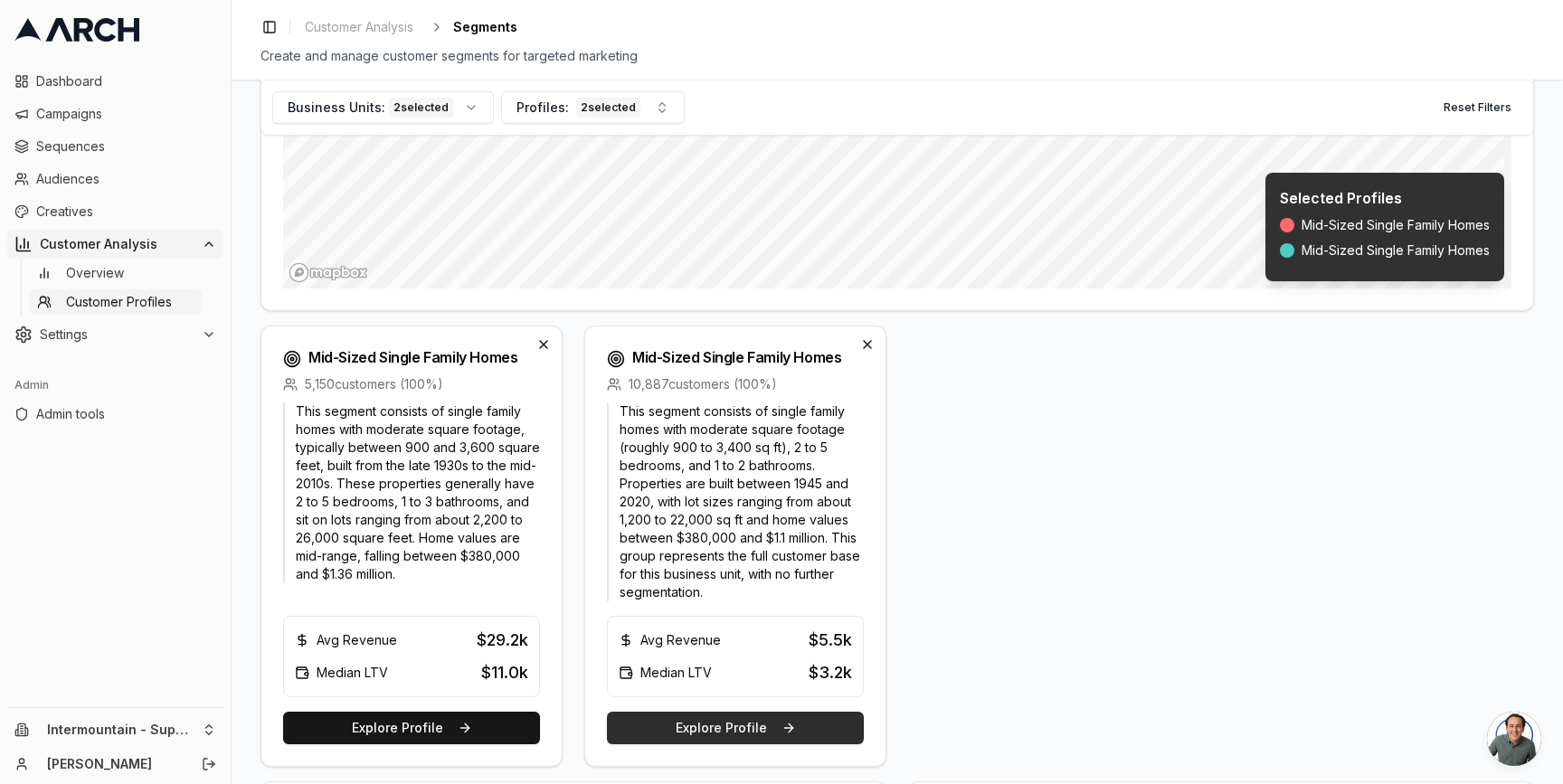
click at [639, 729] on button "Explore Profile" at bounding box center [735, 727] width 257 height 33
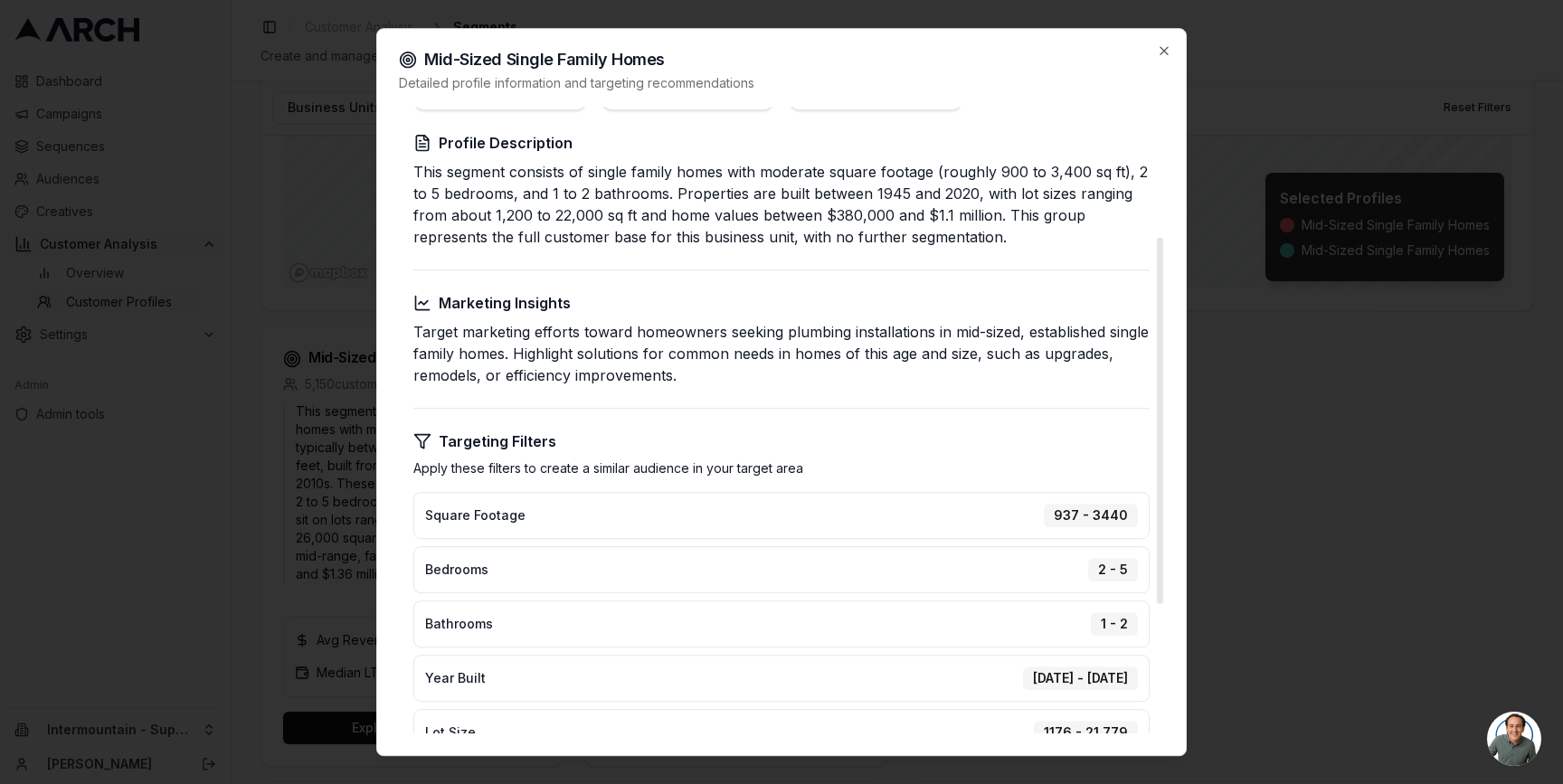
scroll to position [445, 0]
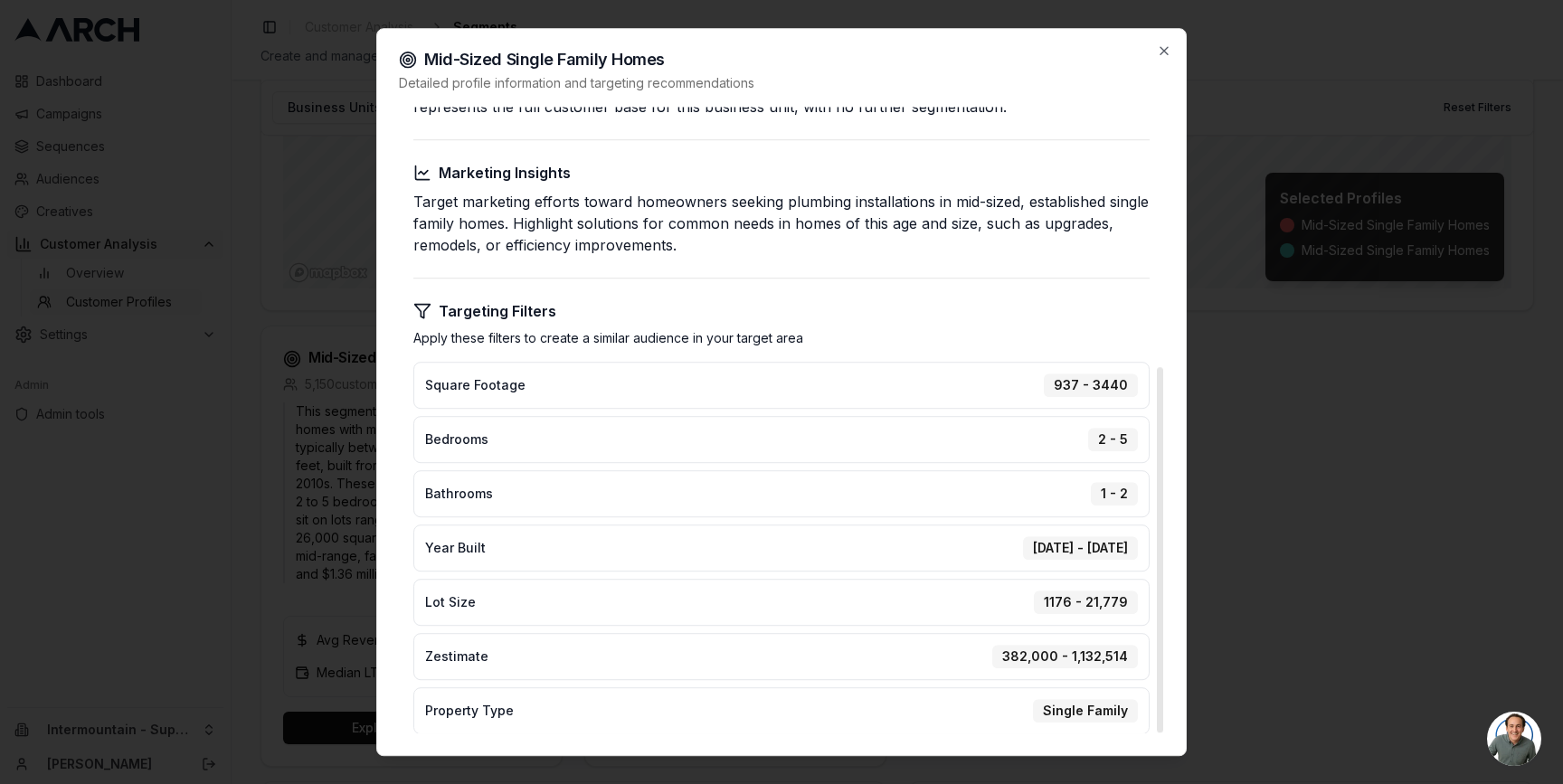
click at [345, 652] on div at bounding box center [782, 392] width 1563 height 784
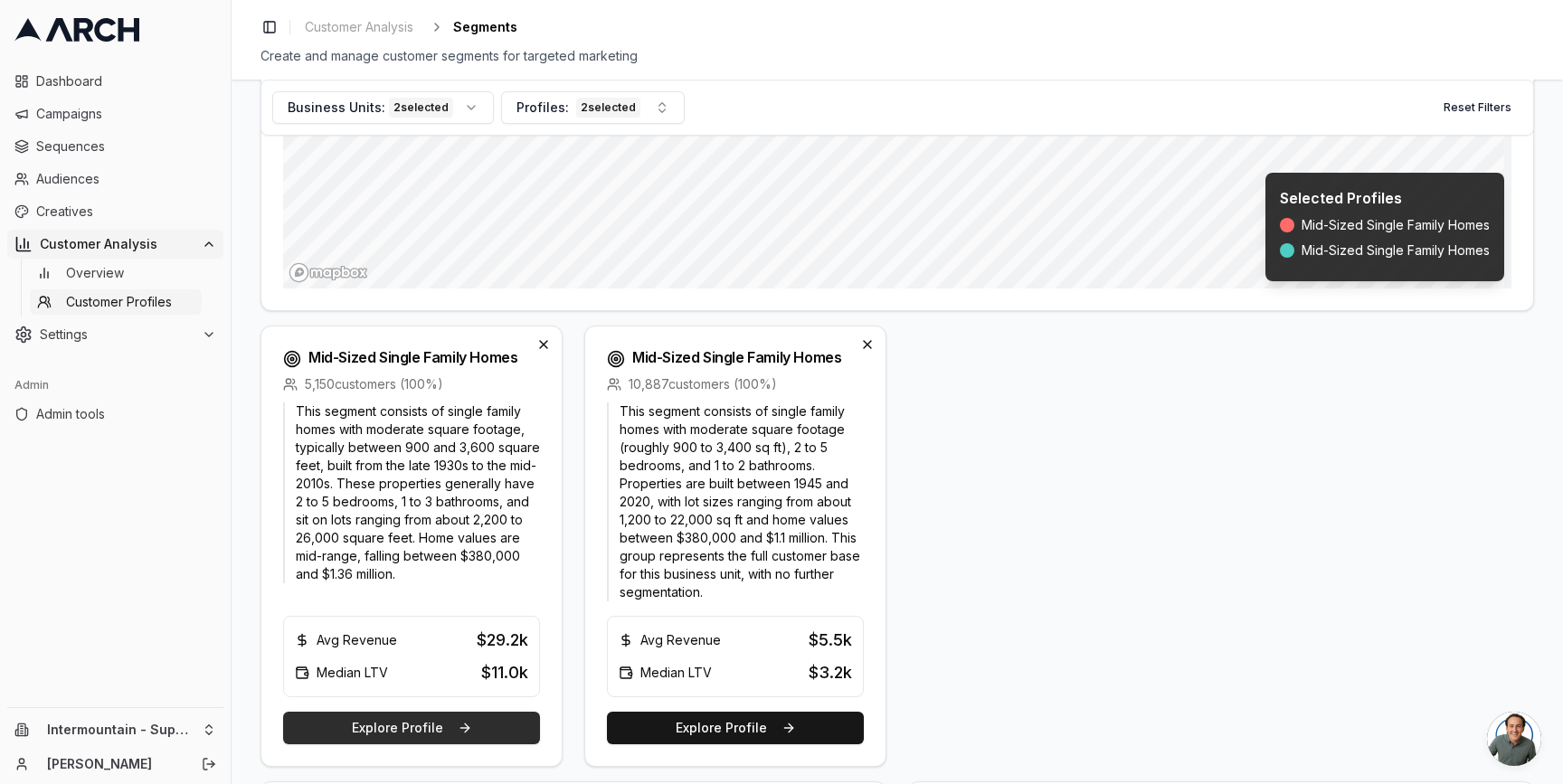
click at [461, 723] on button "Explore Profile" at bounding box center [411, 727] width 257 height 33
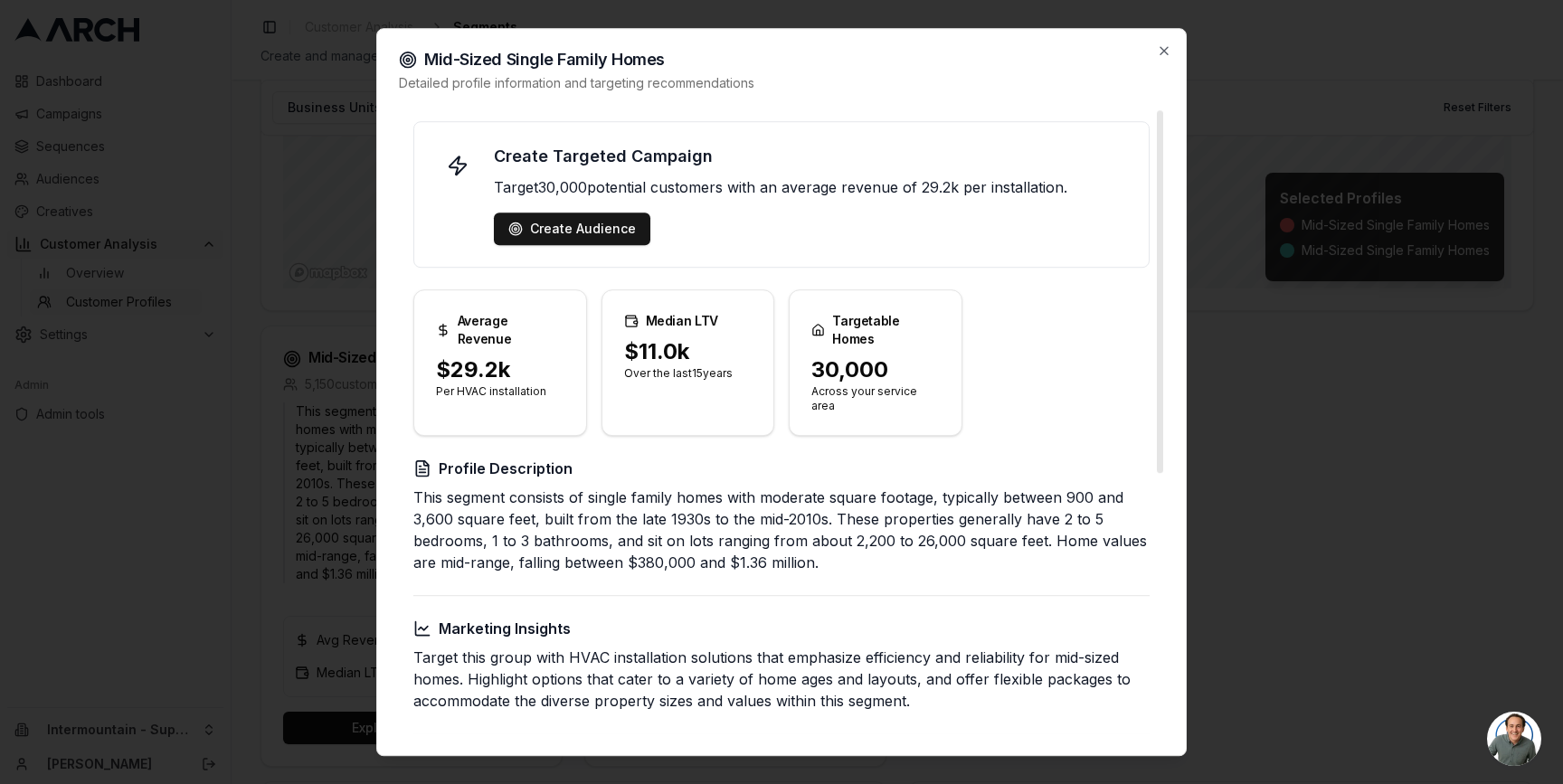
scroll to position [456, 0]
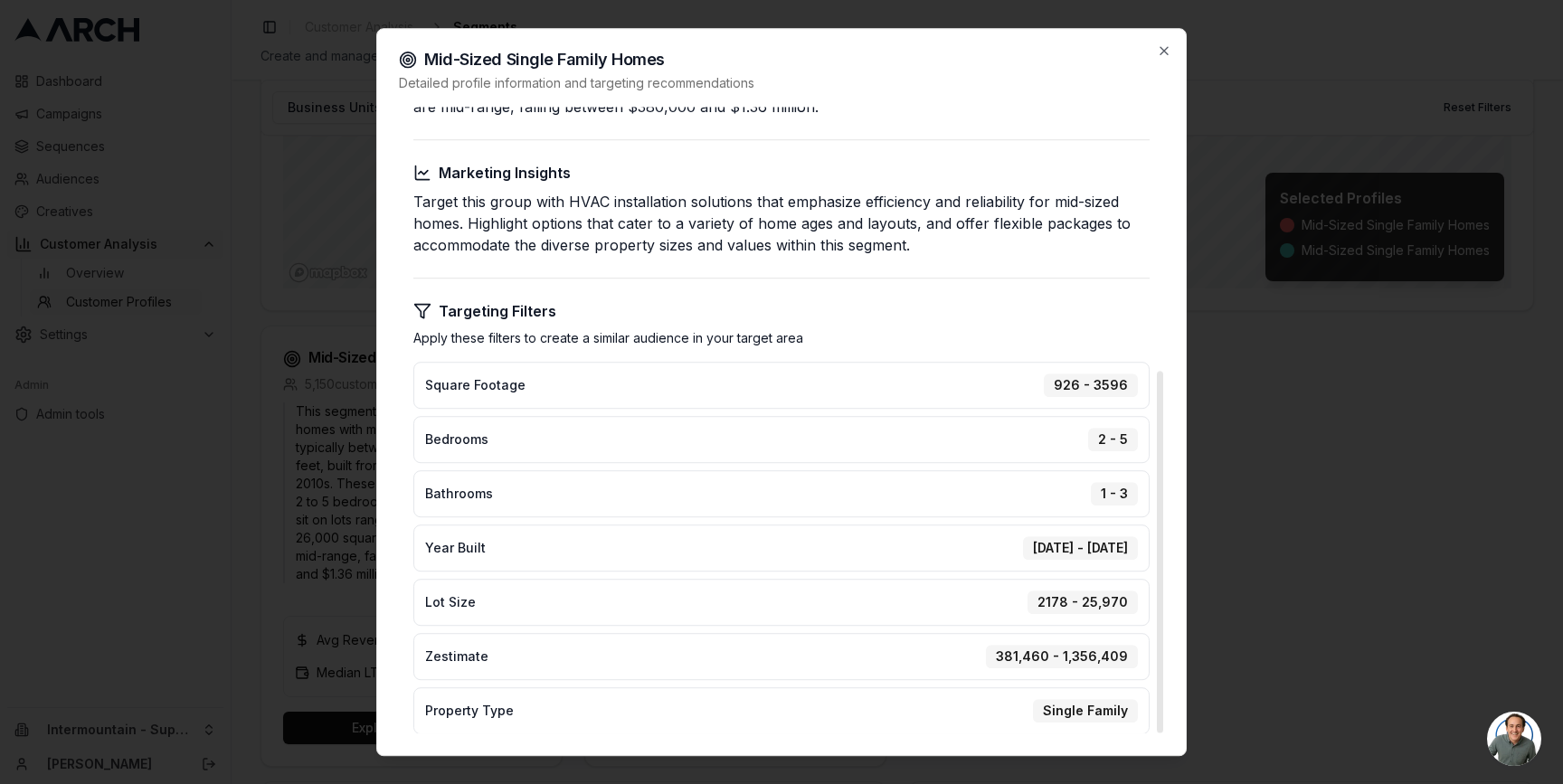
click at [324, 602] on div at bounding box center [782, 392] width 1563 height 784
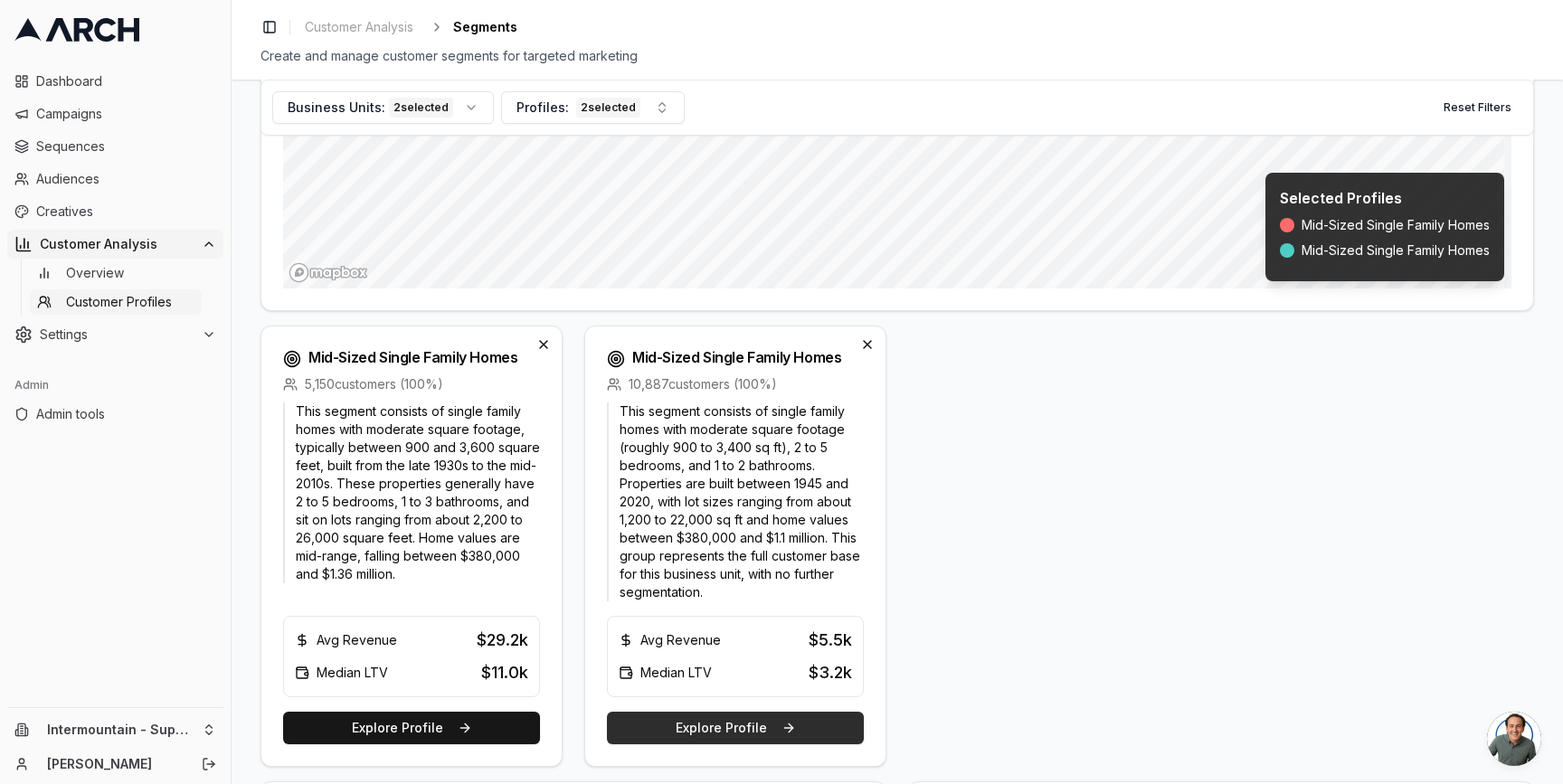
click at [675, 726] on button "Explore Profile" at bounding box center [735, 727] width 257 height 33
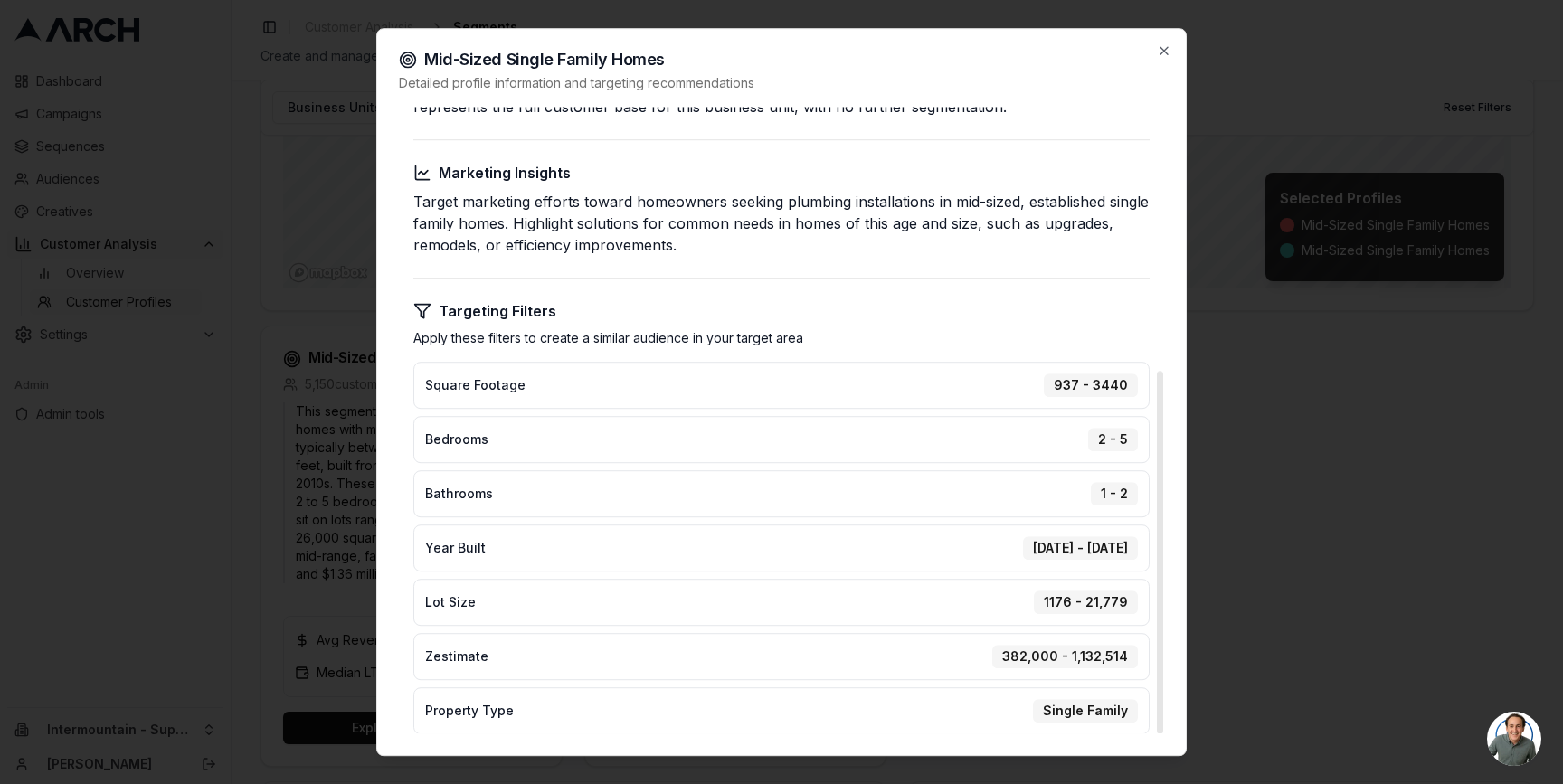
click at [345, 603] on div at bounding box center [782, 392] width 1563 height 784
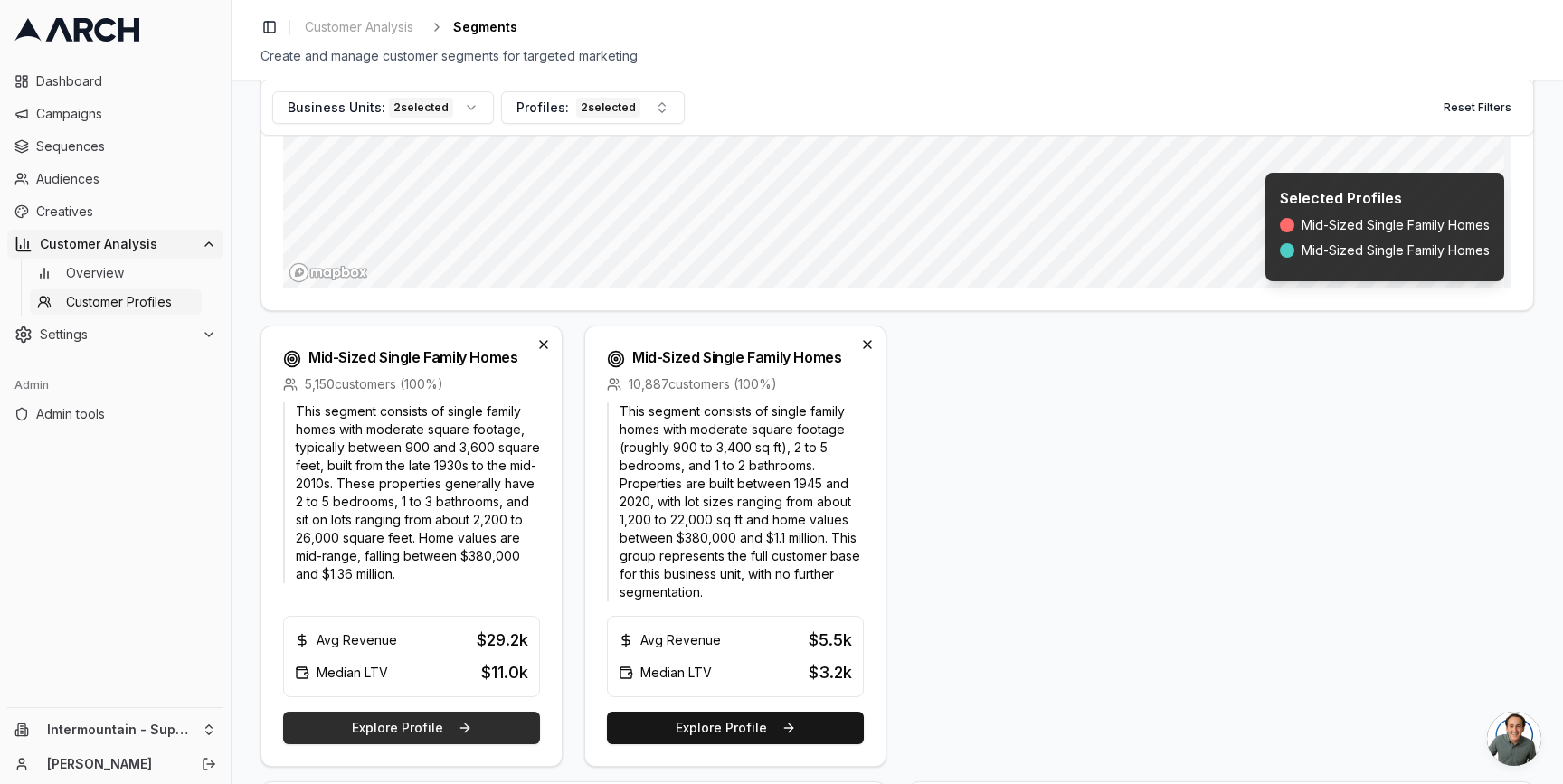
click at [469, 715] on button "Explore Profile" at bounding box center [411, 727] width 257 height 33
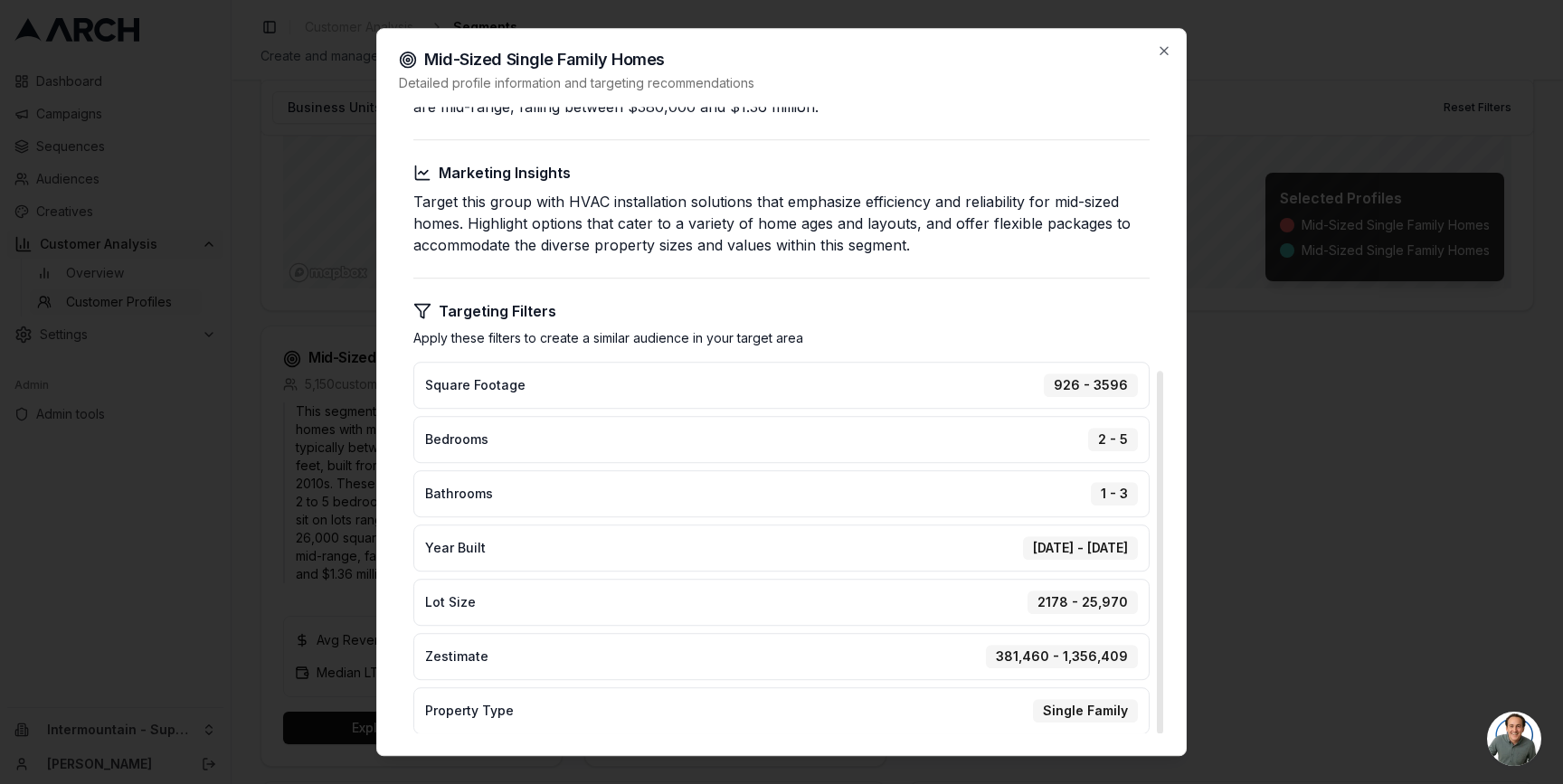
click at [281, 623] on div at bounding box center [782, 392] width 1563 height 784
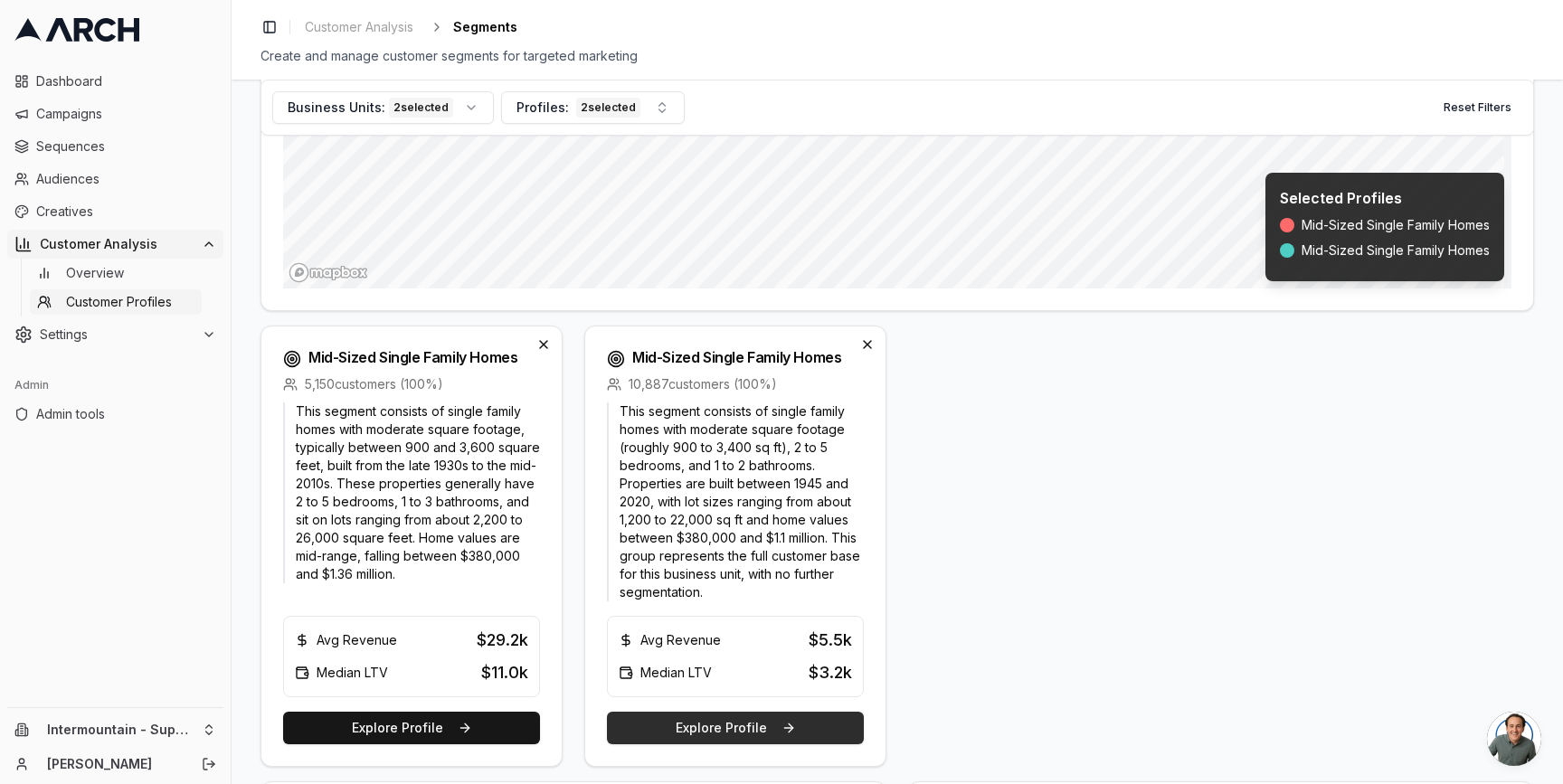
click at [657, 726] on button "Explore Profile" at bounding box center [735, 727] width 257 height 33
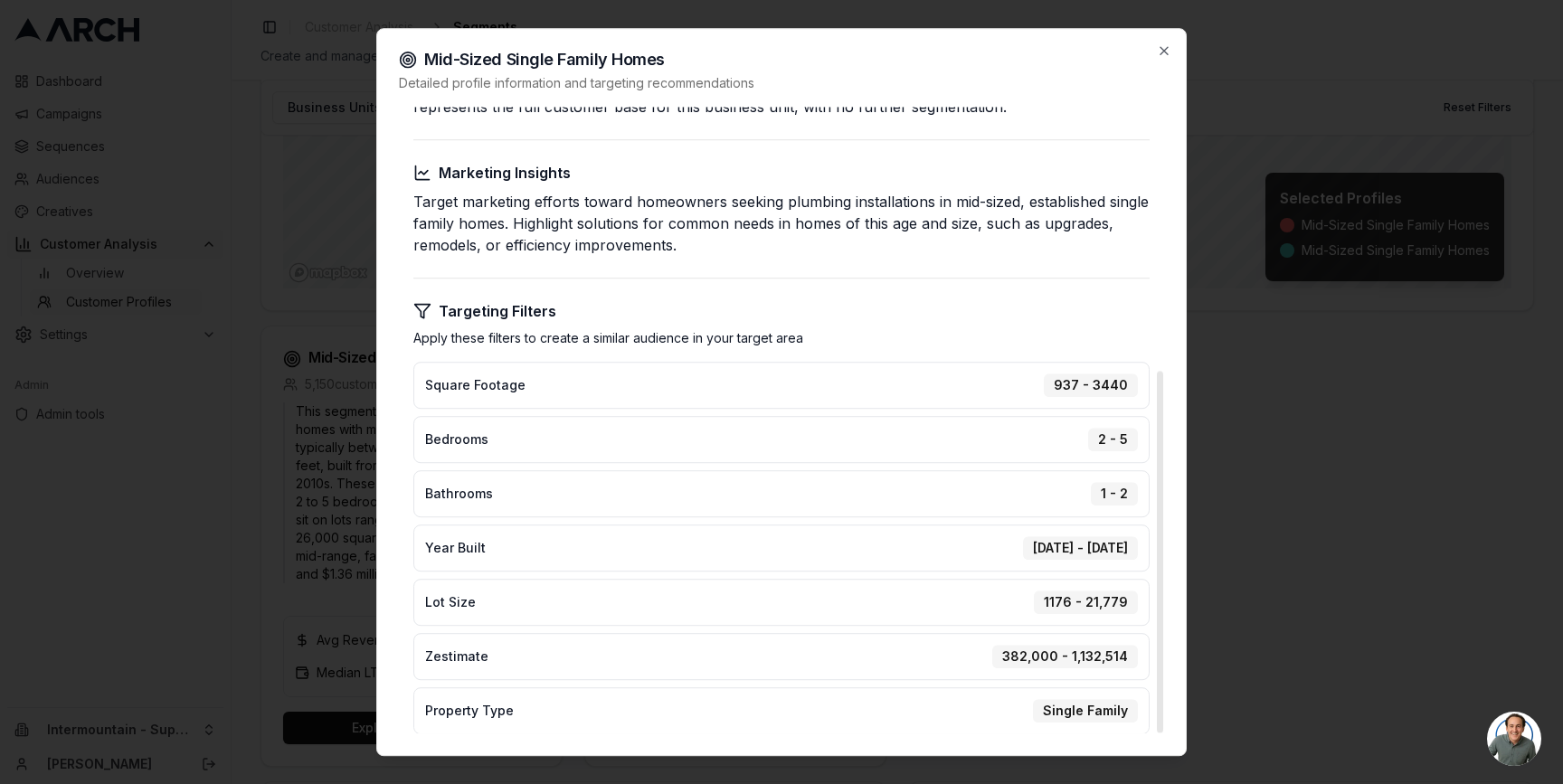
click at [309, 621] on div at bounding box center [782, 392] width 1563 height 784
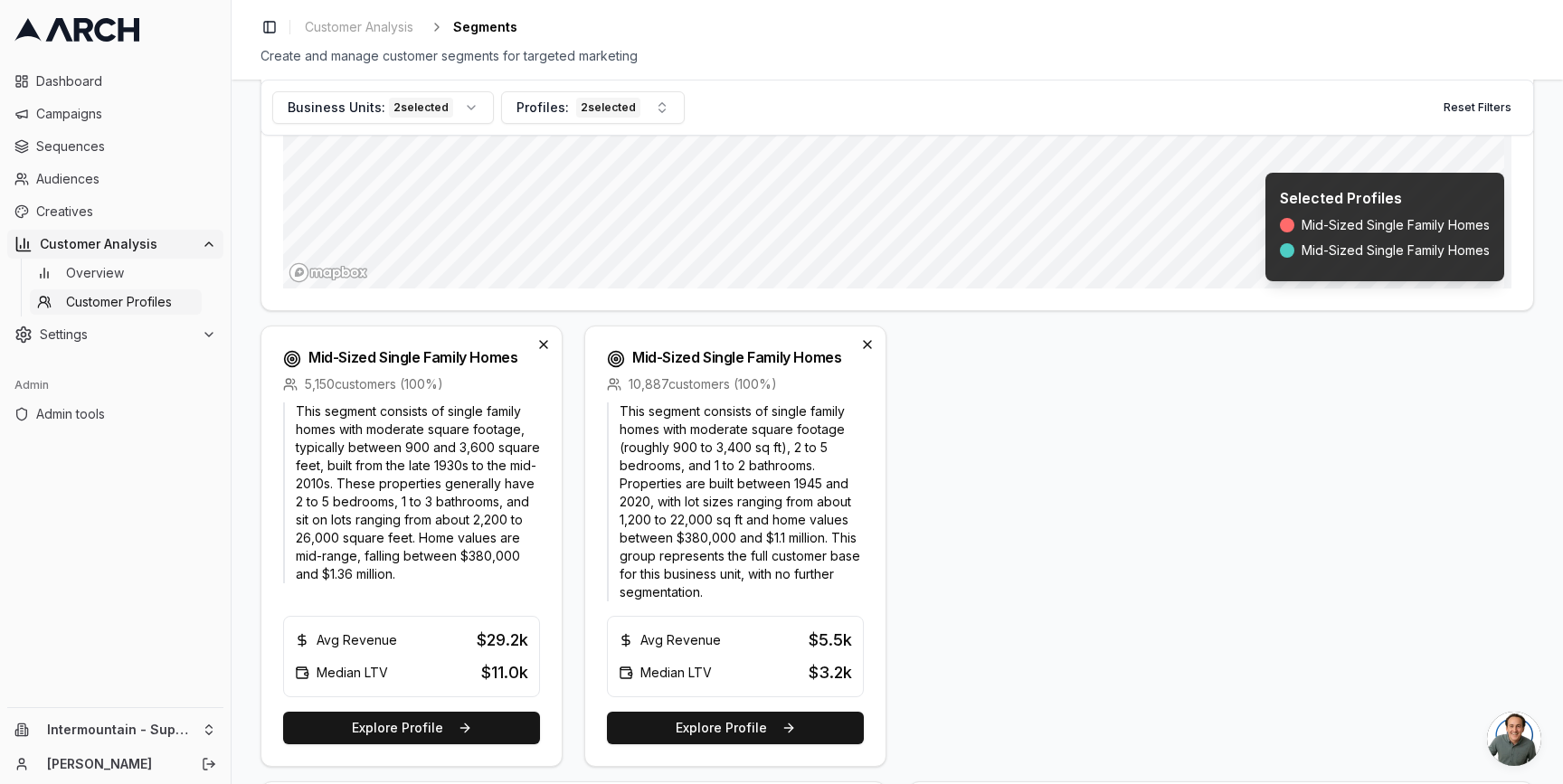
click at [568, 634] on div "Mid-Sized Single Family Homes 5,150 customers ( 100 %) This segment consists of…" at bounding box center [897, 546] width 1273 height 441
click at [477, 728] on button "Explore Profile" at bounding box center [411, 727] width 257 height 33
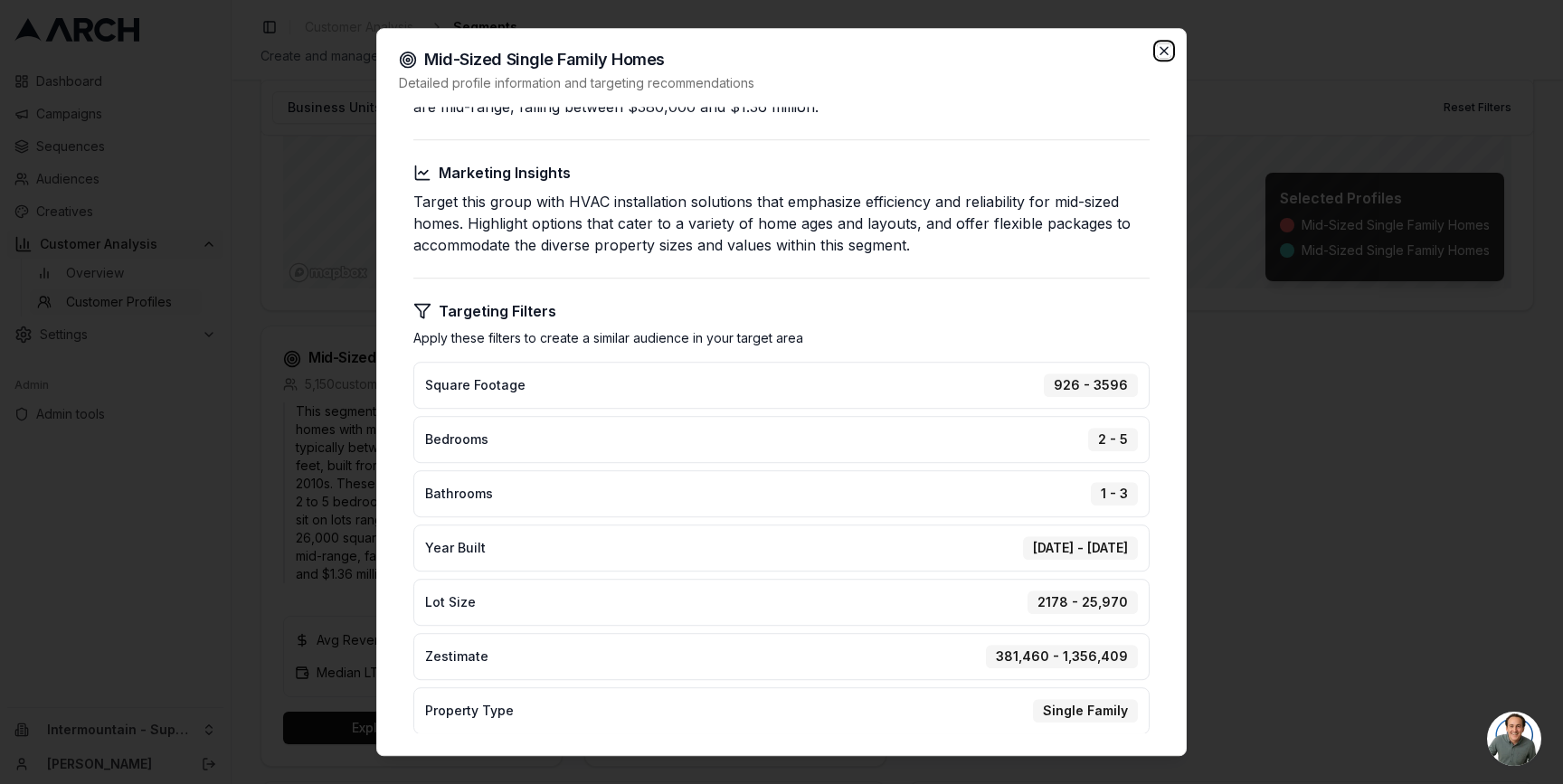
click at [1162, 51] on icon "button" at bounding box center [1164, 50] width 7 height 7
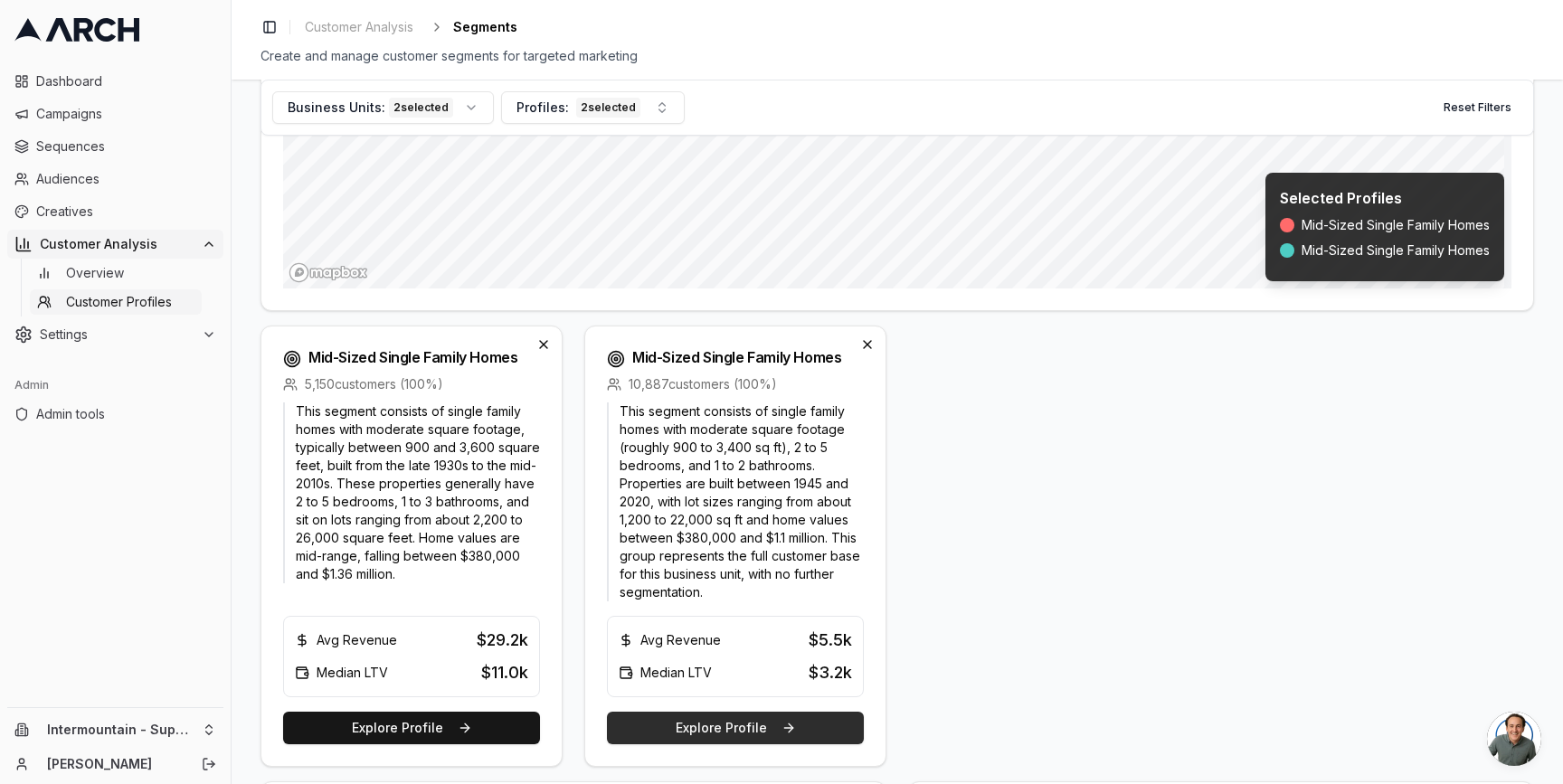
click at [721, 726] on button "Explore Profile" at bounding box center [735, 727] width 257 height 33
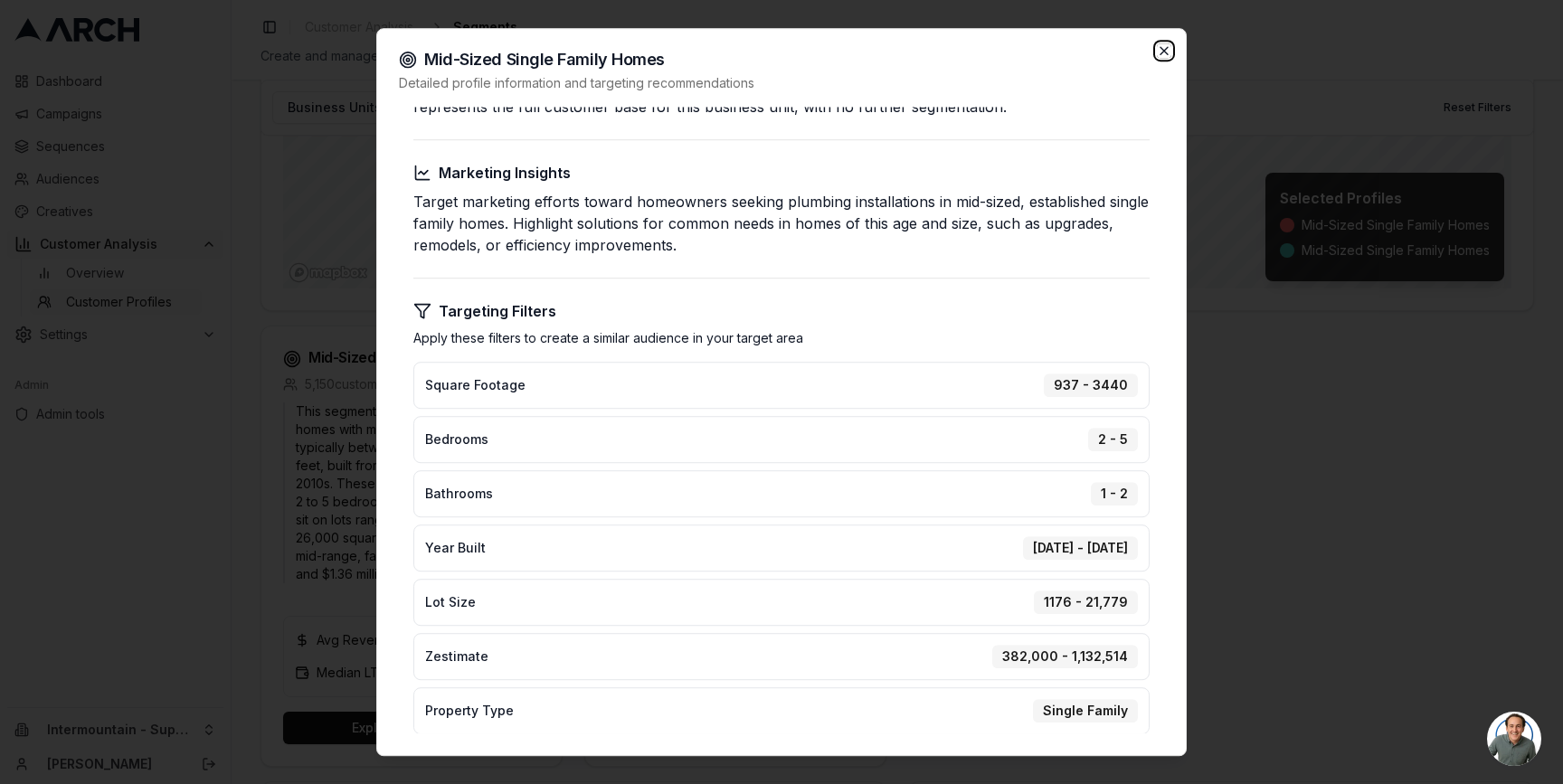
click at [1161, 53] on icon "button" at bounding box center [1164, 50] width 7 height 7
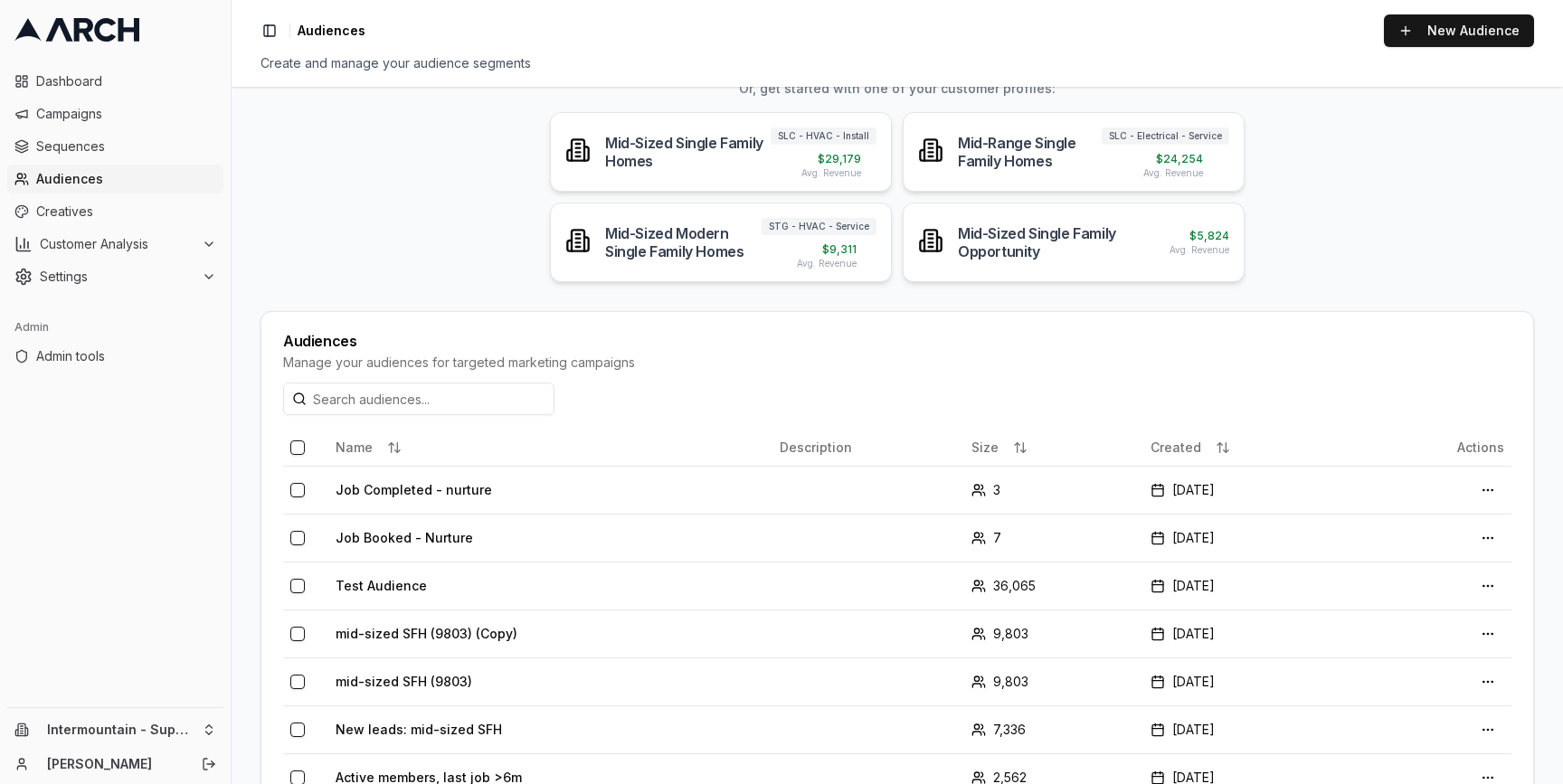
scroll to position [185, 0]
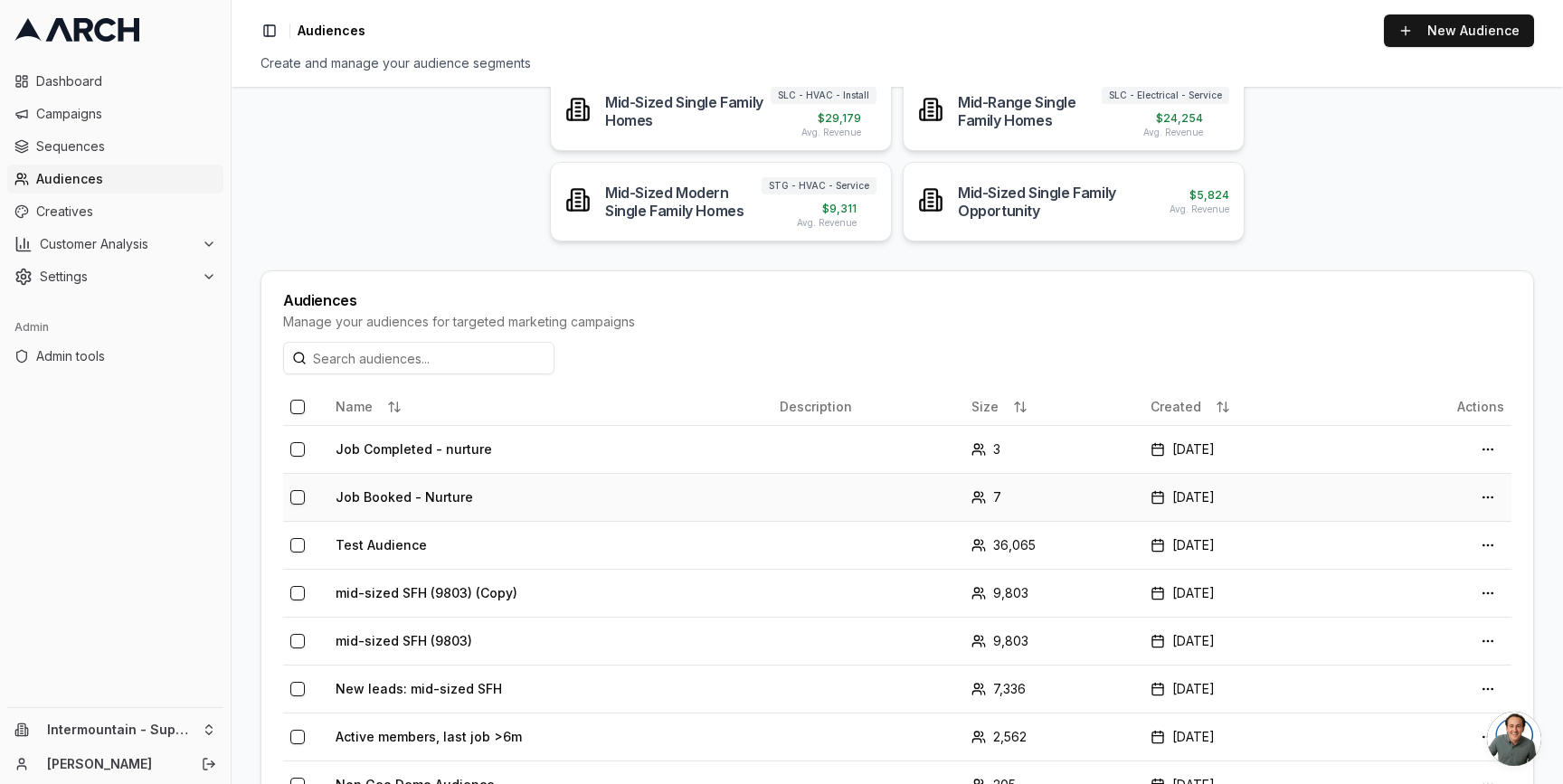
click at [409, 500] on td "Job Booked - Nurture" at bounding box center [550, 496] width 444 height 48
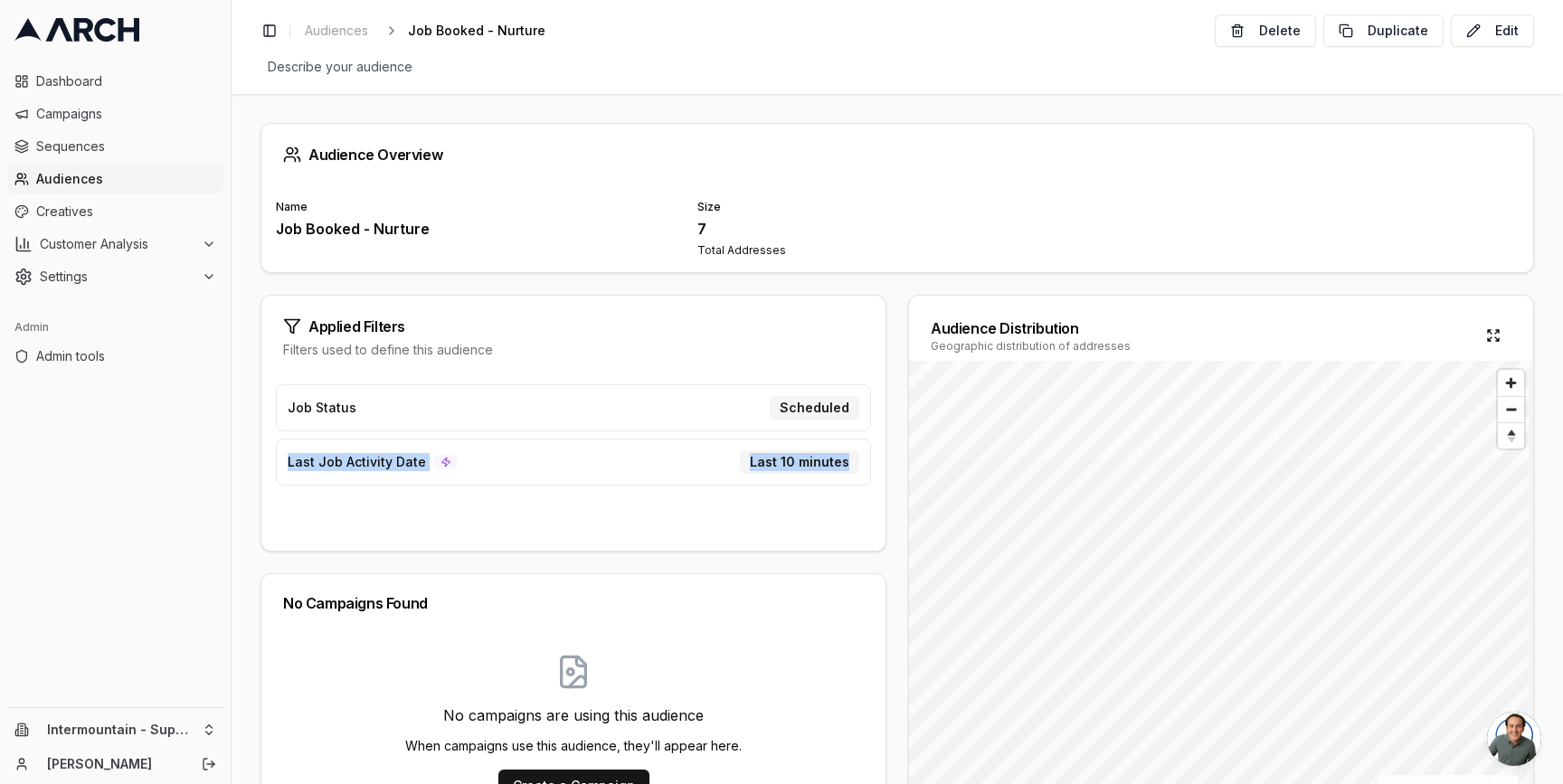
drag, startPoint x: 258, startPoint y: 458, endPoint x: 863, endPoint y: 468, distance: 605.1
click at [864, 468] on div "Audience Overview Name Job Booked - Nurture Size 7 Total Addresses Applied Filt…" at bounding box center [897, 438] width 1331 height 689
click at [883, 457] on div "Applied Filters Filters used to define this audience Job Status Scheduled Last …" at bounding box center [897, 565] width 1273 height 543
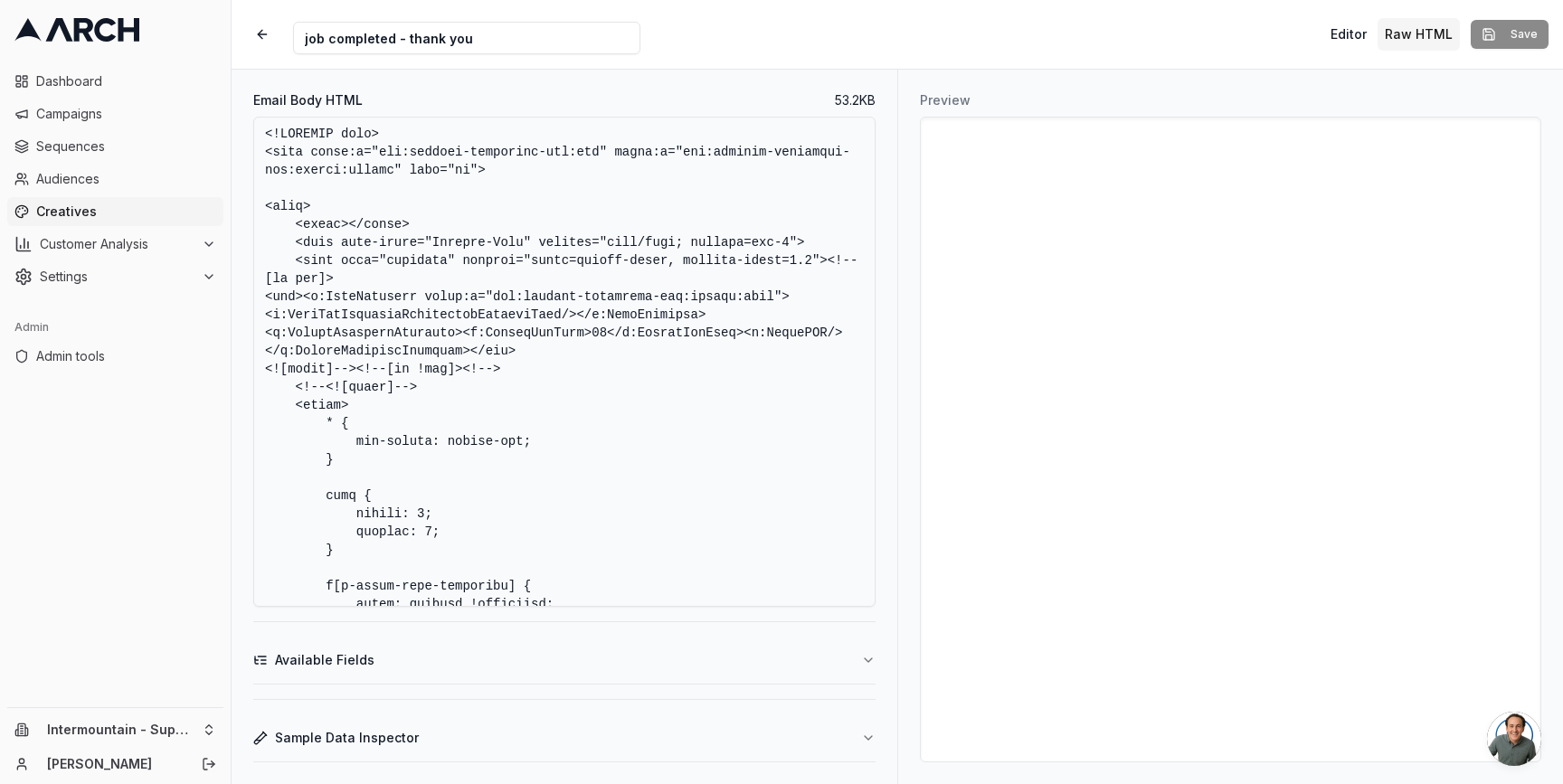
click at [844, 728] on button "Sample Data Inspector" at bounding box center [564, 738] width 622 height 47
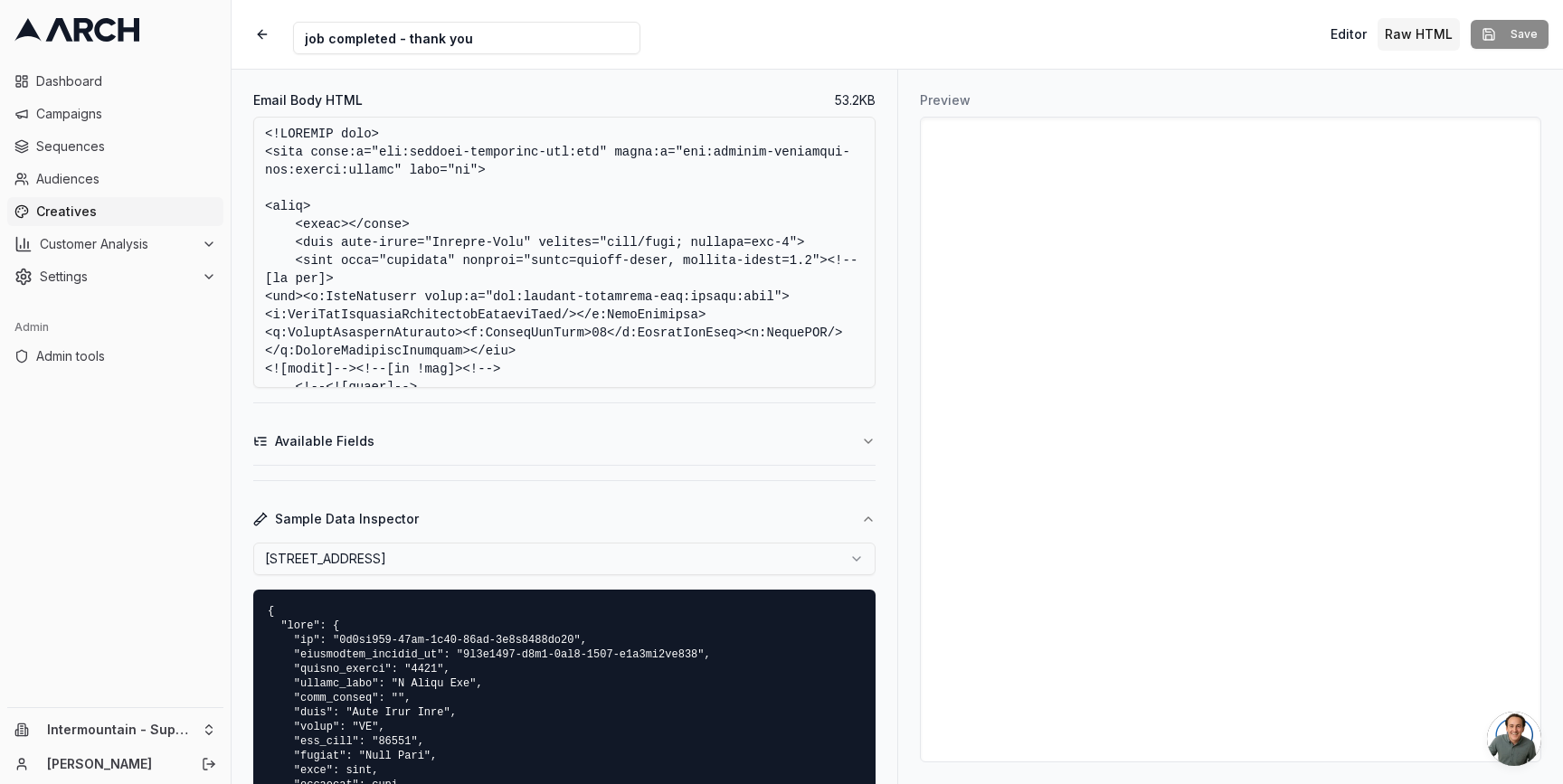
click at [838, 557] on html "Dashboard Campaigns Sequences Audiences Creatives Customer Analysis Settings Ad…" at bounding box center [782, 392] width 1563 height 784
click at [608, 554] on html "Dashboard Campaigns Sequences Audiences Creatives Customer Analysis Settings Ad…" at bounding box center [782, 392] width 1563 height 784
click at [558, 555] on html "Dashboard Campaigns Sequences Audiences Creatives Customer Analysis Settings Ad…" at bounding box center [782, 392] width 1563 height 784
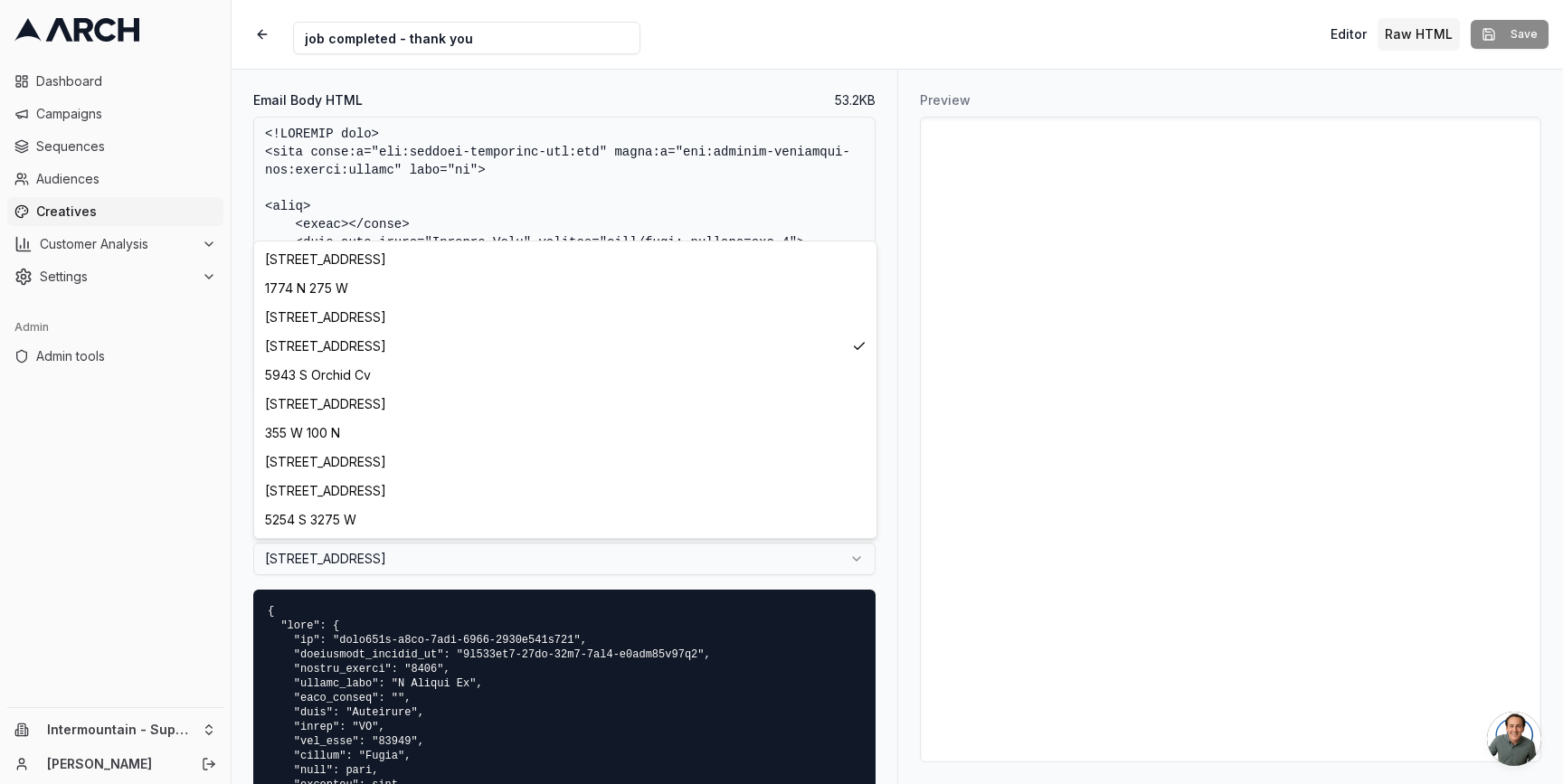
click at [568, 558] on html "Dashboard Campaigns Sequences Audiences Creatives Customer Analysis Settings Ad…" at bounding box center [782, 392] width 1563 height 784
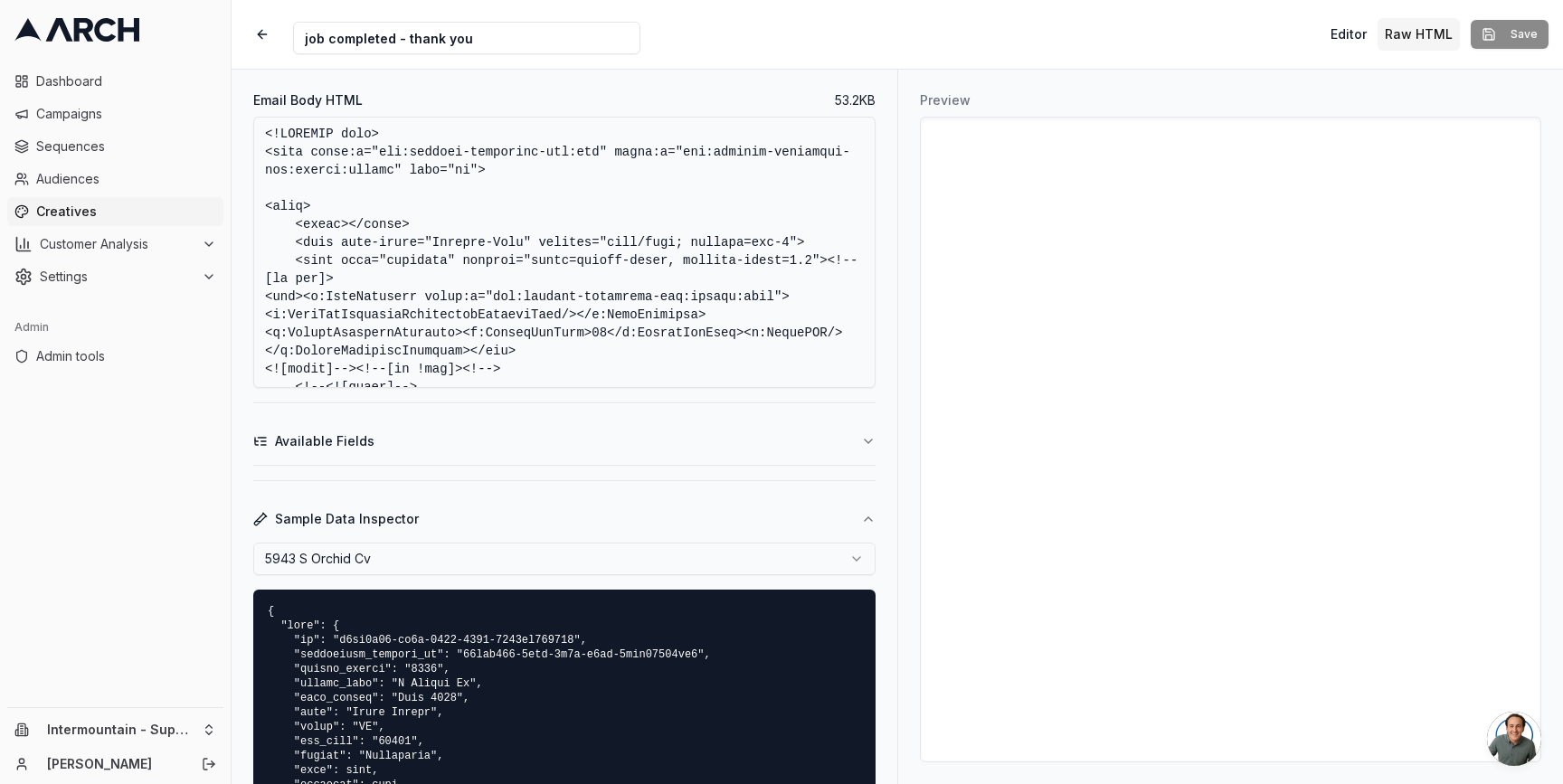
click at [556, 555] on html "Dashboard Campaigns Sequences Audiences Creatives Customer Analysis Settings Ad…" at bounding box center [782, 392] width 1563 height 784
click at [545, 555] on html "Dashboard Campaigns Sequences Audiences Creatives Customer Analysis Settings Ad…" at bounding box center [782, 392] width 1563 height 784
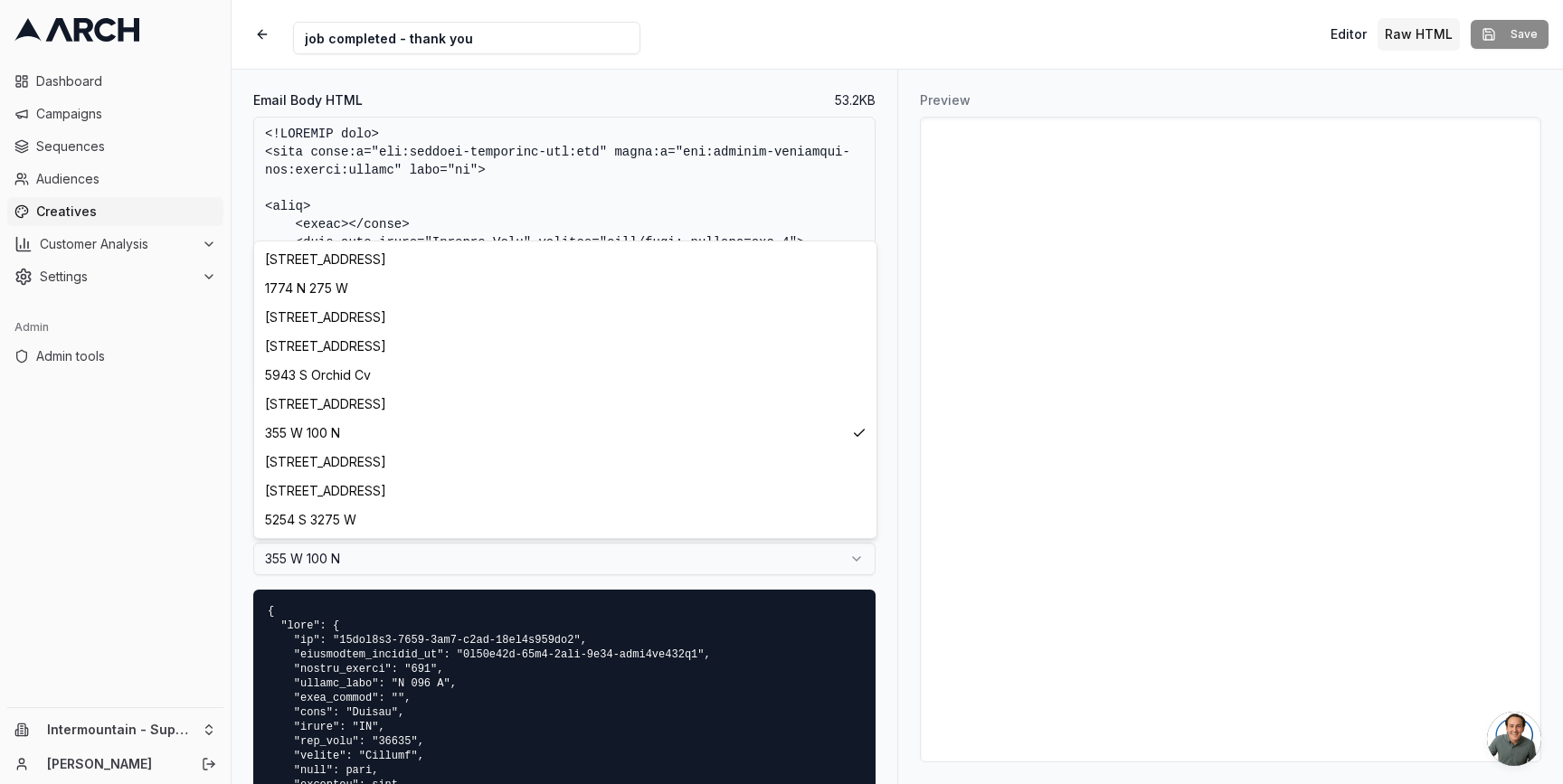
click at [531, 551] on html "Dashboard Campaigns Sequences Audiences Creatives Customer Analysis Settings Ad…" at bounding box center [782, 392] width 1563 height 784
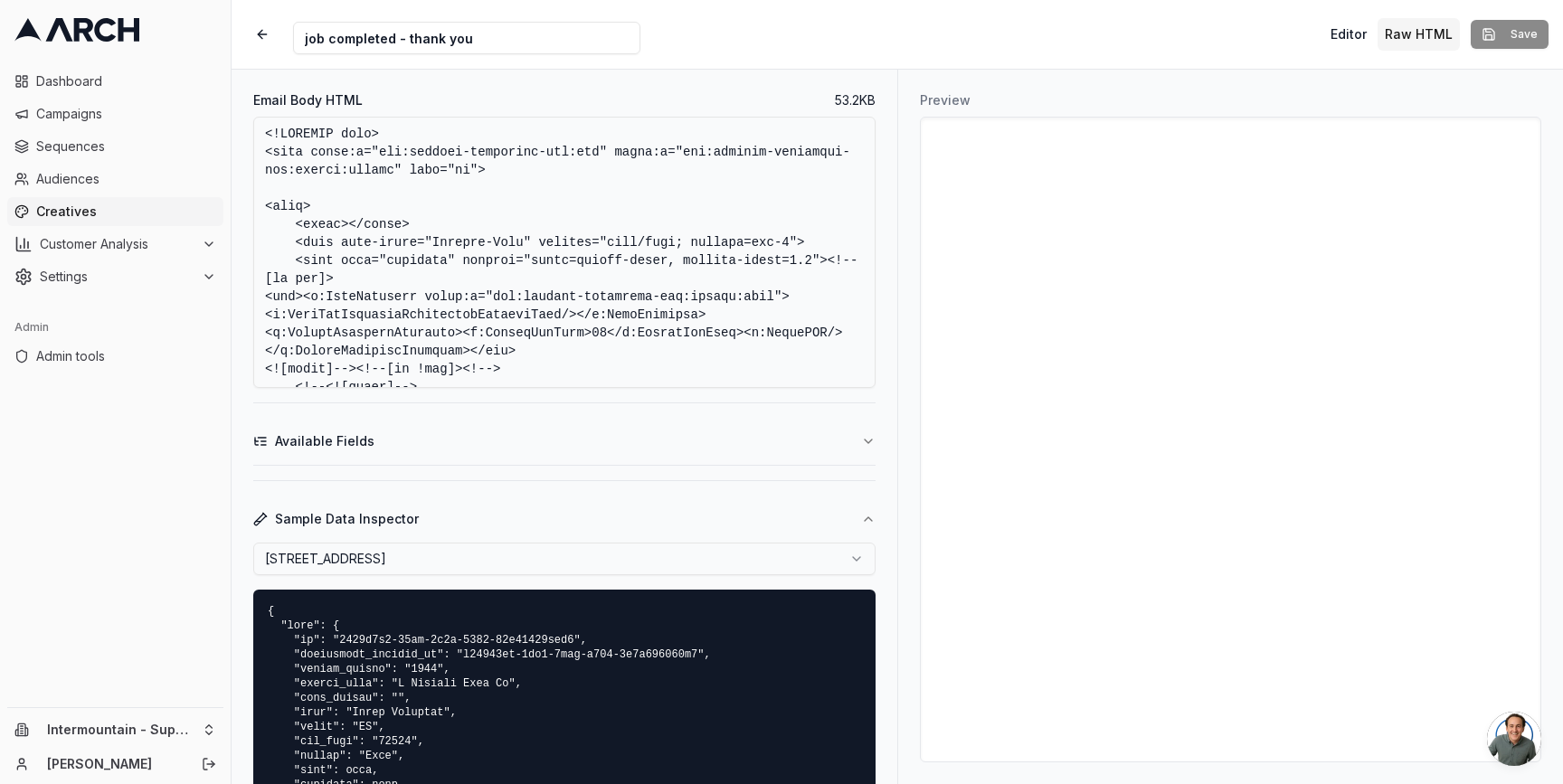
click at [525, 557] on html "Dashboard Campaigns Sequences Audiences Creatives Customer Analysis Settings Ad…" at bounding box center [782, 392] width 1563 height 784
click at [511, 560] on html "Dashboard Campaigns Sequences Audiences Creatives Customer Analysis Settings Ad…" at bounding box center [782, 392] width 1563 height 784
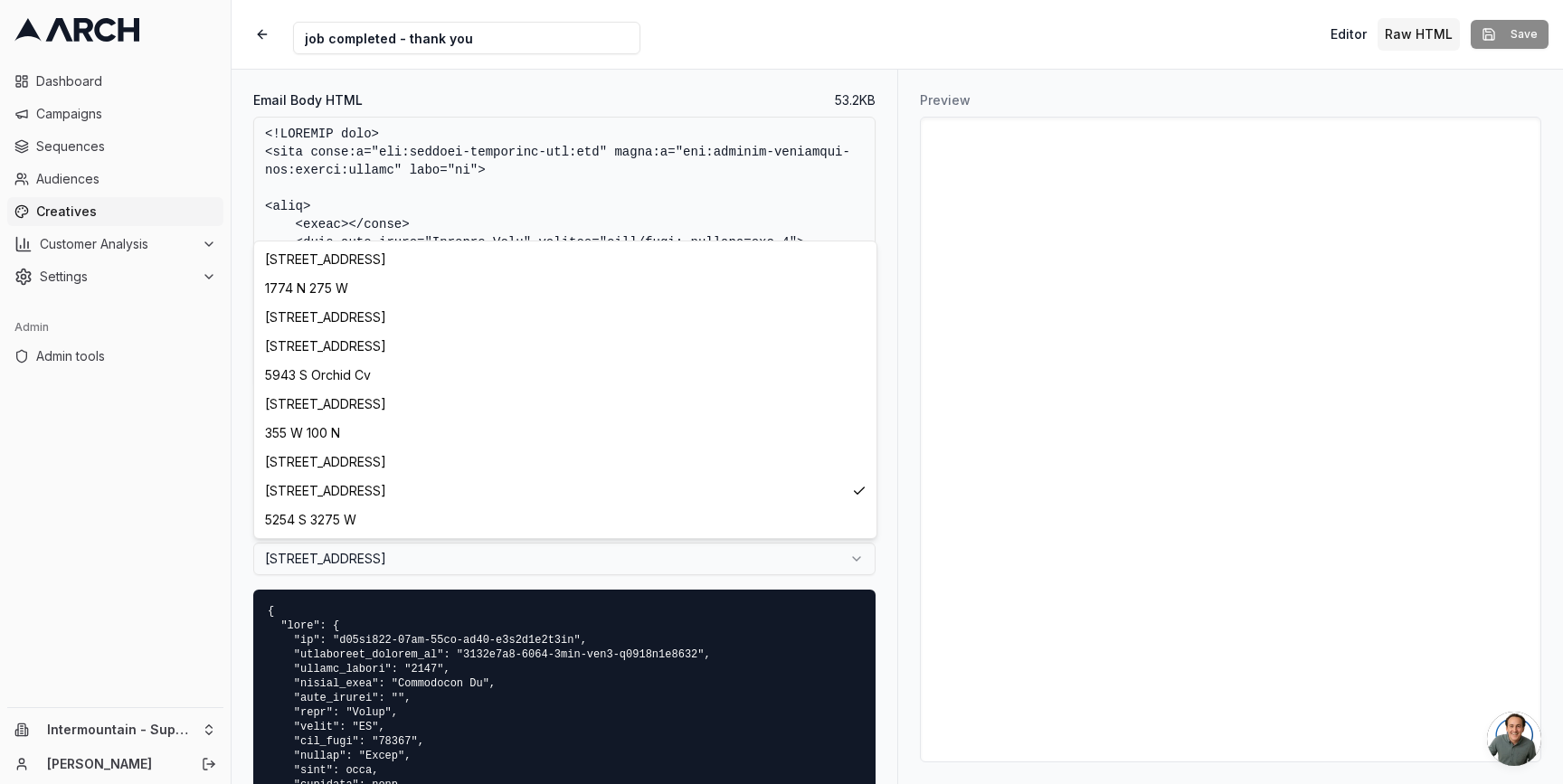
select select "edd37328-e4bf-4f5d-ae5e-9b0a43bac9ae"
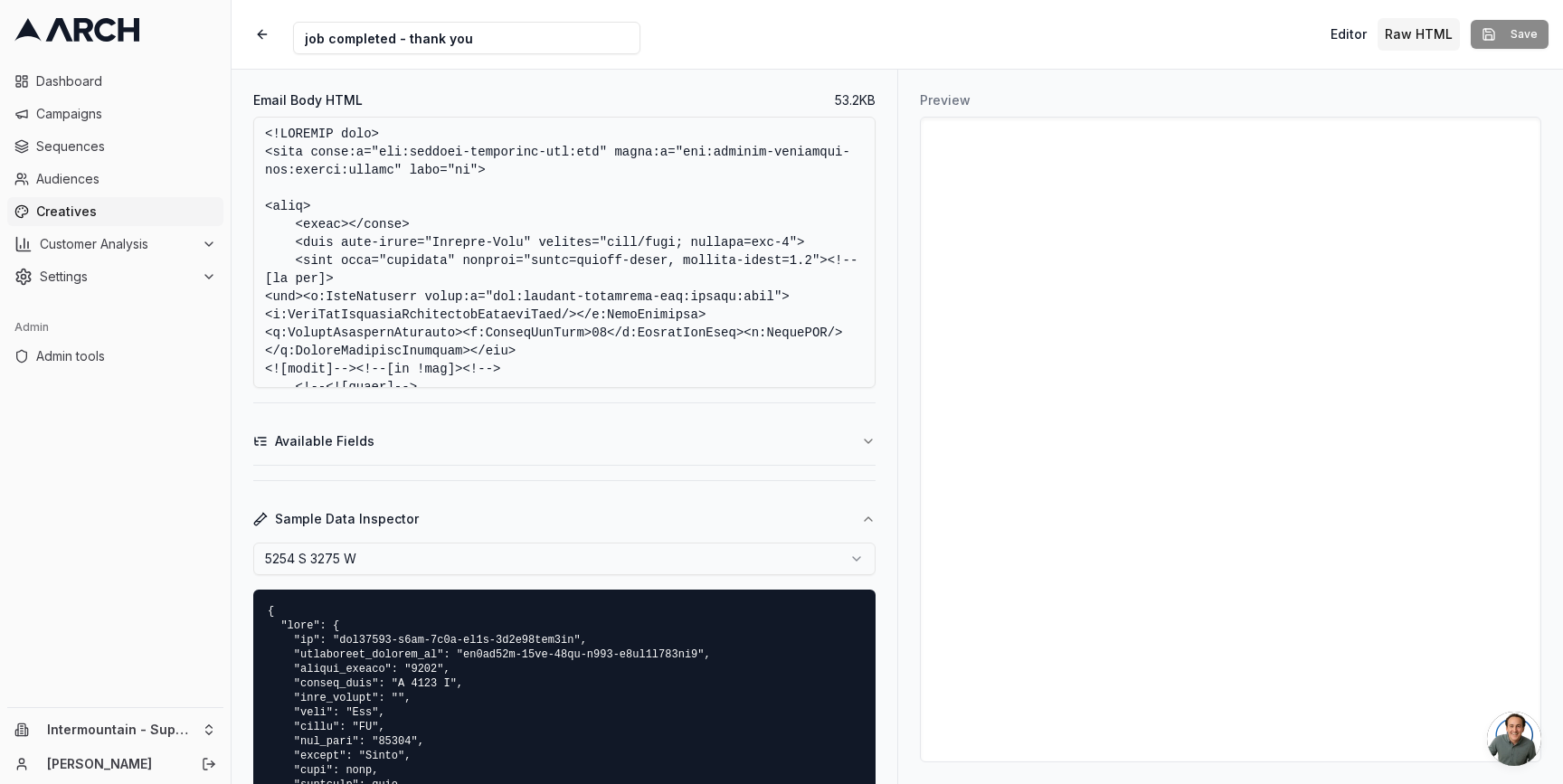
click at [901, 517] on div "Preview" at bounding box center [1230, 426] width 666 height 714
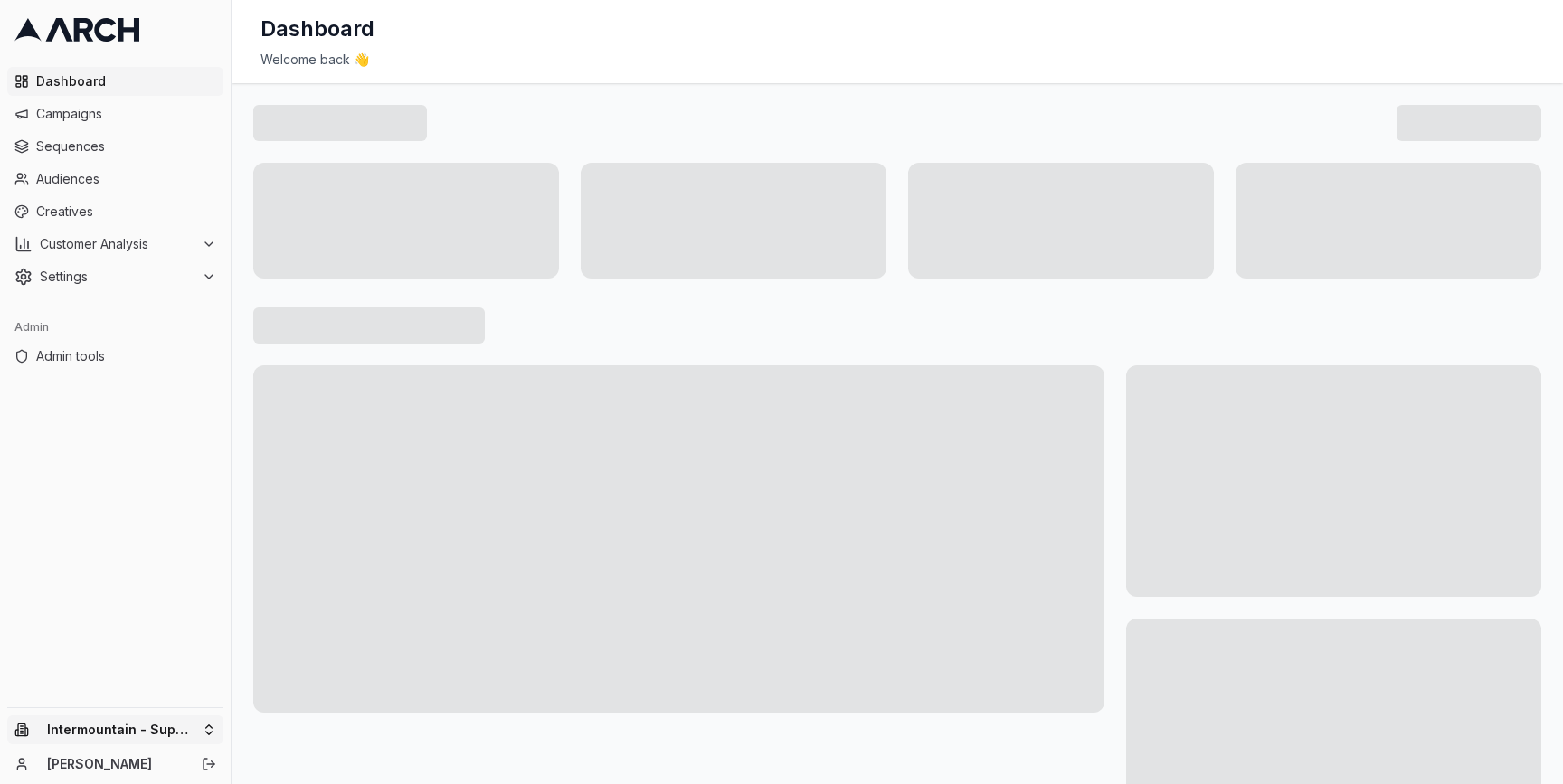
click at [195, 723] on html "Dashboard Campaigns Sequences Audiences Creatives Customer Analysis Settings Ad…" at bounding box center [782, 392] width 1563 height 784
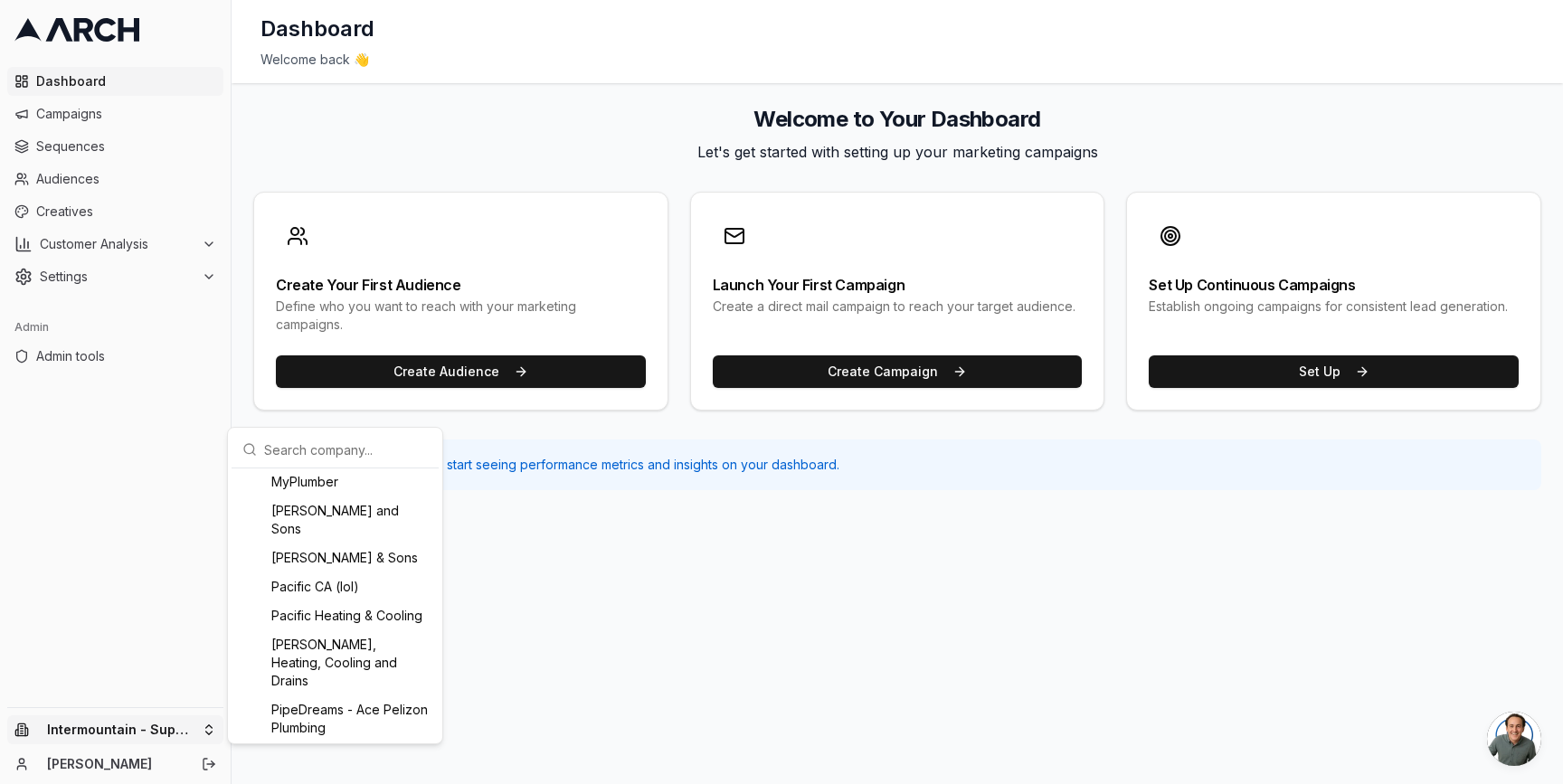
scroll to position [1469, 0]
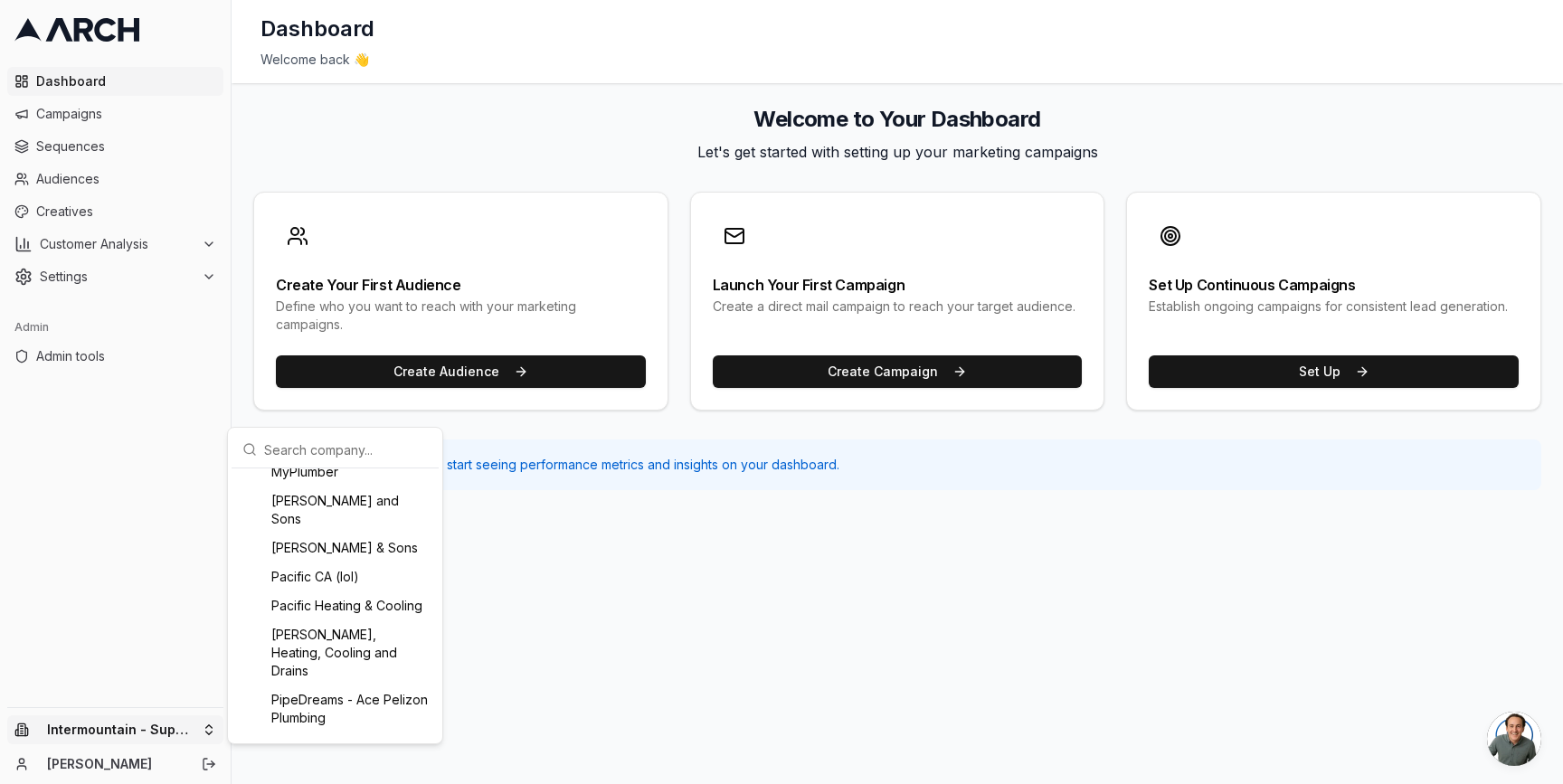
click at [306, 457] on div "IRBIS HVAC" at bounding box center [335, 442] width 200 height 29
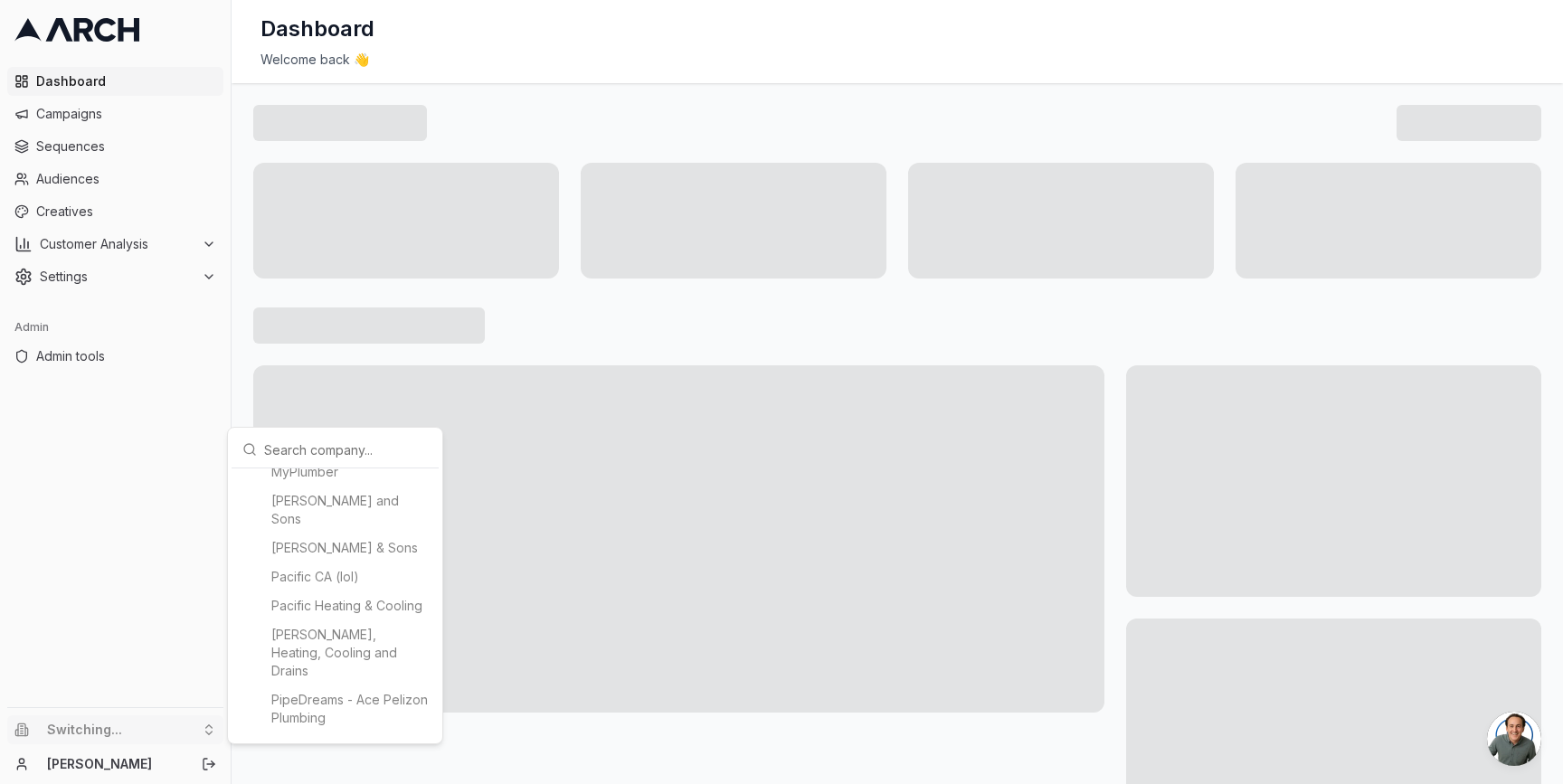
click at [238, 364] on html "Dashboard Campaigns Sequences Audiences Creatives Customer Analysis Settings Ad…" at bounding box center [782, 392] width 1563 height 784
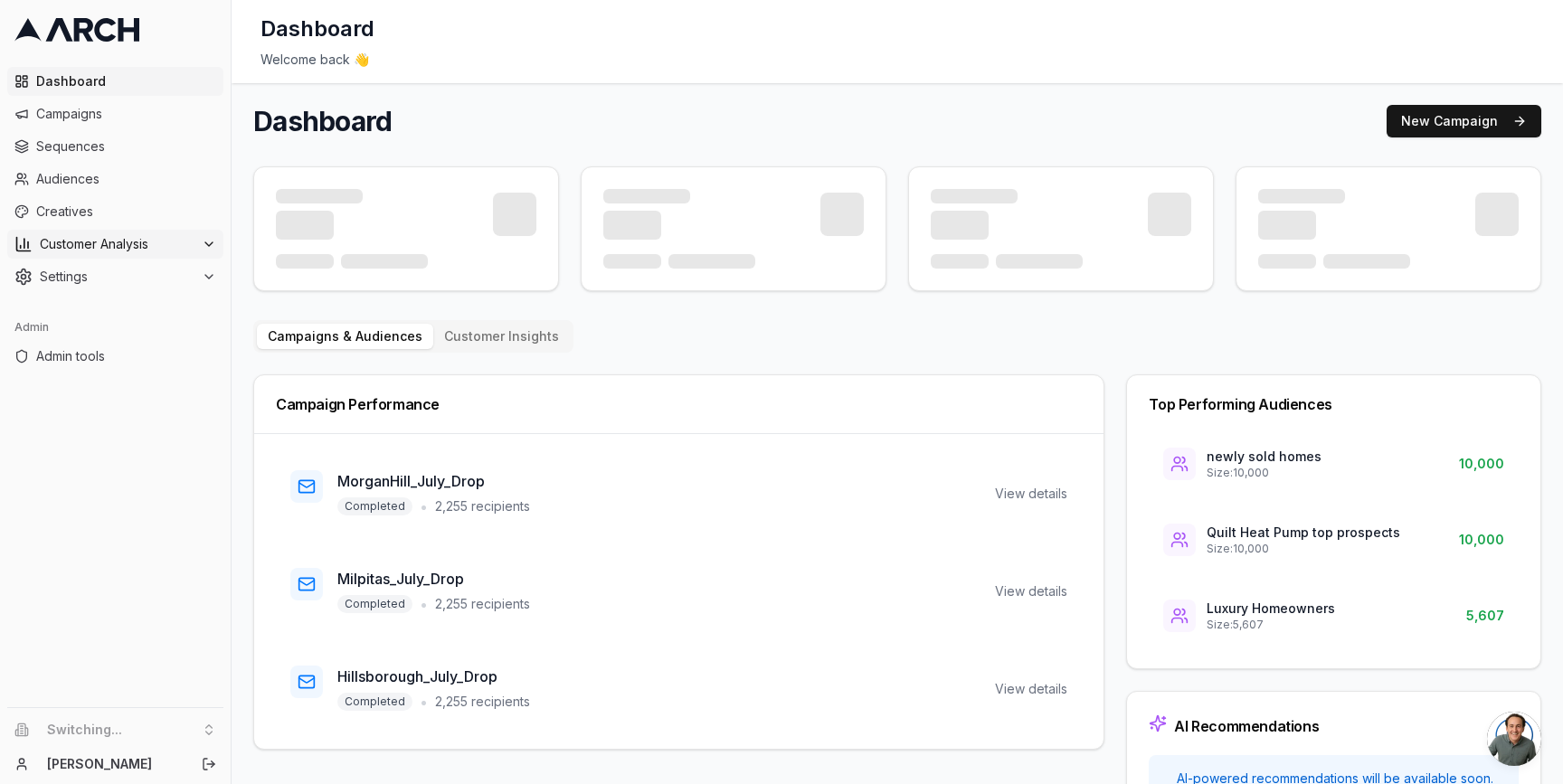
click at [203, 238] on icon at bounding box center [209, 243] width 15 height 15
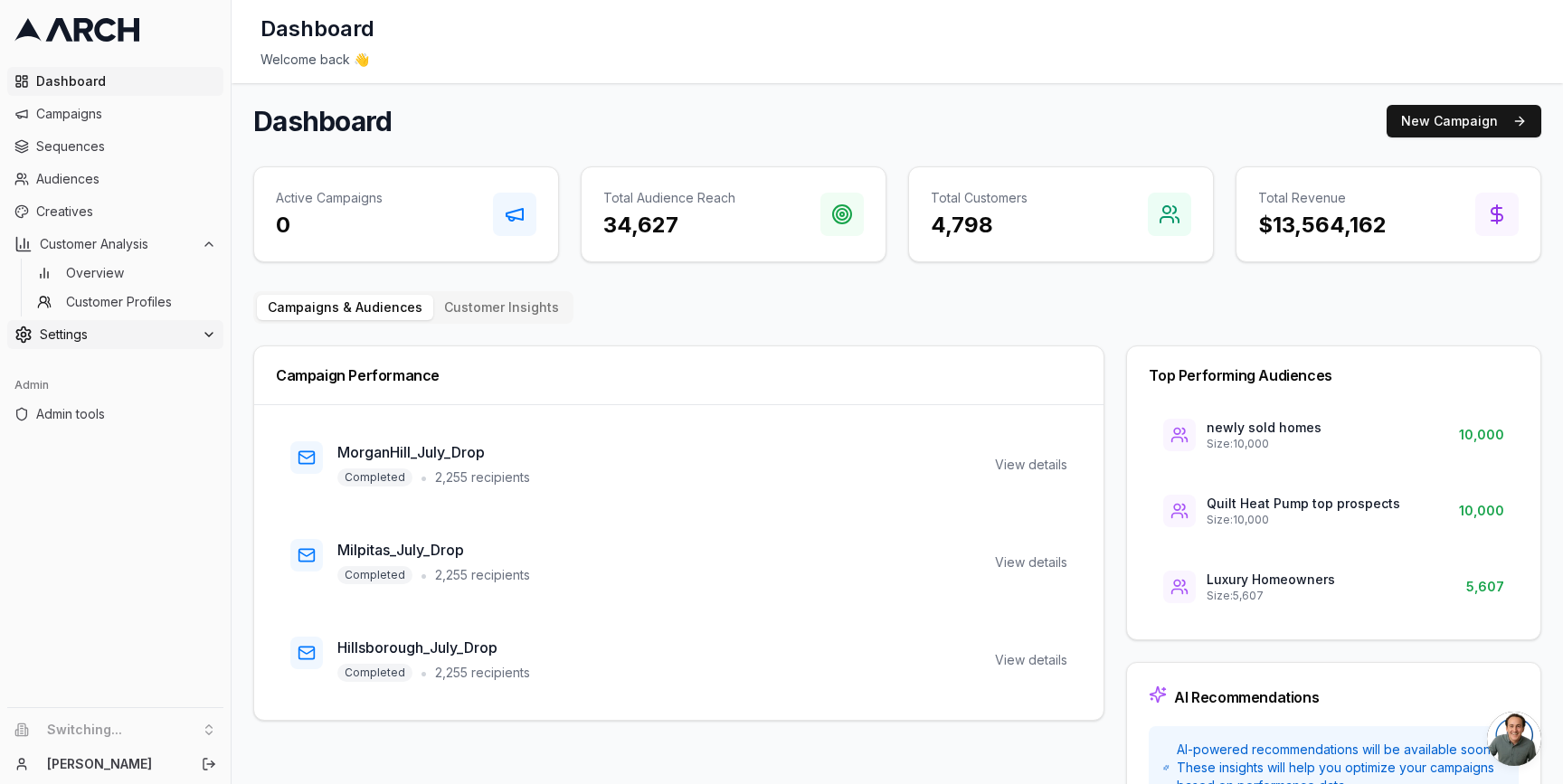
click at [200, 326] on div "Settings" at bounding box center [115, 334] width 202 height 18
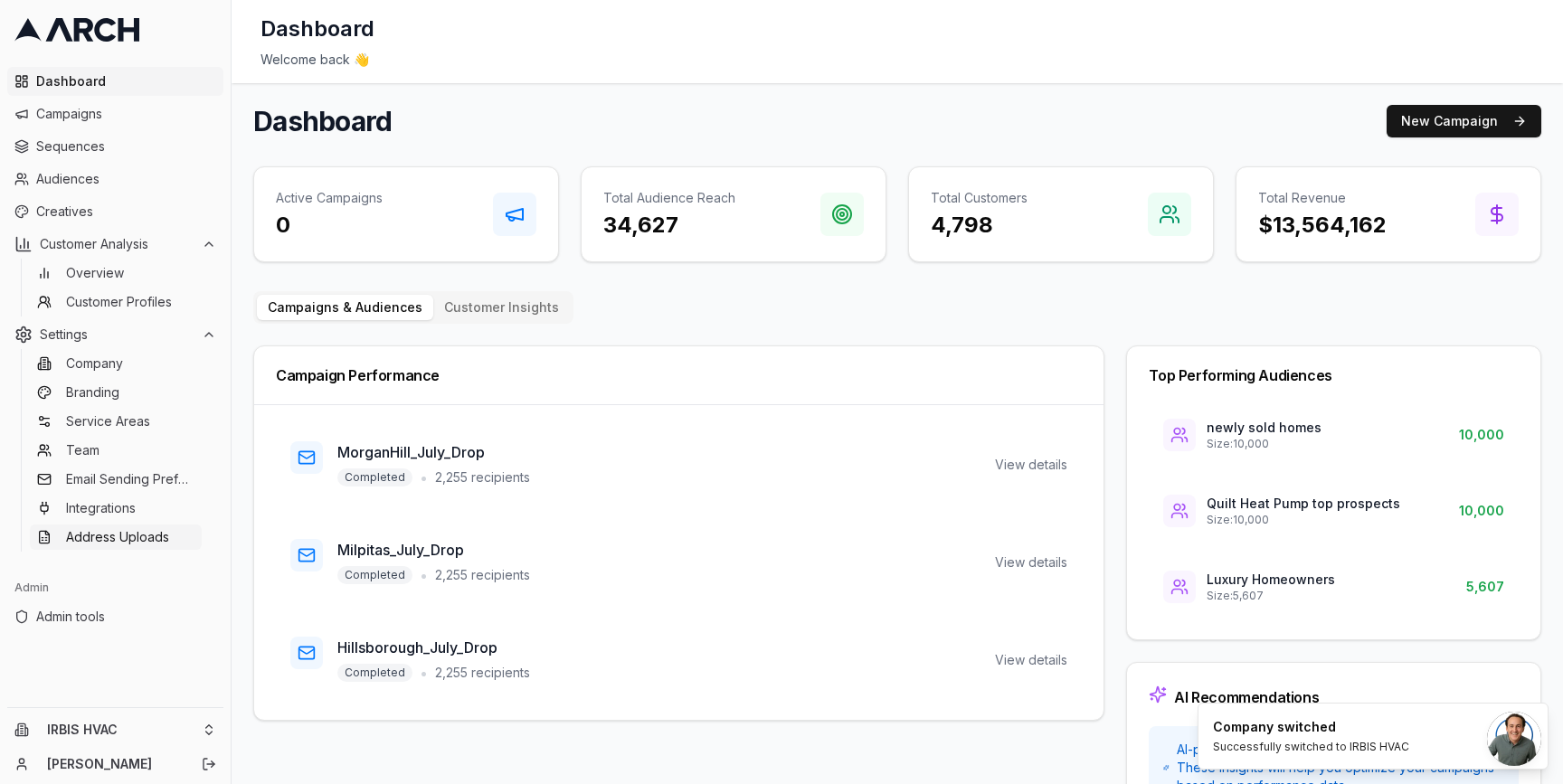
click at [149, 538] on span "Address Uploads" at bounding box center [117, 537] width 103 height 18
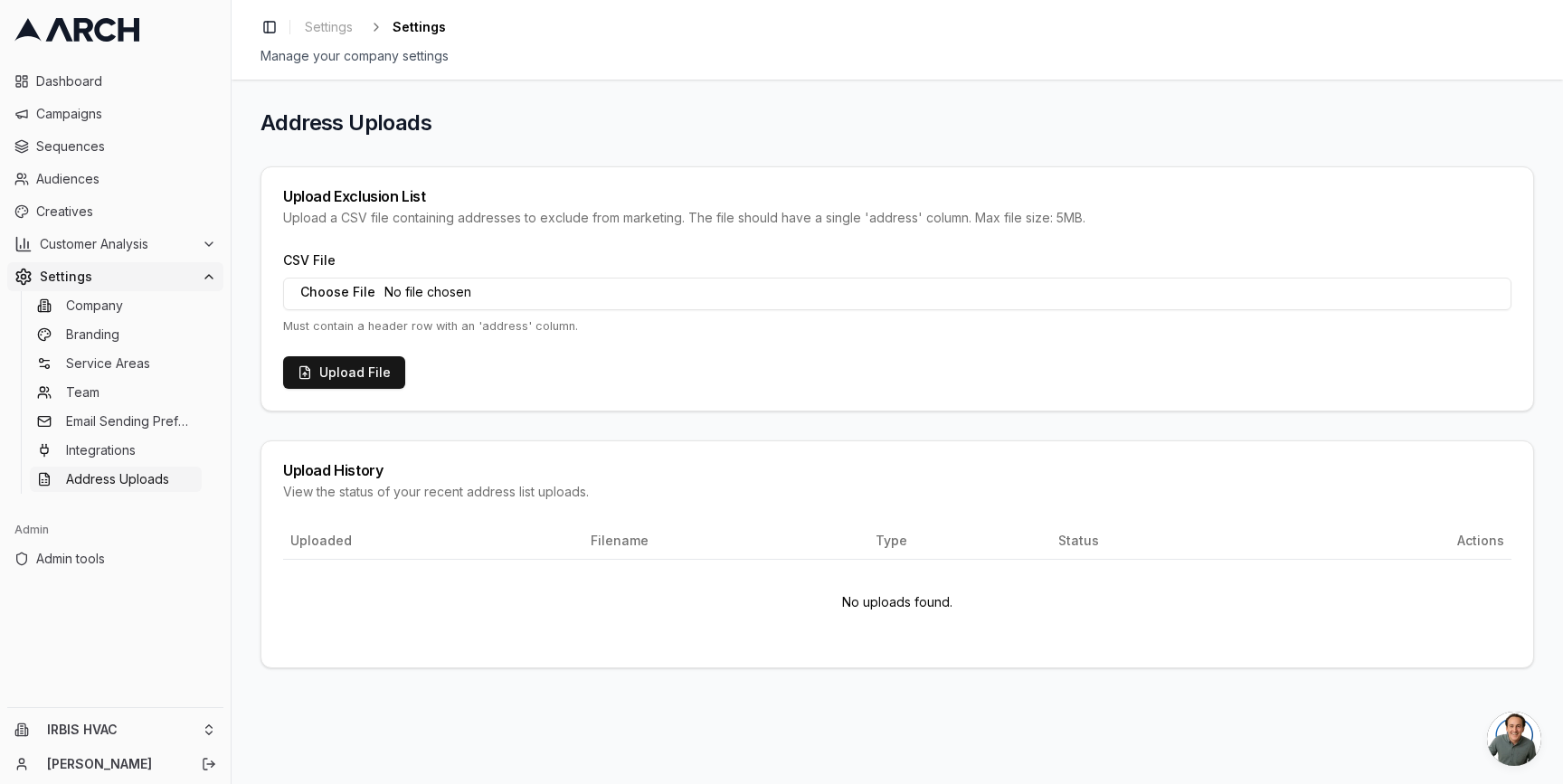
click at [370, 200] on div "Upload Exclusion List" at bounding box center [897, 196] width 1228 height 15
click at [404, 212] on div "Upload a CSV file containing addresses to exclude from marketing. The file shou…" at bounding box center [897, 218] width 1228 height 18
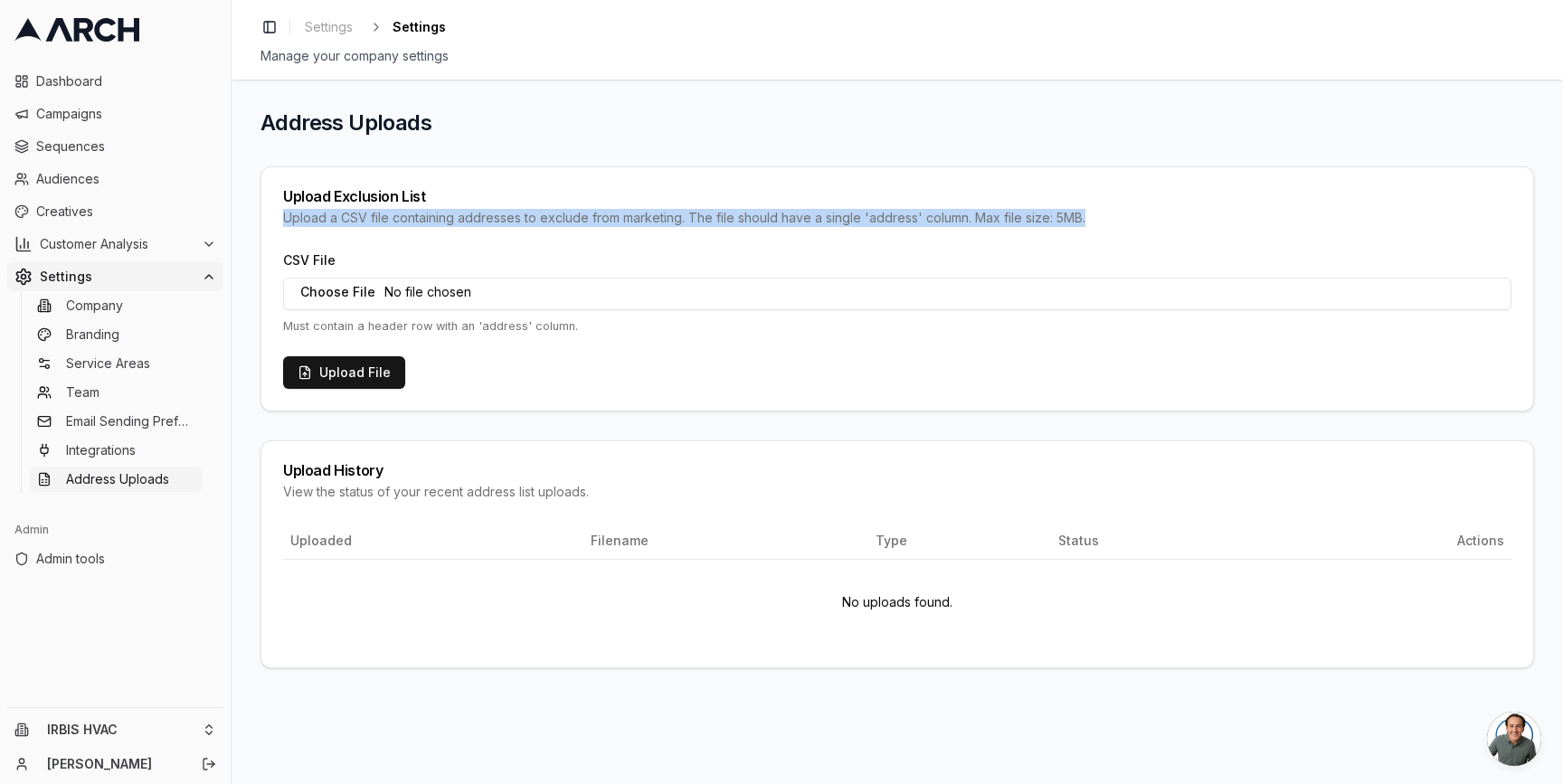
click at [404, 212] on div "Upload a CSV file containing addresses to exclude from marketing. The file shou…" at bounding box center [897, 218] width 1228 height 18
click at [385, 218] on div "Upload a CSV file containing addresses to exclude from marketing. The file shou…" at bounding box center [897, 218] width 1228 height 18
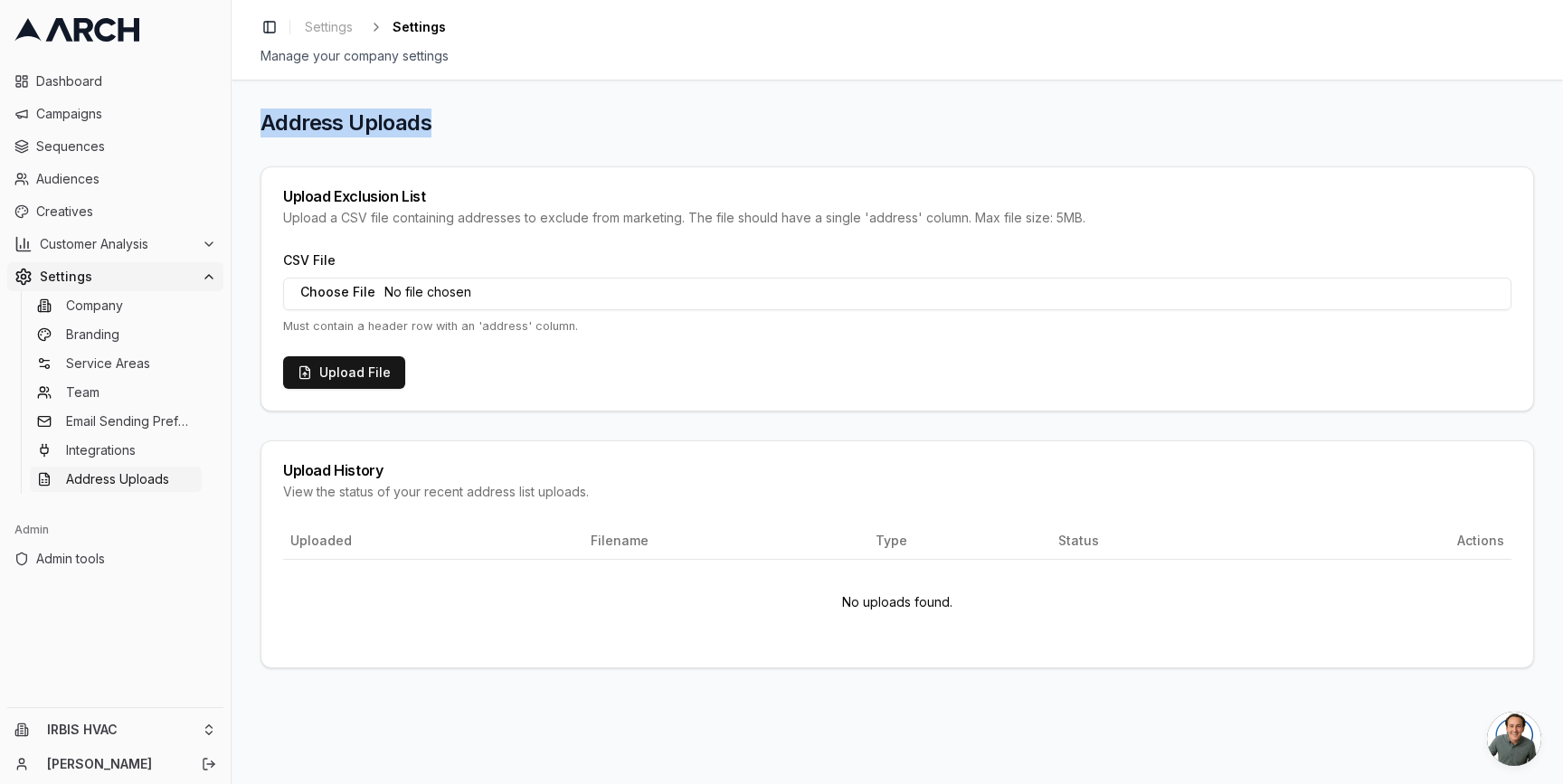
drag, startPoint x: 253, startPoint y: 118, endPoint x: 504, endPoint y: 128, distance: 251.2
click at [504, 128] on div "Address Uploads Upload Exclusion List Upload a CSV file containing addresses to…" at bounding box center [897, 431] width 1331 height 704
copy h1 "Address Uploads"
click at [340, 196] on div "Upload Exclusion List" at bounding box center [897, 196] width 1228 height 15
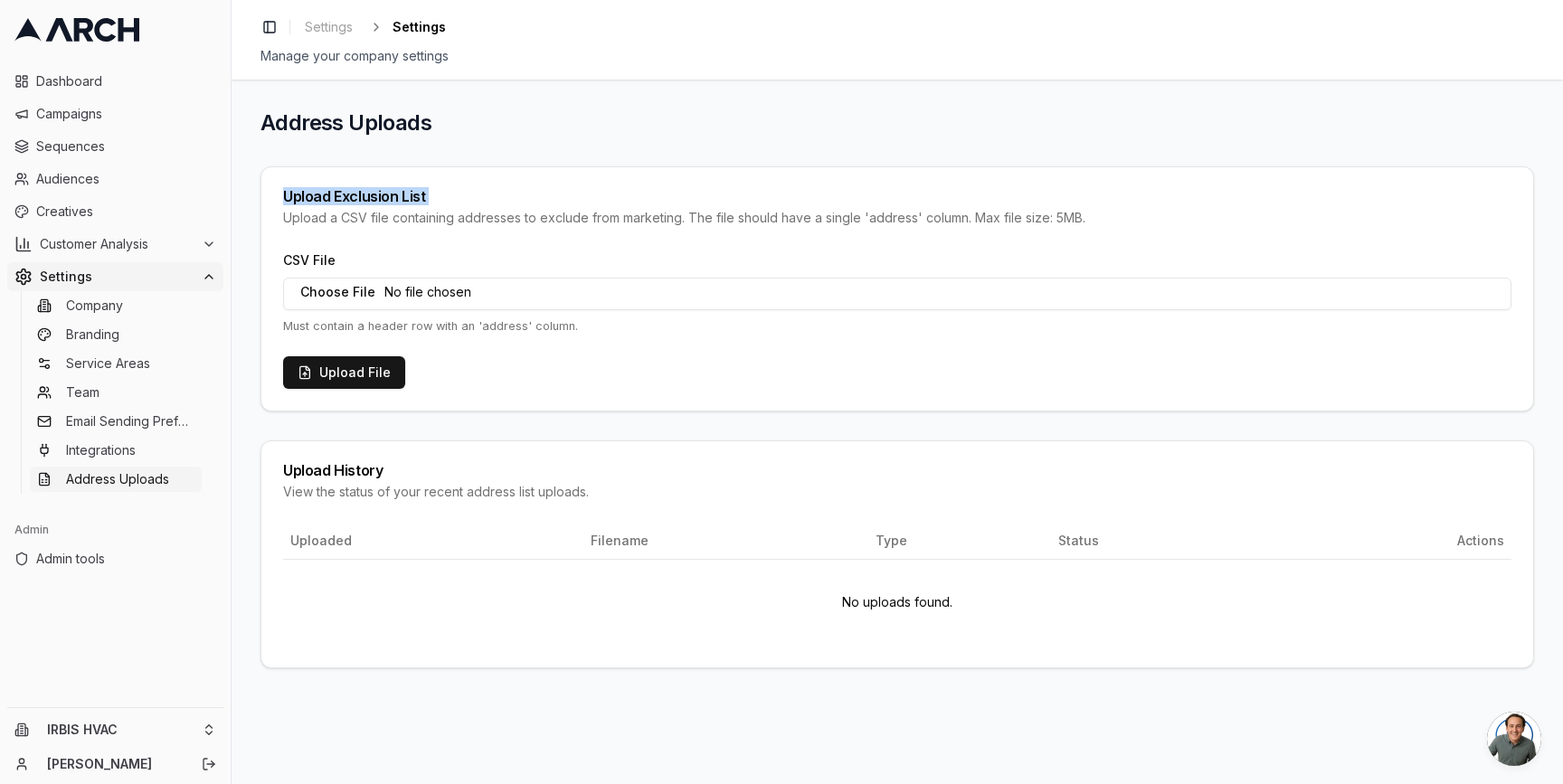
click at [340, 196] on div "Upload Exclusion List" at bounding box center [897, 196] width 1228 height 15
click at [350, 201] on div "Upload Exclusion List" at bounding box center [897, 196] width 1228 height 15
drag, startPoint x: 336, startPoint y: 198, endPoint x: 507, endPoint y: 198, distance: 171.0
click at [507, 198] on div "Upload Exclusion List" at bounding box center [897, 196] width 1228 height 15
copy div "Exclusion List"
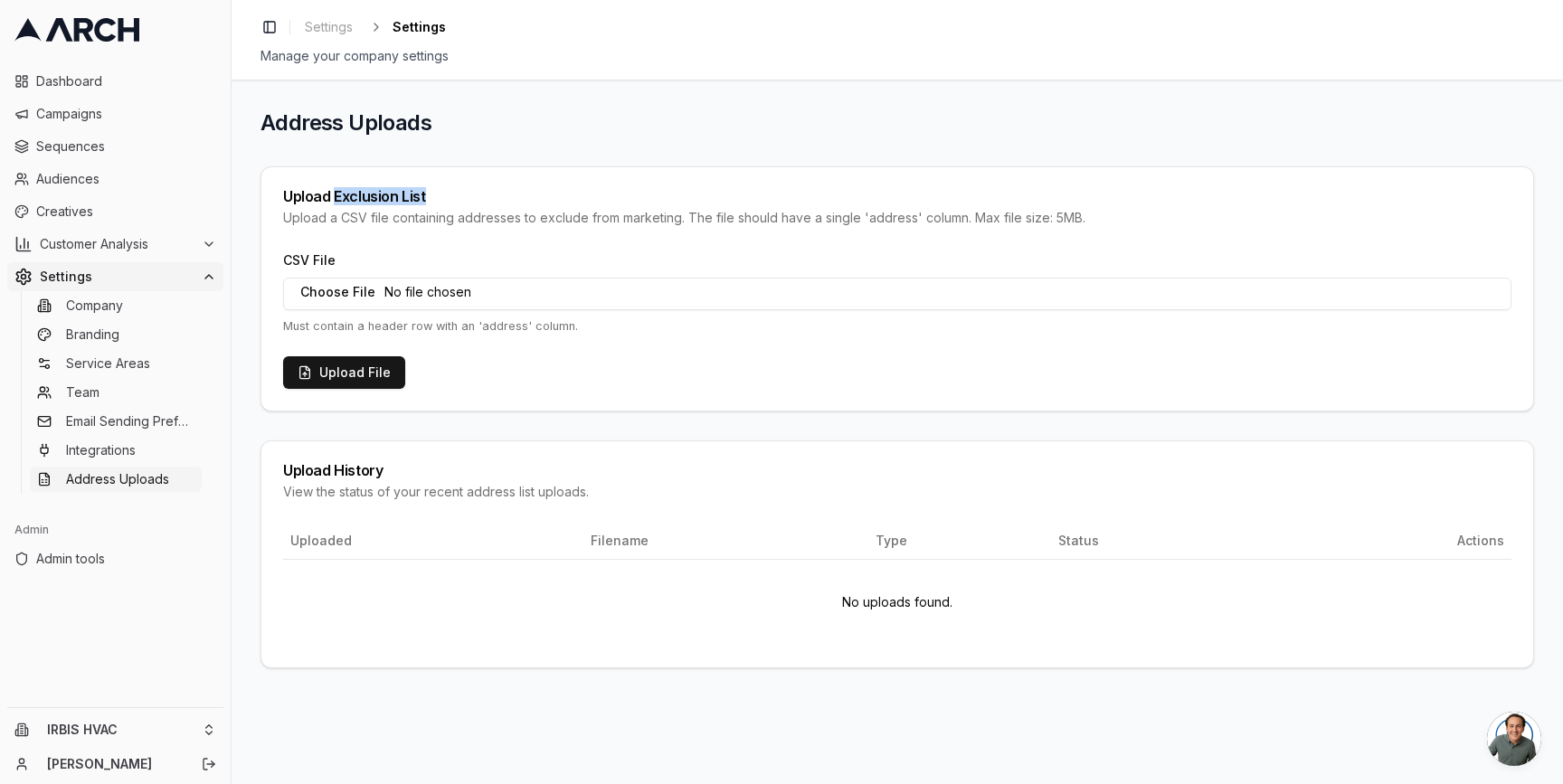
click at [378, 204] on div "Upload Exclusion List" at bounding box center [897, 196] width 1228 height 15
click at [216, 725] on html "Dashboard Campaigns Sequences Audiences Creatives Customer Analysis Settings Co…" at bounding box center [782, 392] width 1563 height 784
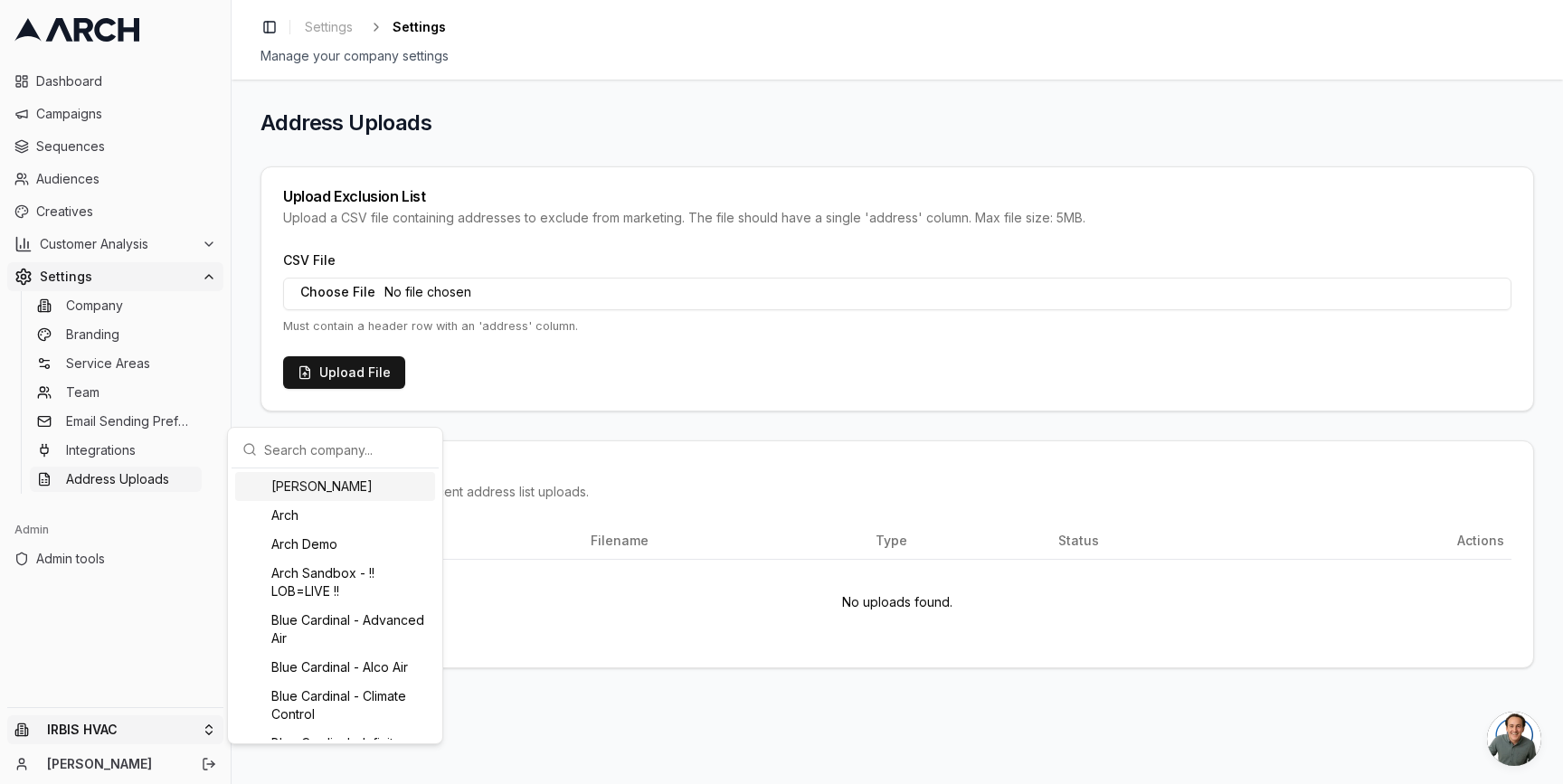
click at [290, 455] on input "text" at bounding box center [346, 449] width 164 height 36
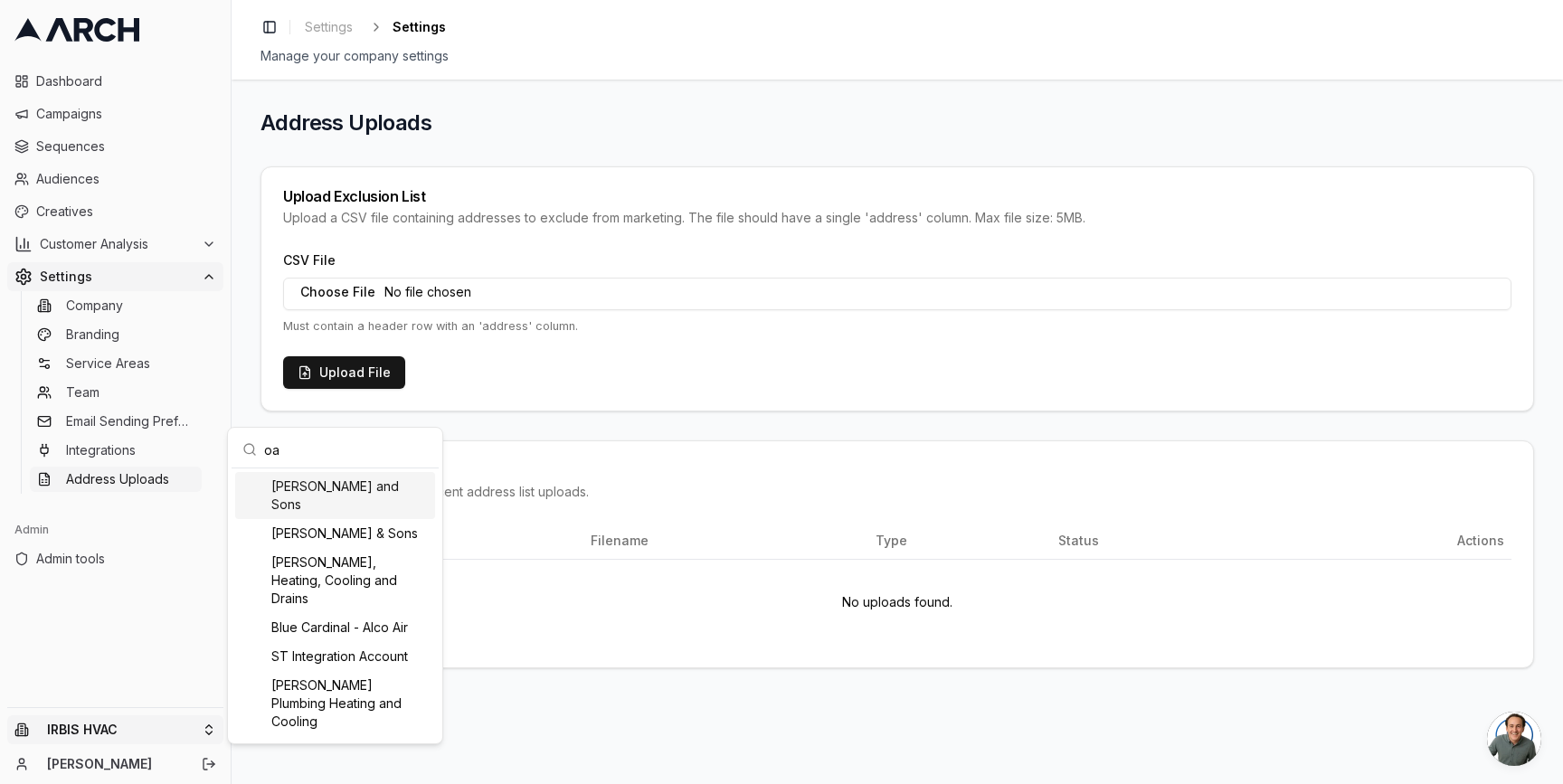
type input "o"
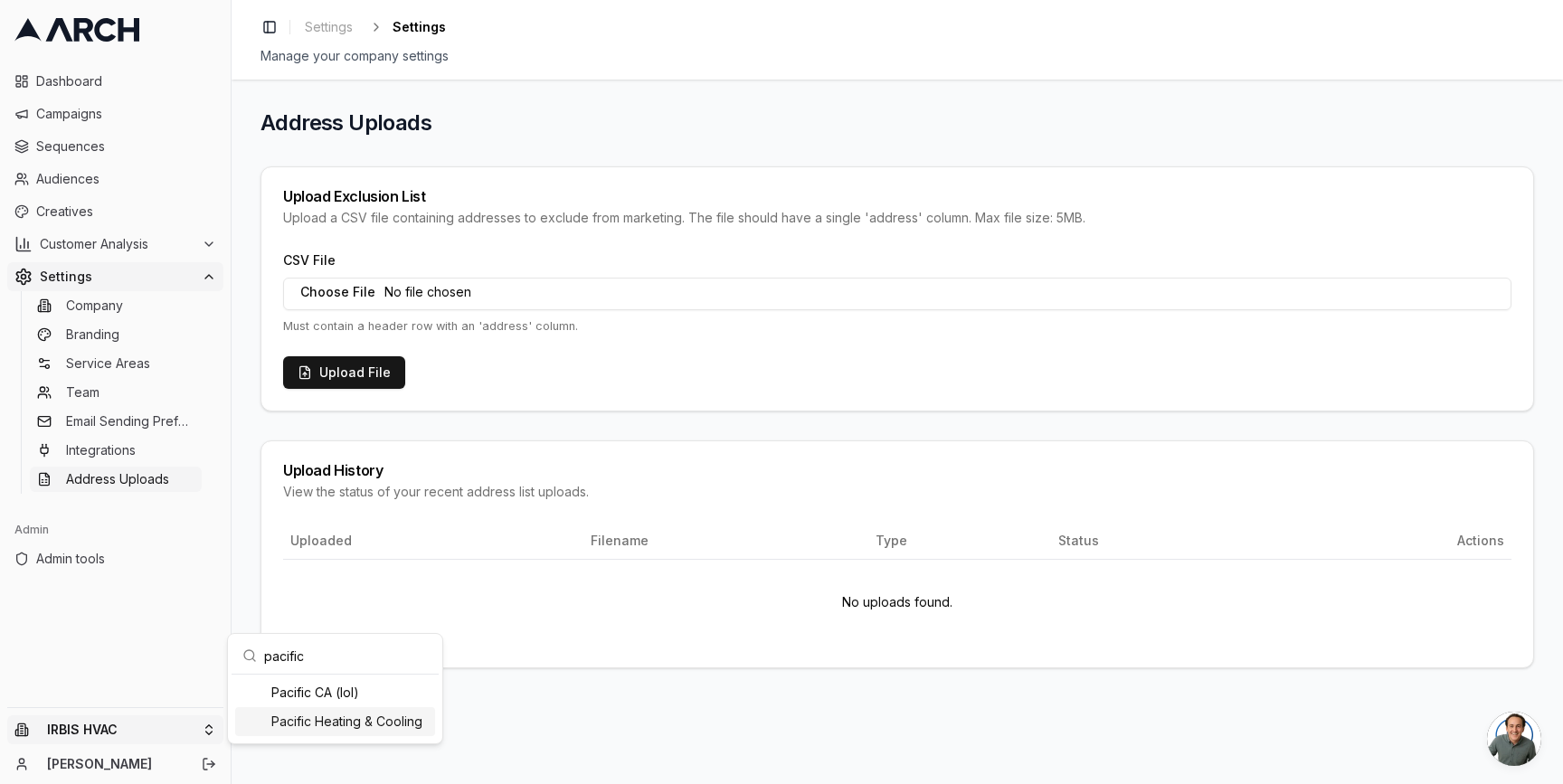
type input "pacific"
click at [336, 720] on div "Pacific Heating & Cooling" at bounding box center [335, 721] width 200 height 29
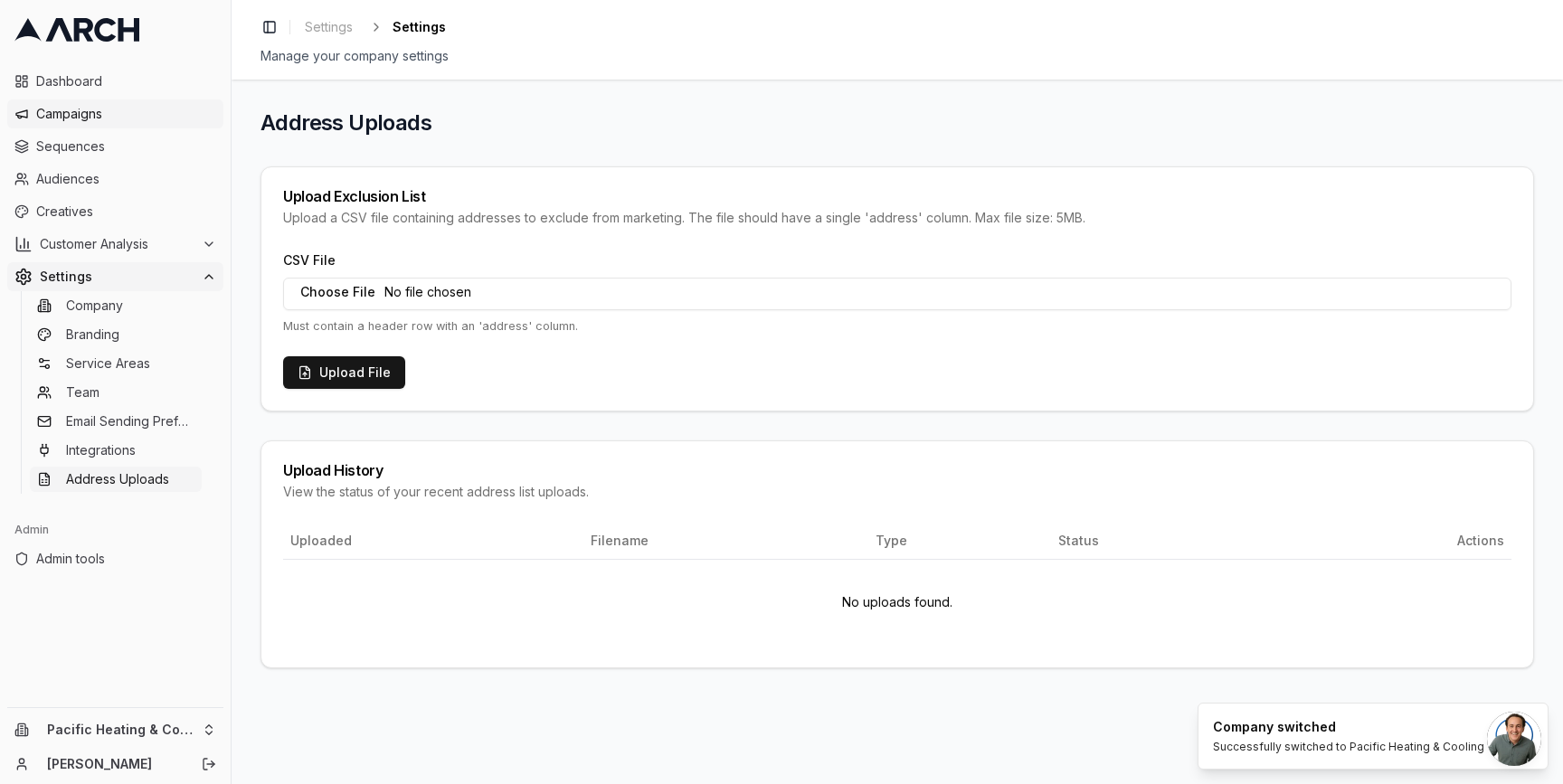
click at [124, 118] on span "Campaigns" at bounding box center [126, 113] width 180 height 18
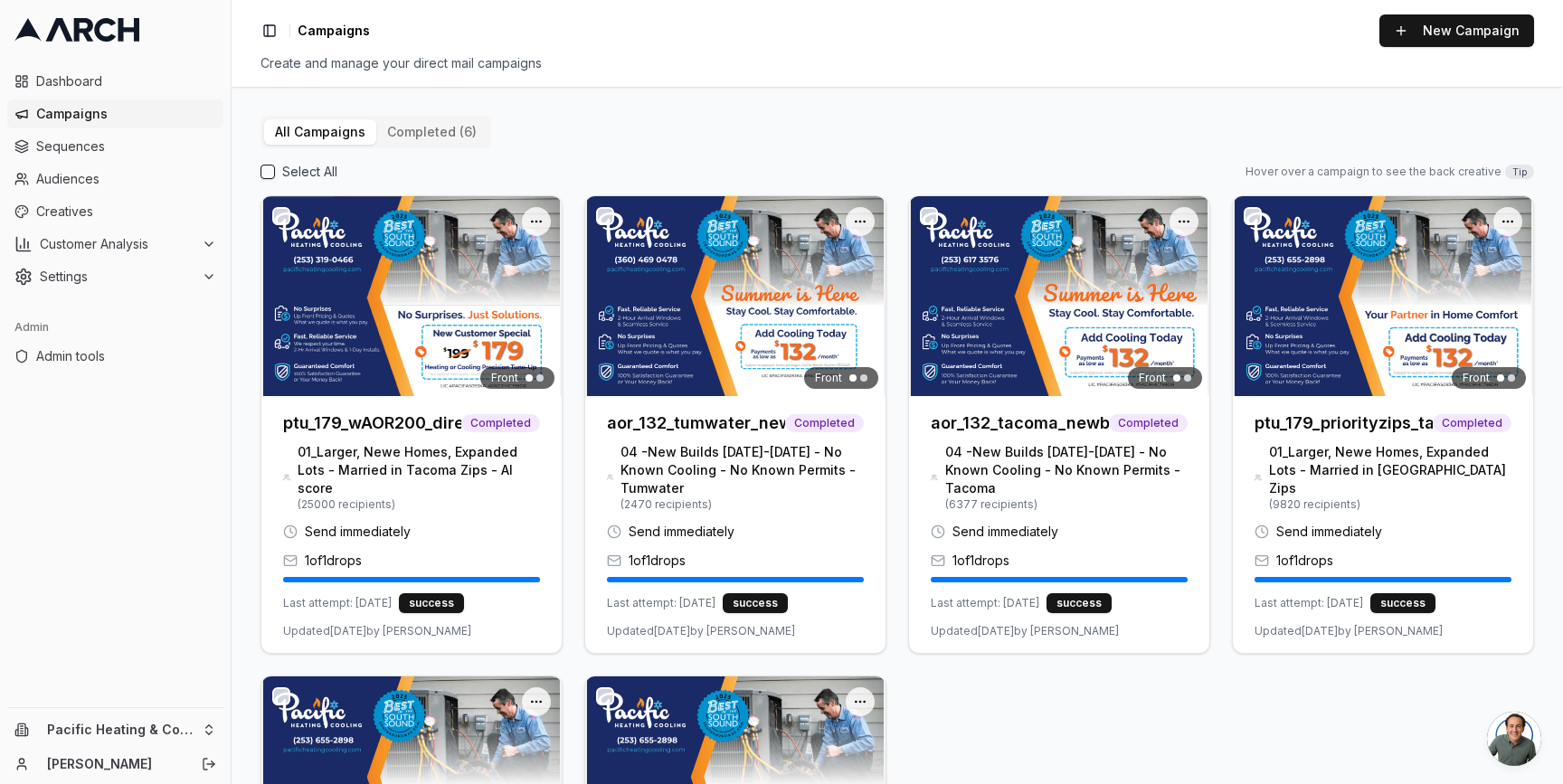
click at [574, 170] on div "Select All Hover over a campaign to see the back creative Tip" at bounding box center [897, 171] width 1273 height 18
